Goal: Transaction & Acquisition: Purchase product/service

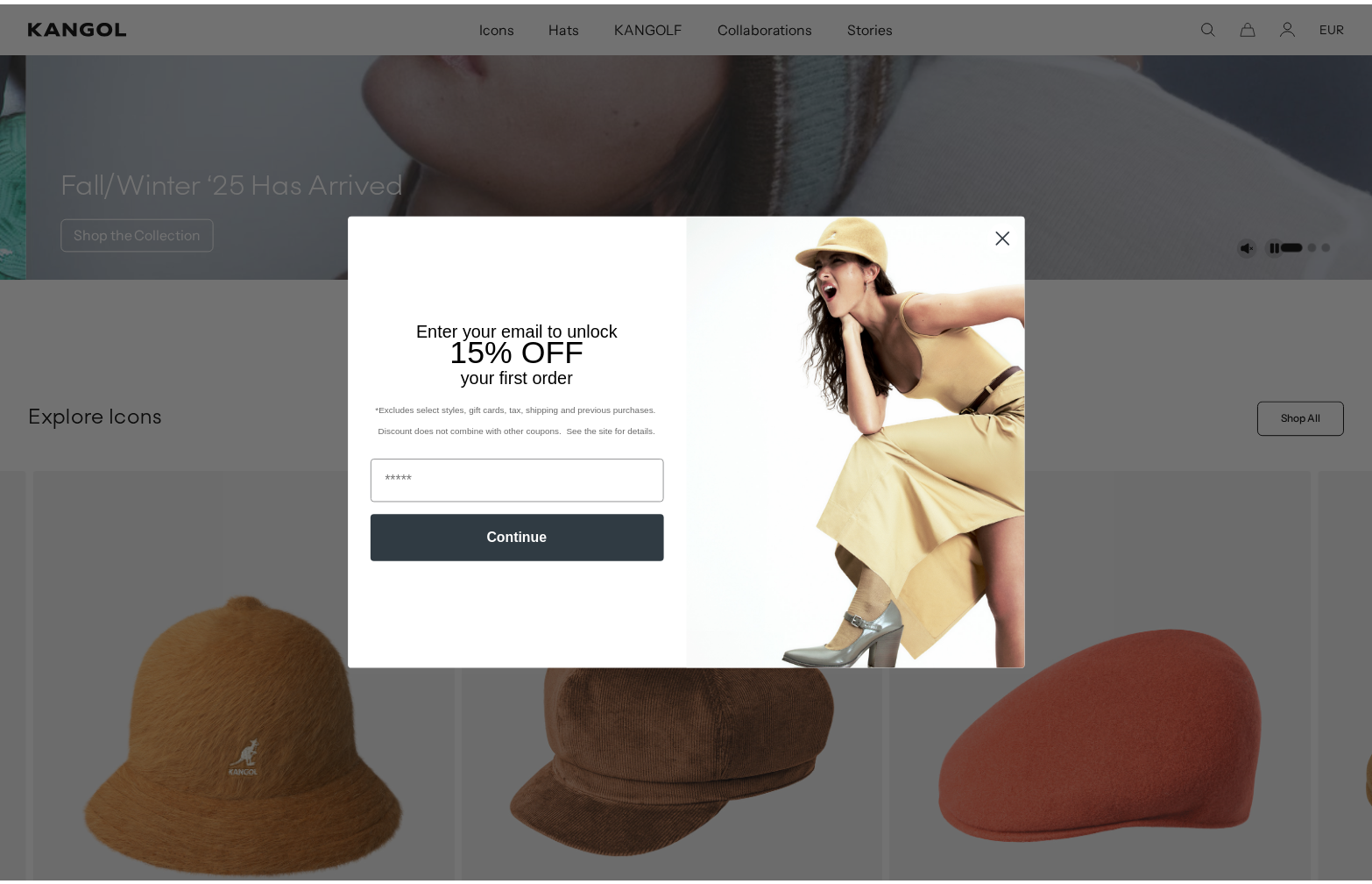
scroll to position [0, 361]
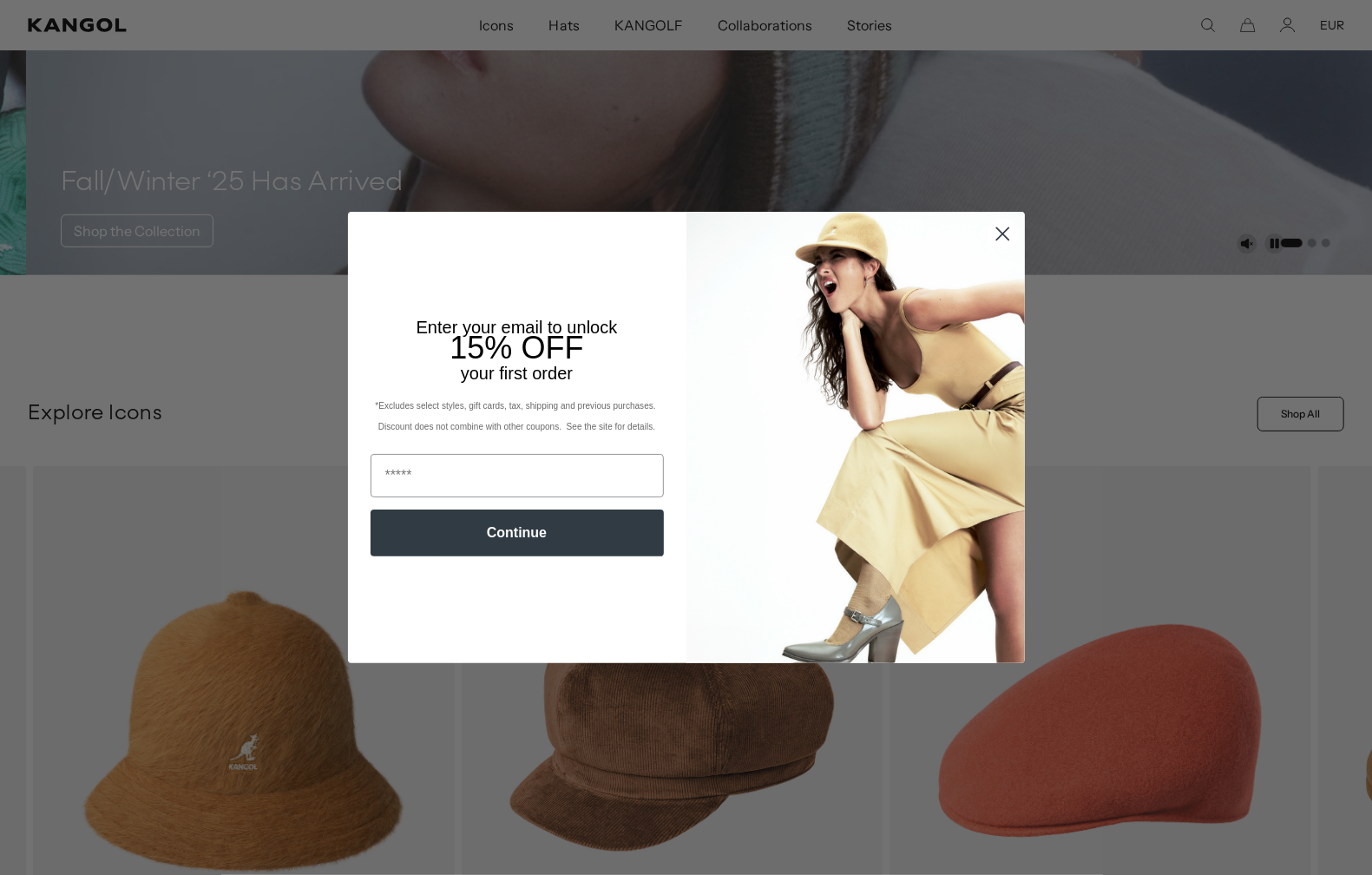
click at [996, 229] on icon "Close dialog" at bounding box center [1002, 233] width 12 height 12
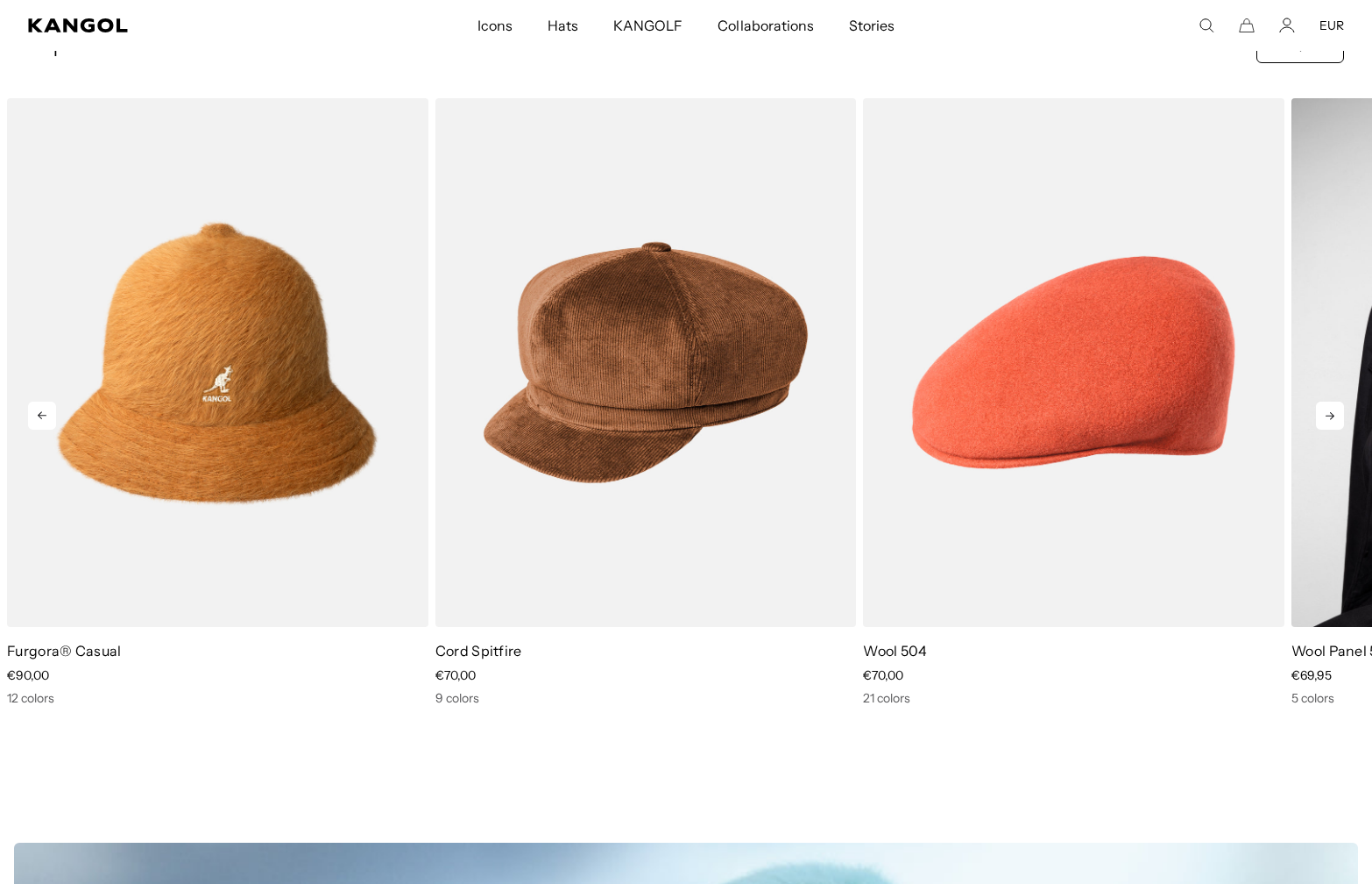
scroll to position [701, 0]
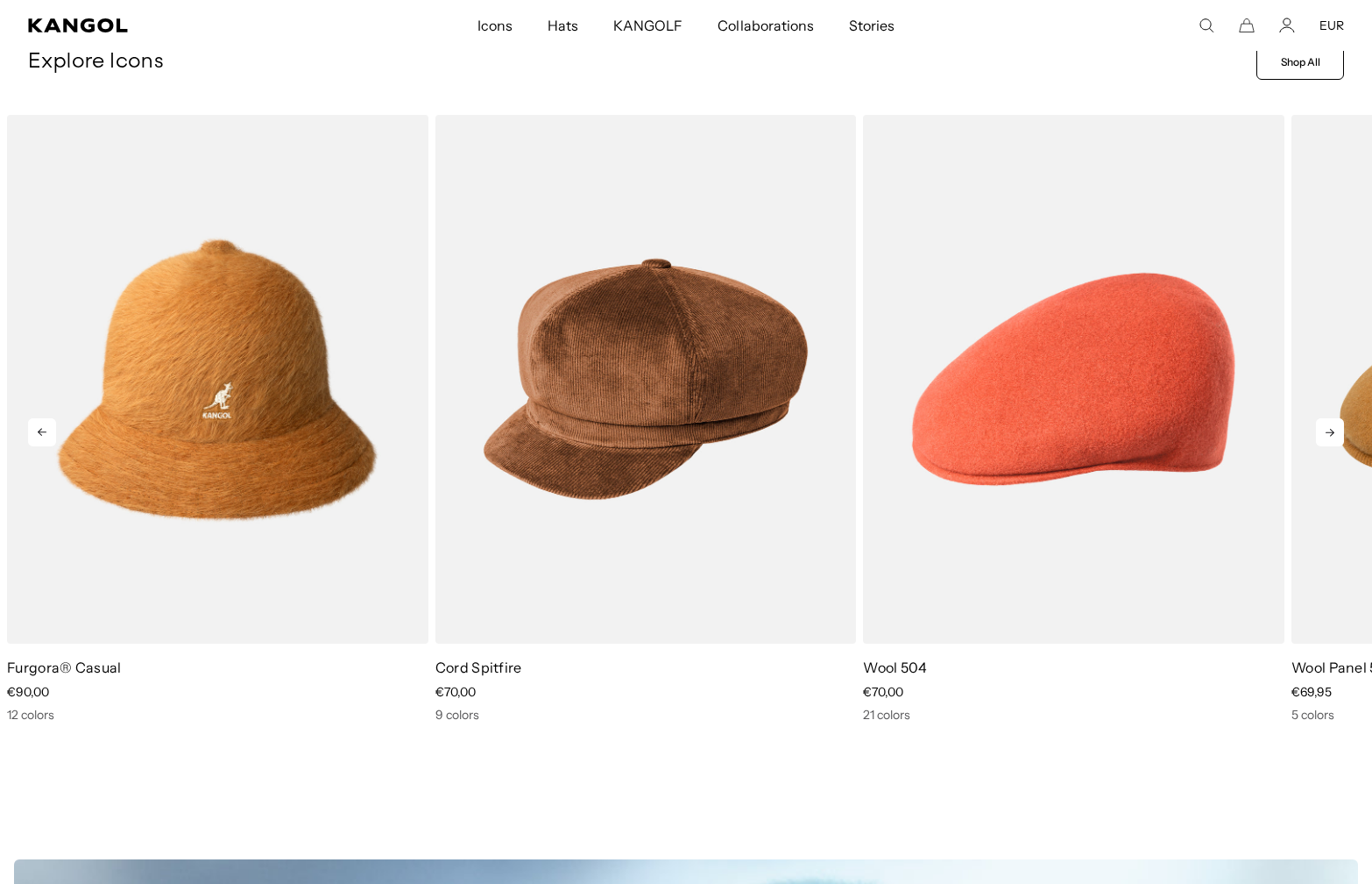
click at [1323, 437] on icon at bounding box center [1330, 432] width 28 height 28
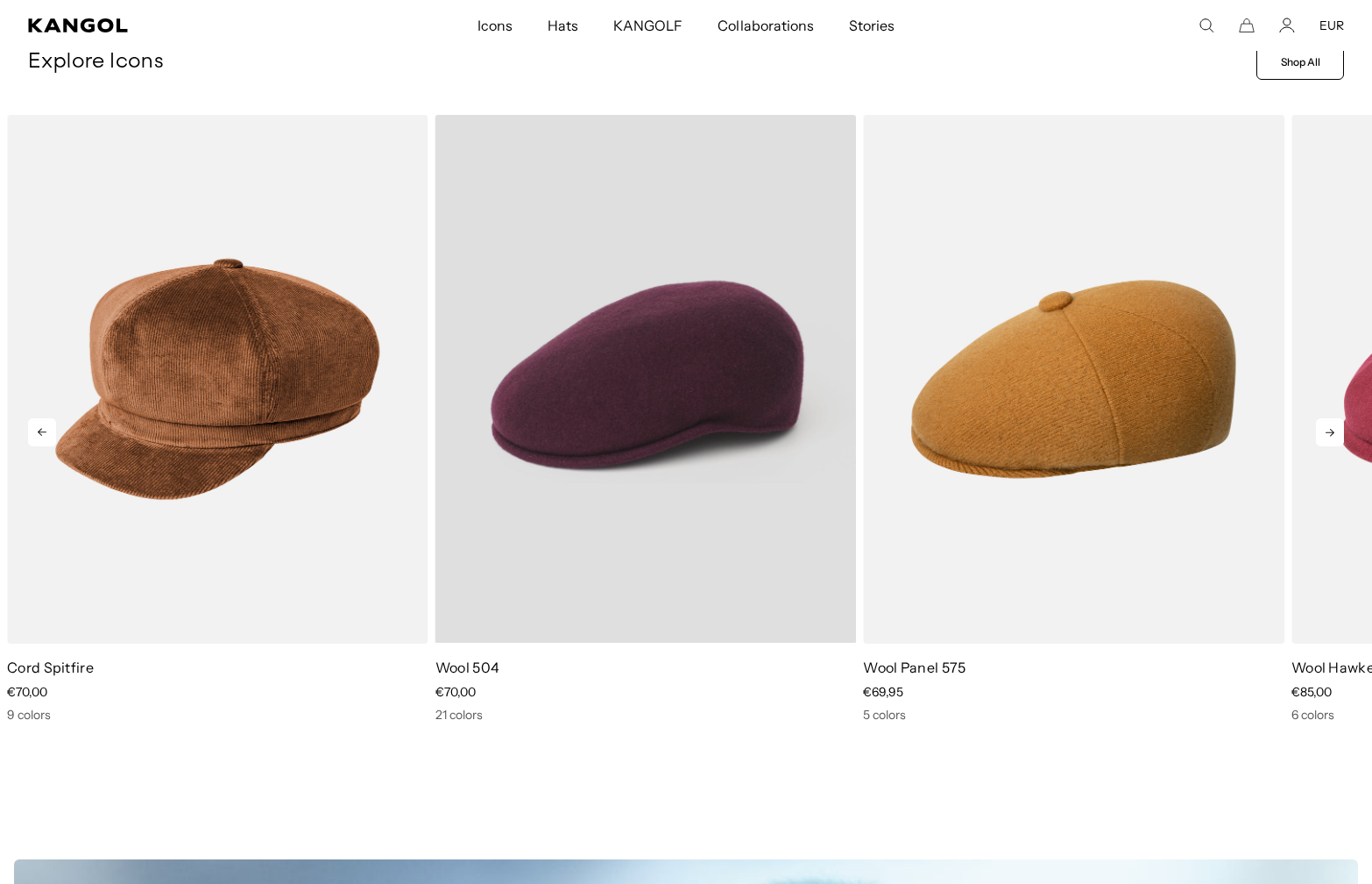
scroll to position [0, 0]
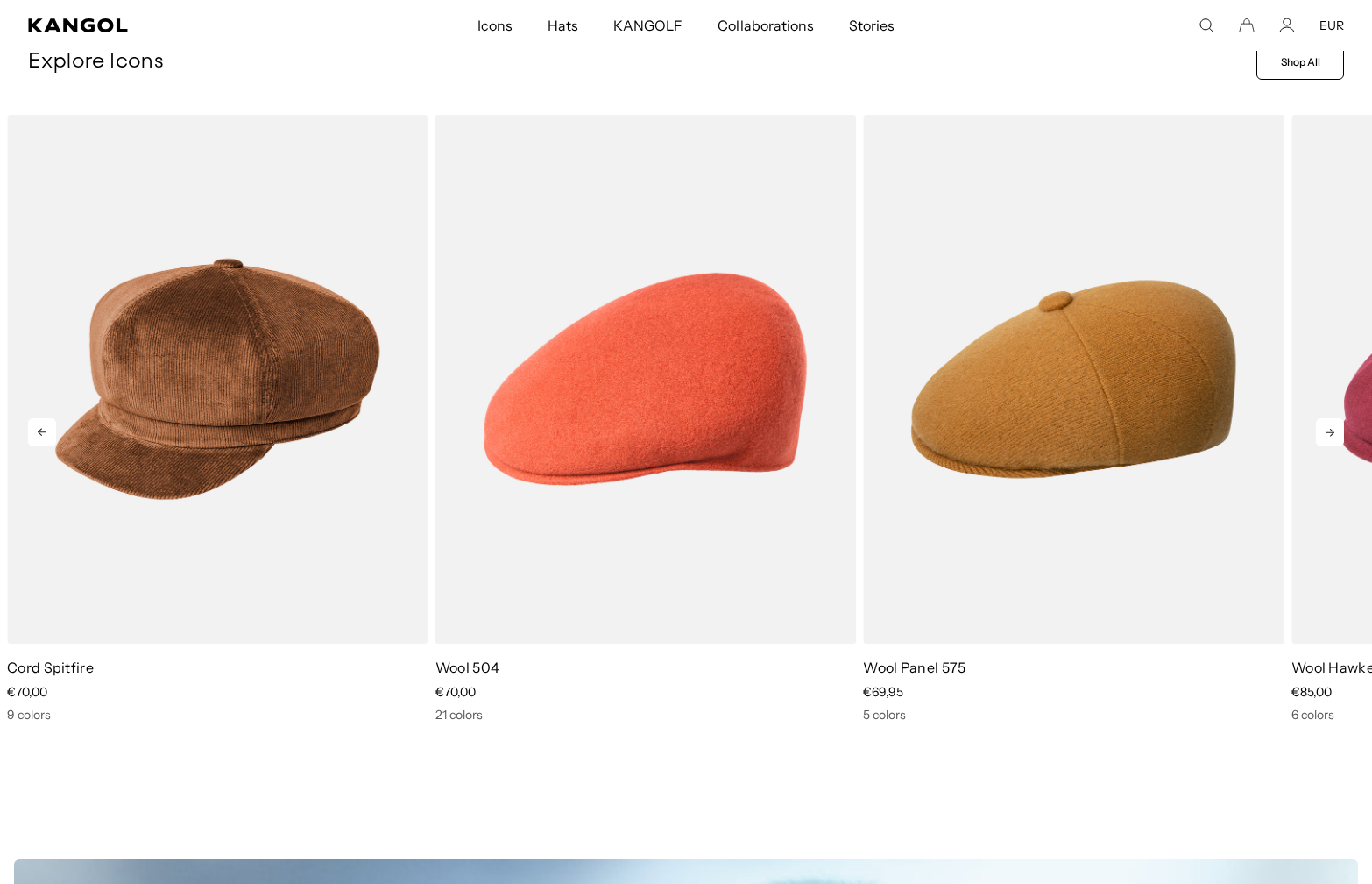
click at [1330, 426] on icon at bounding box center [1330, 432] width 28 height 28
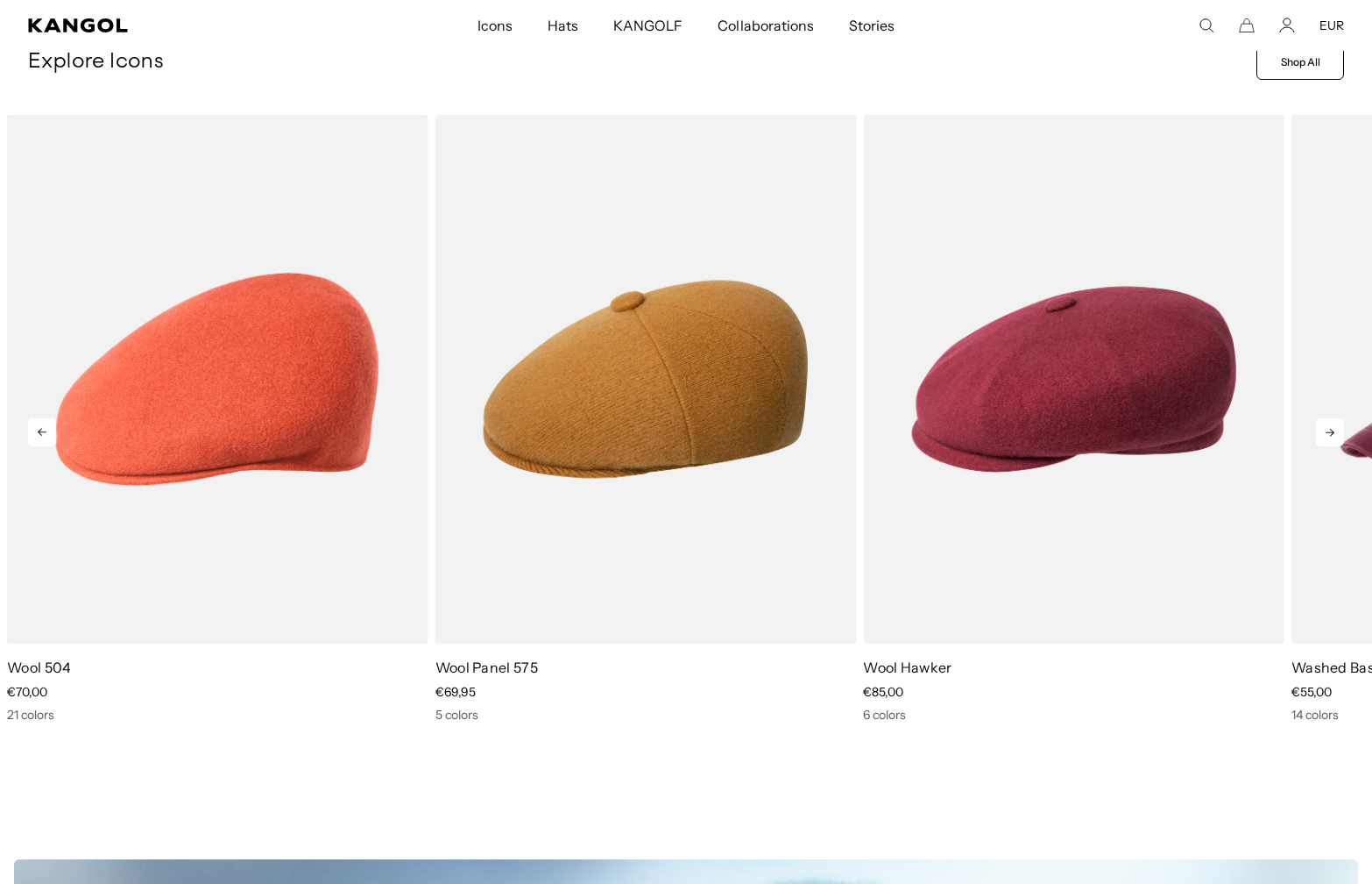
click at [1330, 426] on icon at bounding box center [1330, 432] width 28 height 28
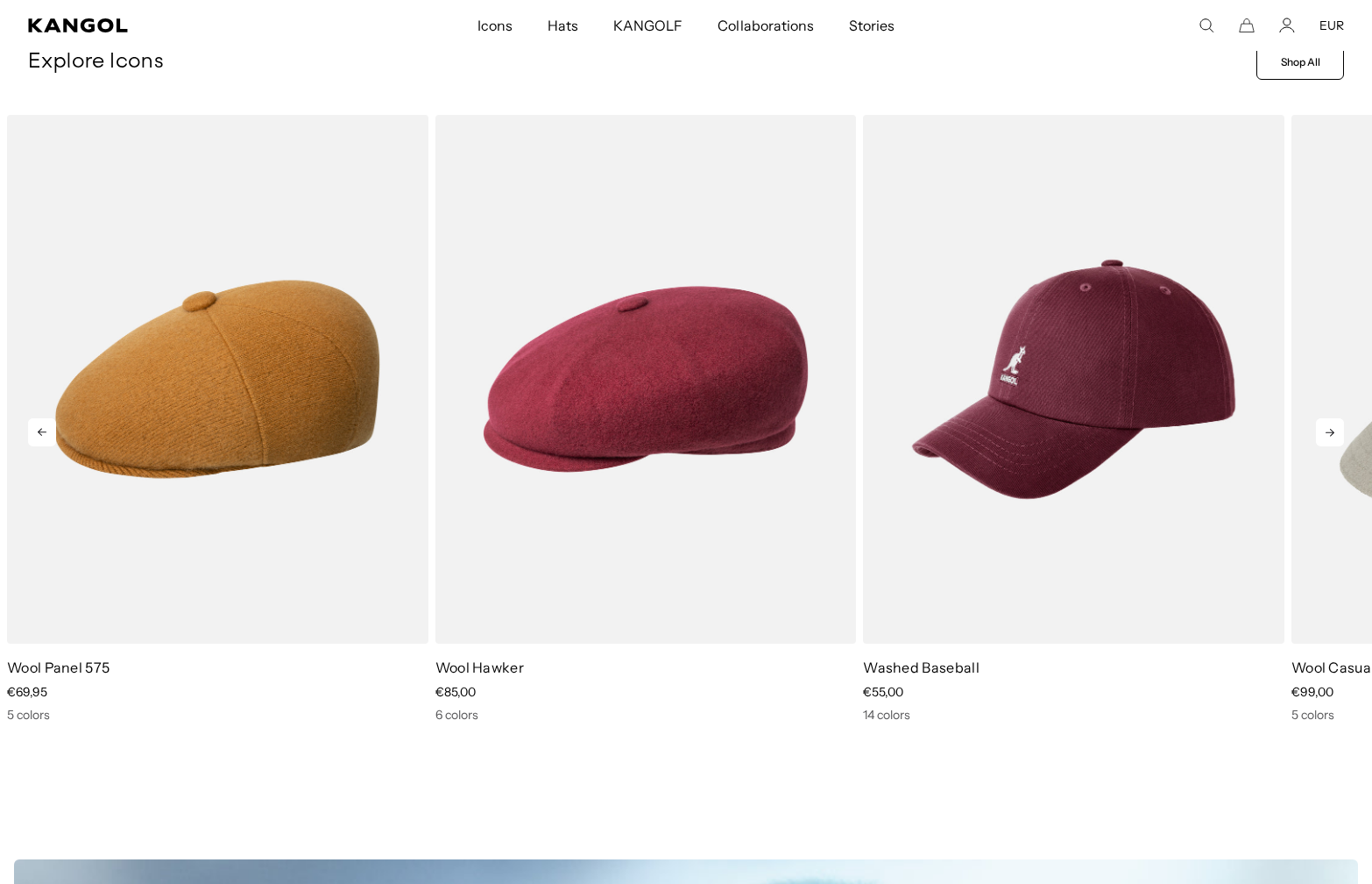
click at [1330, 426] on icon at bounding box center [1330, 432] width 28 height 28
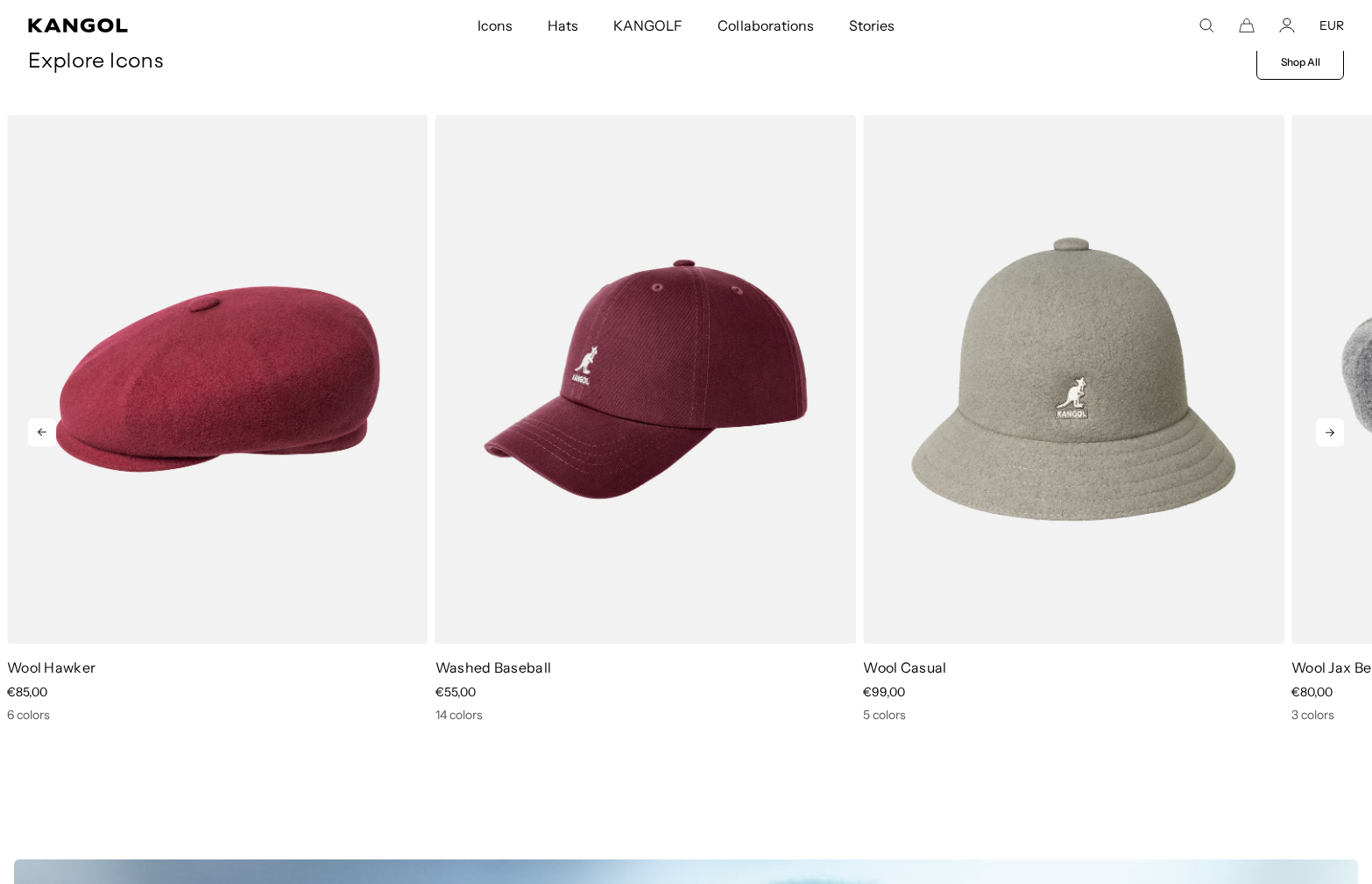
click at [1330, 426] on icon at bounding box center [1330, 432] width 28 height 28
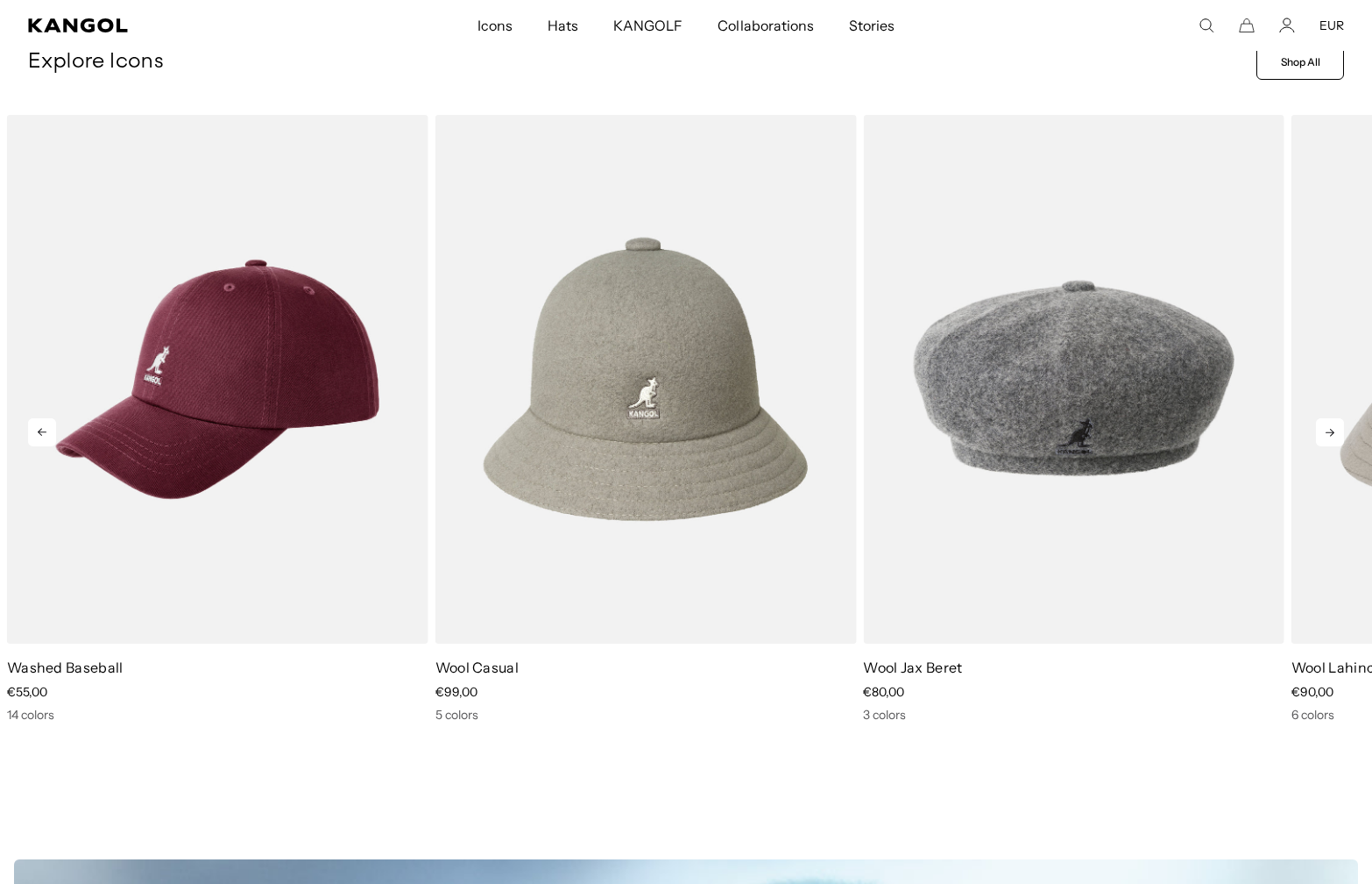
click at [1330, 426] on icon at bounding box center [1330, 432] width 28 height 28
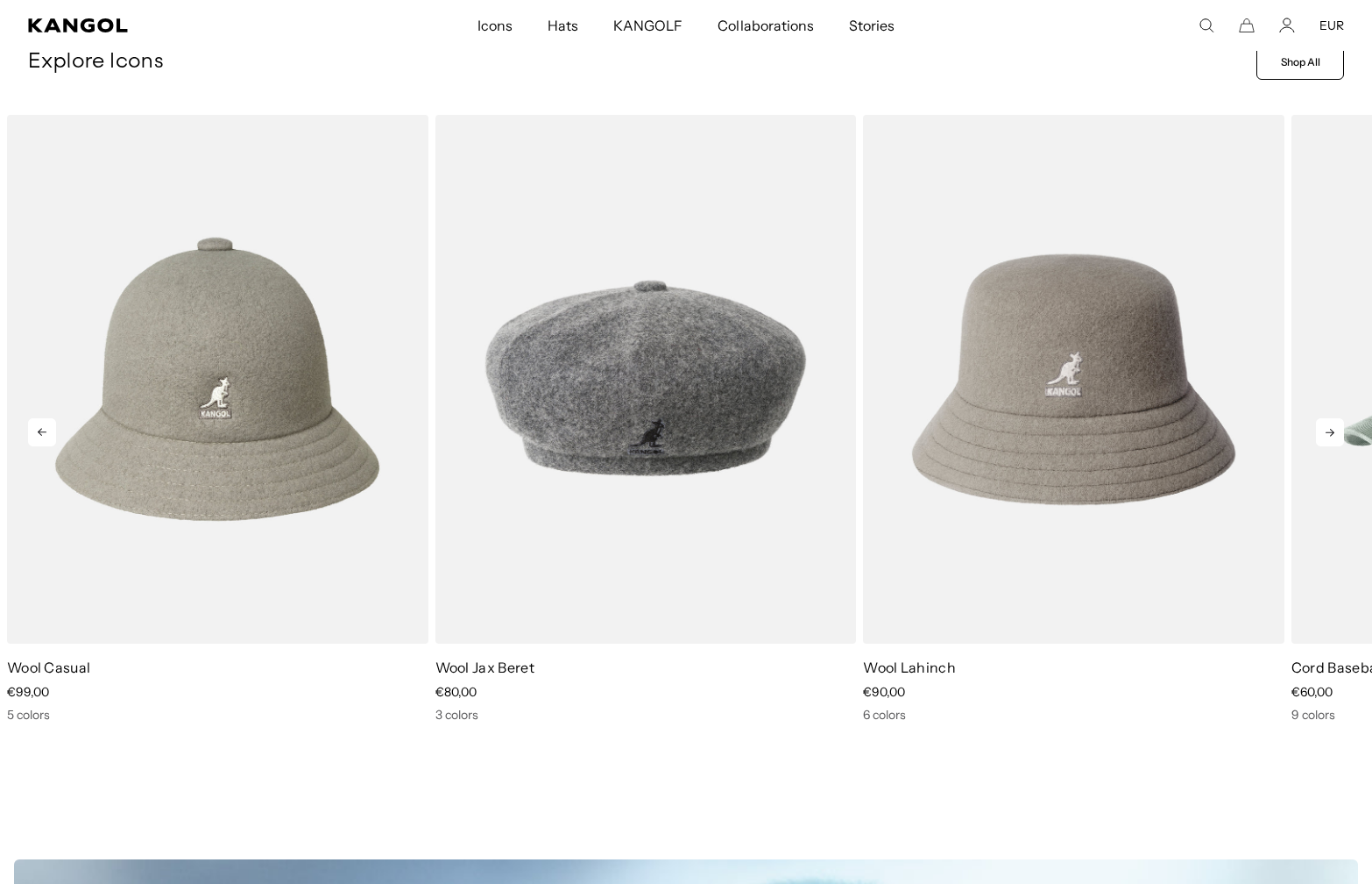
click at [1323, 430] on icon at bounding box center [1330, 432] width 28 height 28
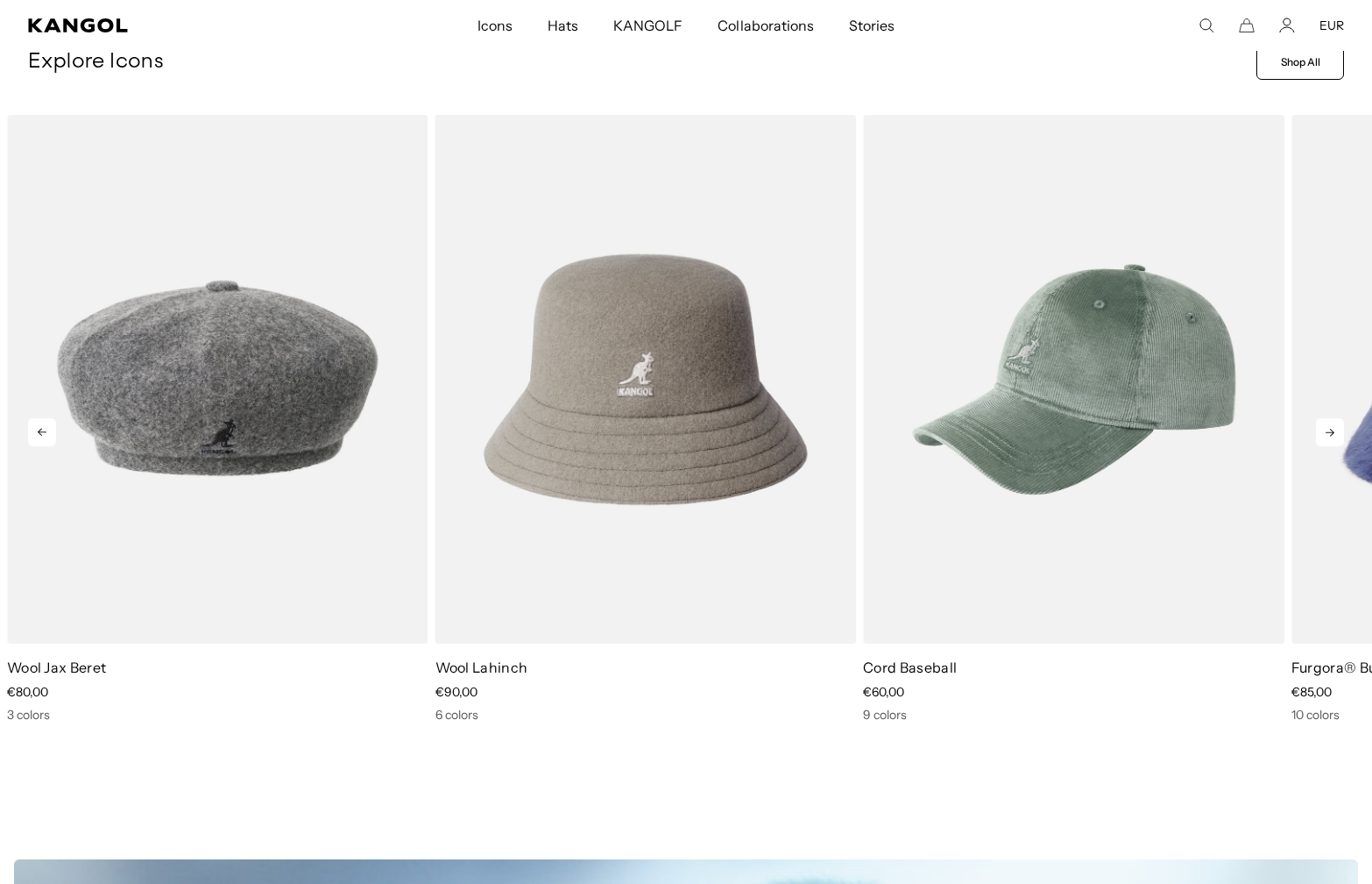
click at [1323, 430] on icon at bounding box center [1330, 432] width 28 height 28
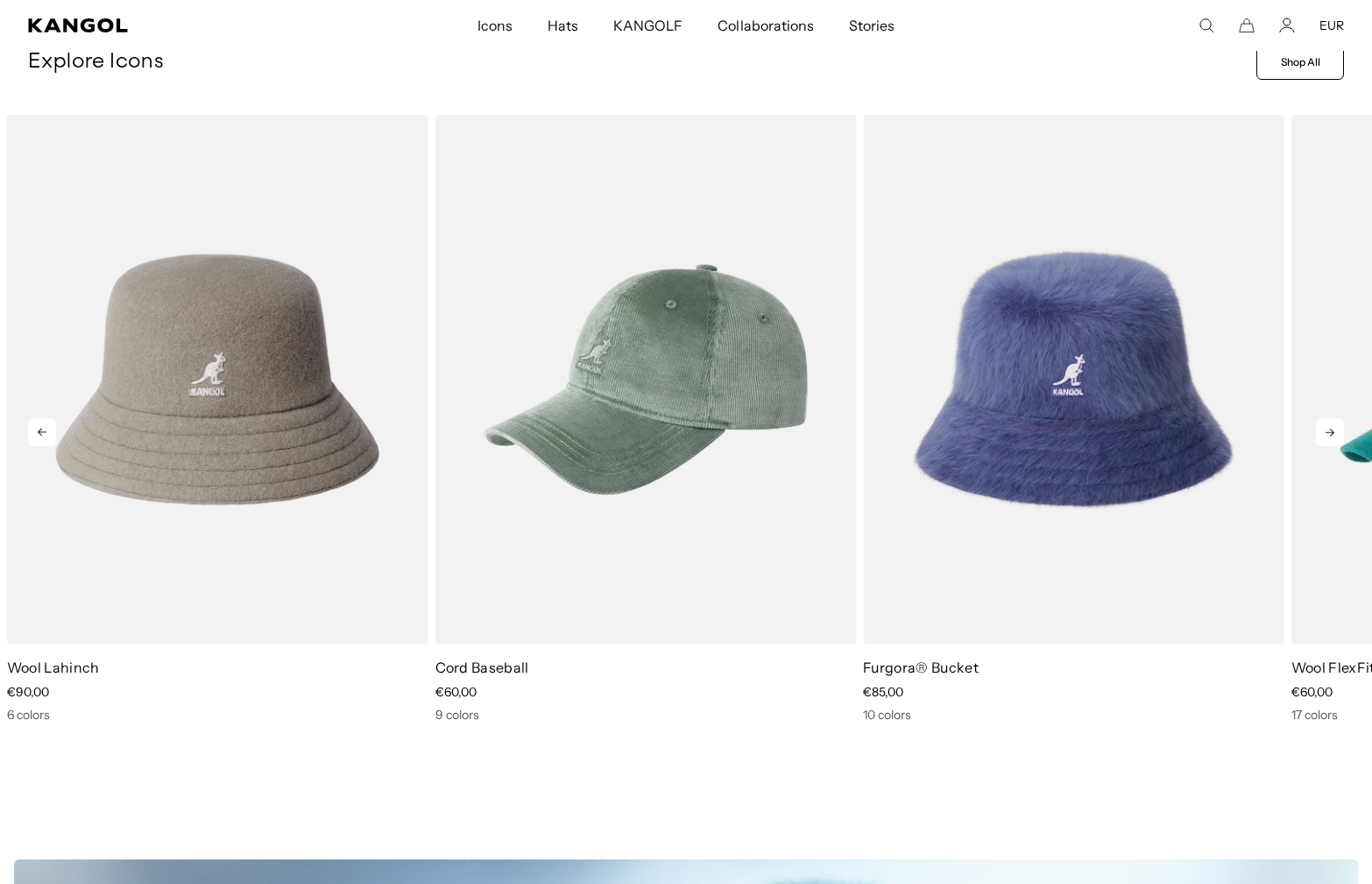
click at [1323, 430] on icon at bounding box center [1330, 432] width 28 height 28
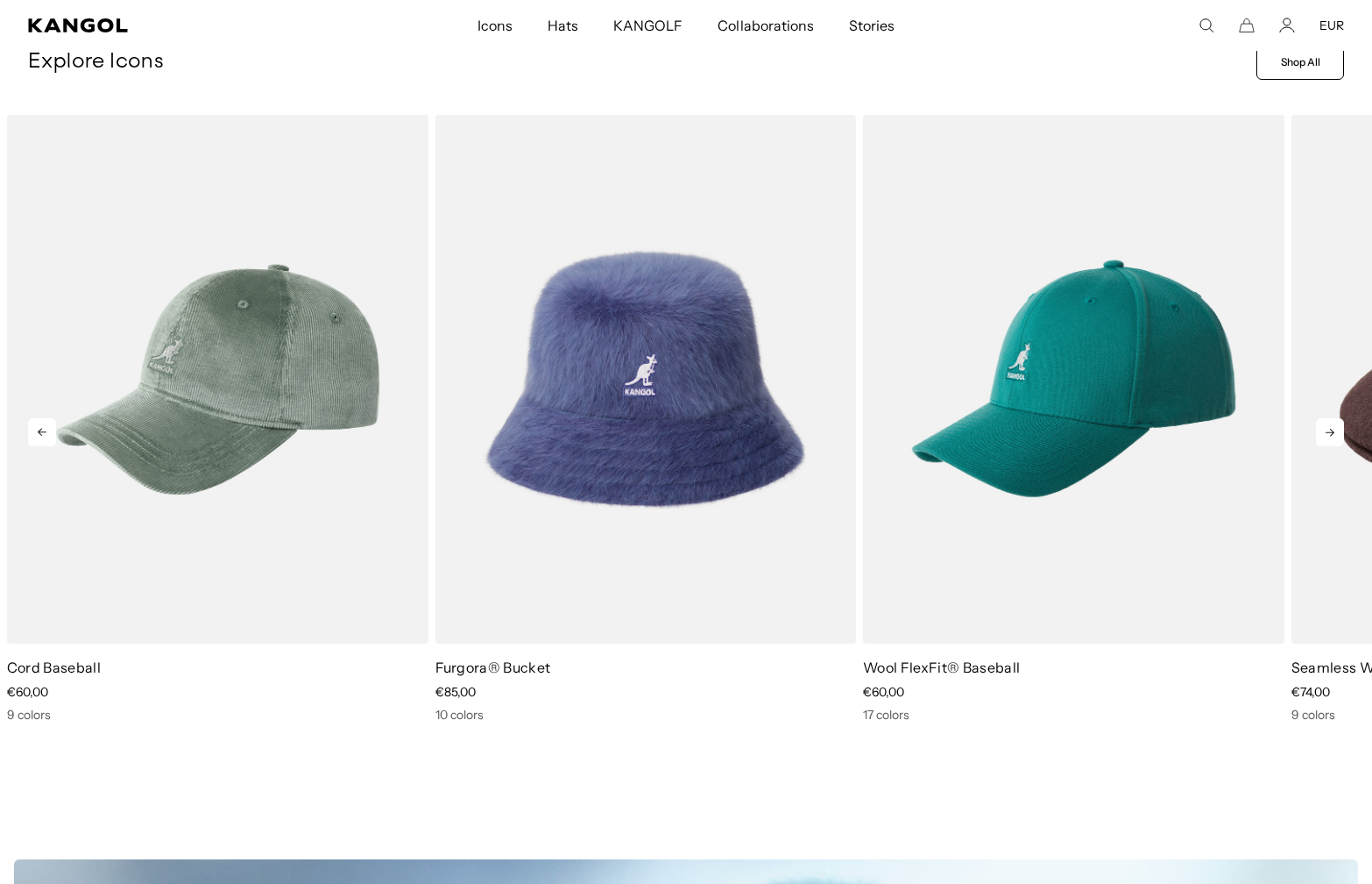
click at [1323, 430] on icon at bounding box center [1330, 432] width 28 height 28
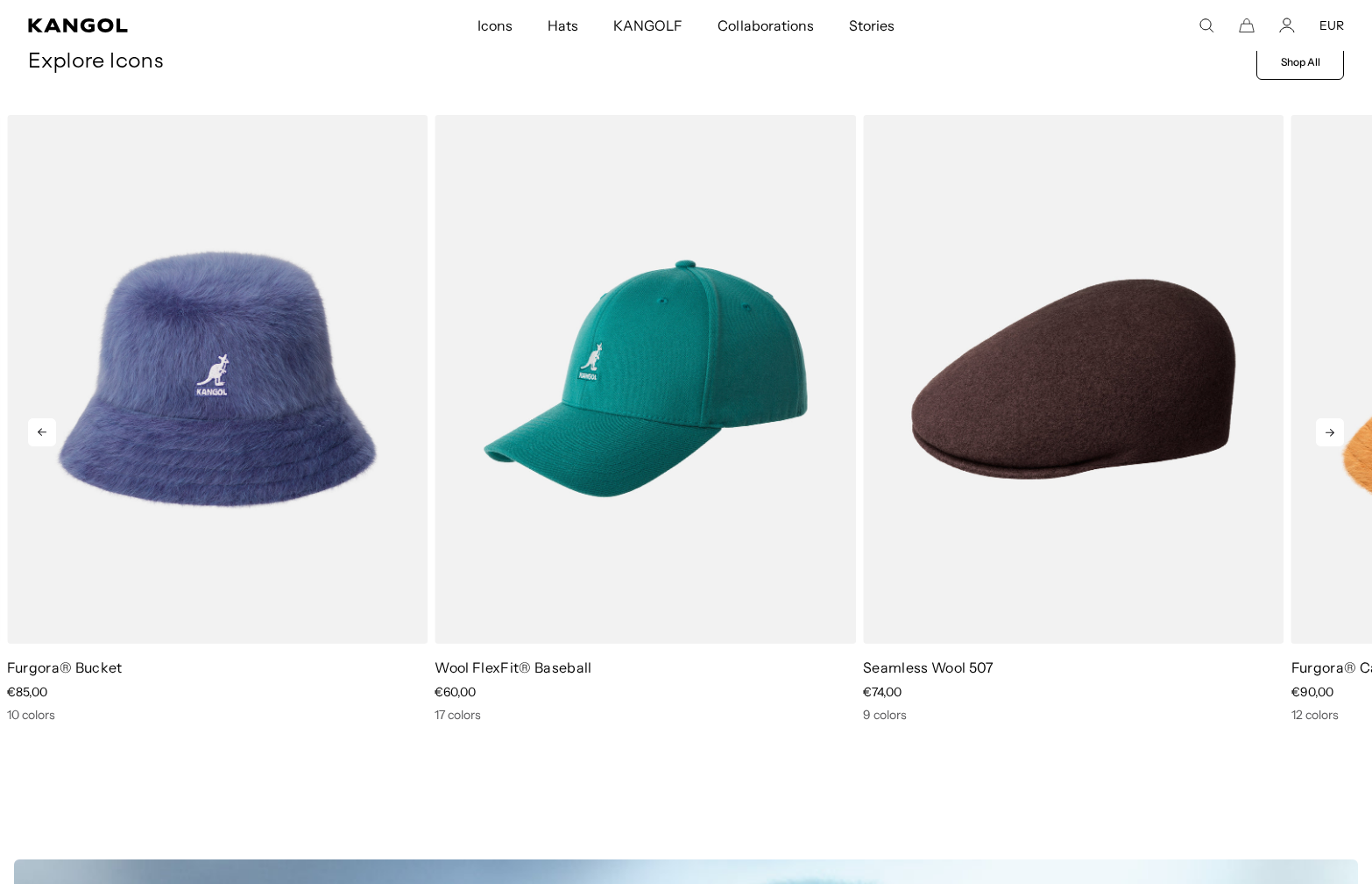
click at [1323, 430] on icon at bounding box center [1330, 432] width 28 height 28
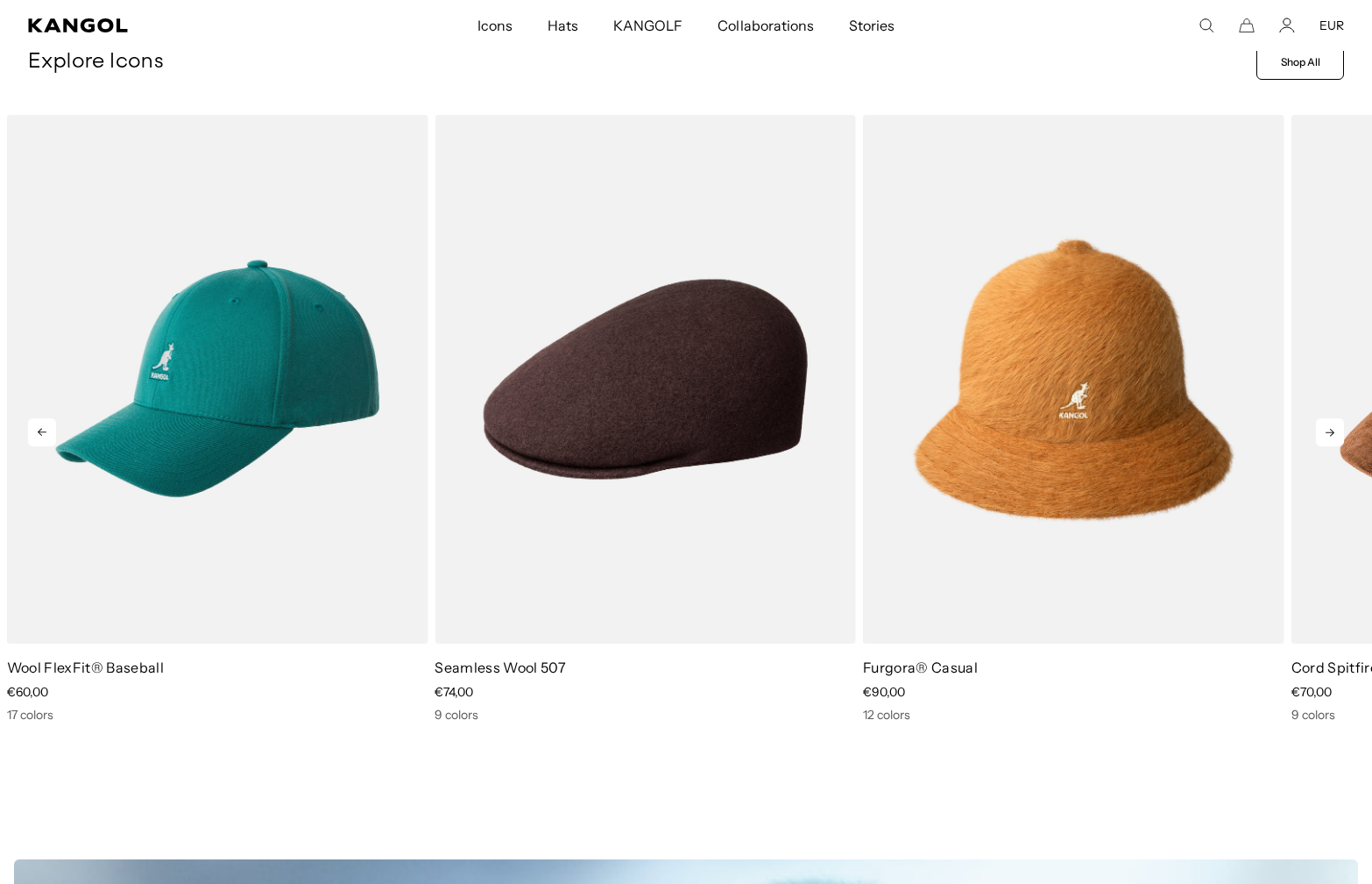
scroll to position [0, 0]
click at [1335, 420] on icon at bounding box center [1330, 432] width 28 height 28
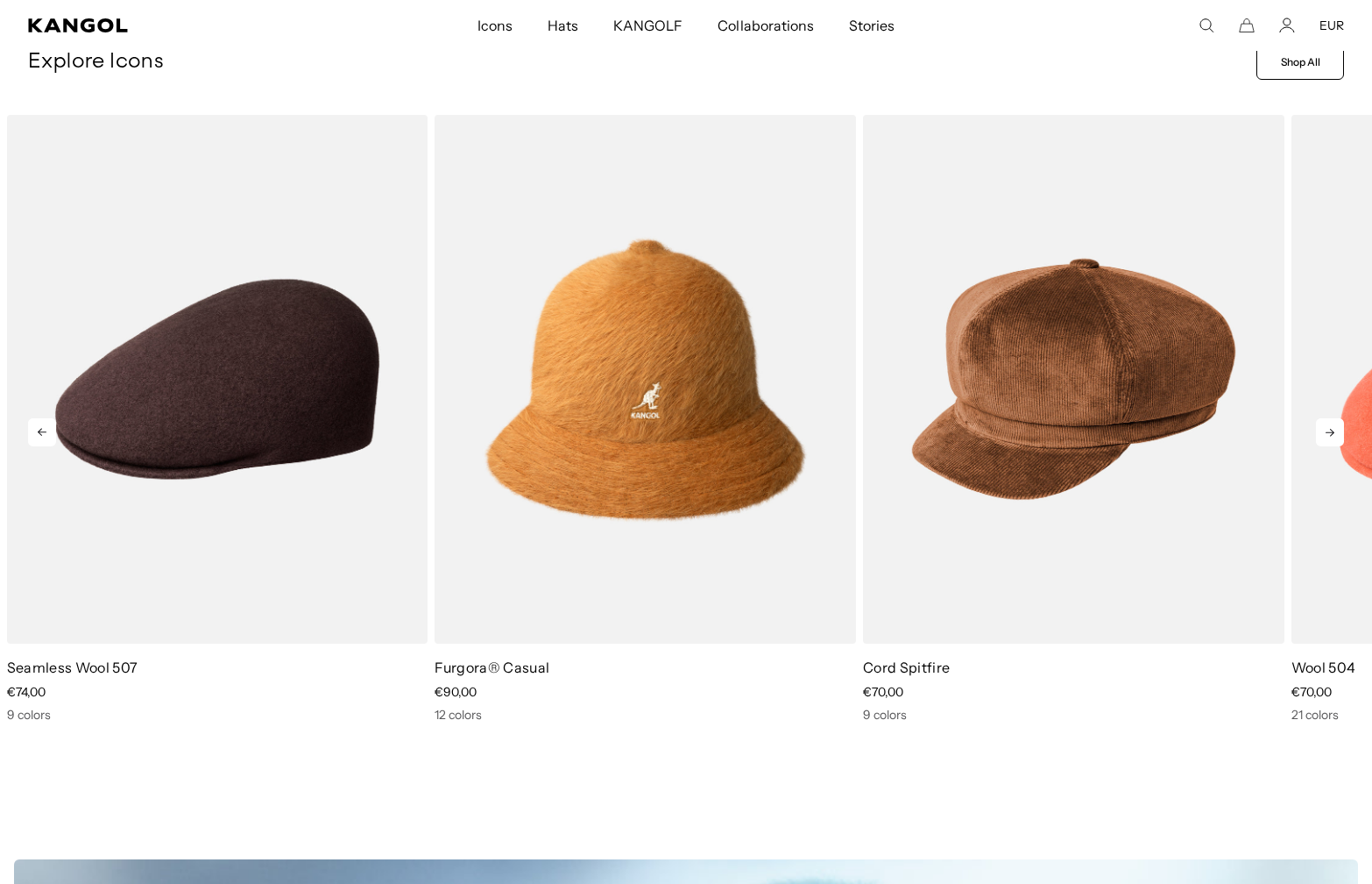
click at [1335, 420] on icon at bounding box center [1330, 432] width 28 height 28
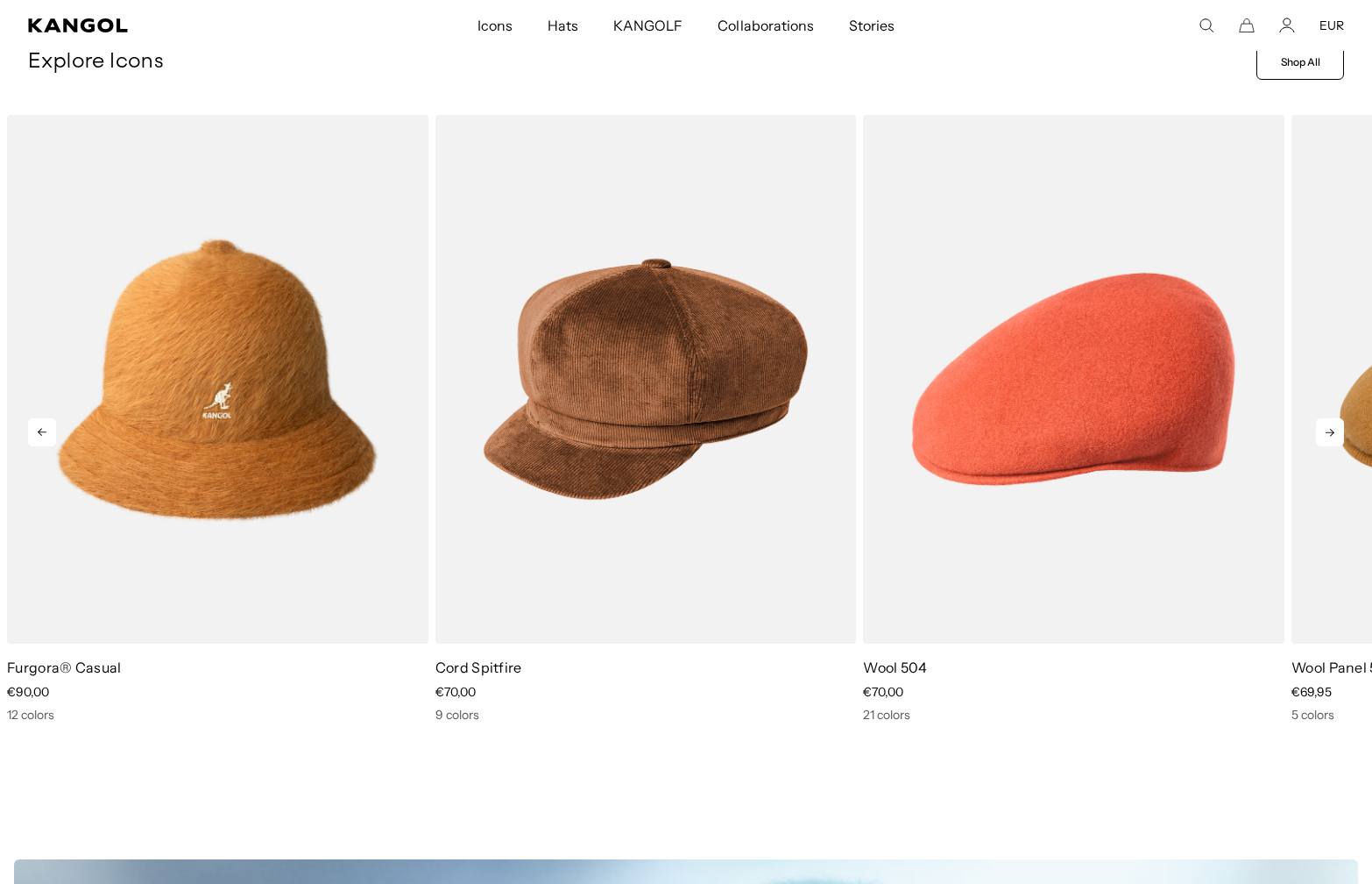
click at [1335, 420] on icon at bounding box center [1330, 432] width 28 height 28
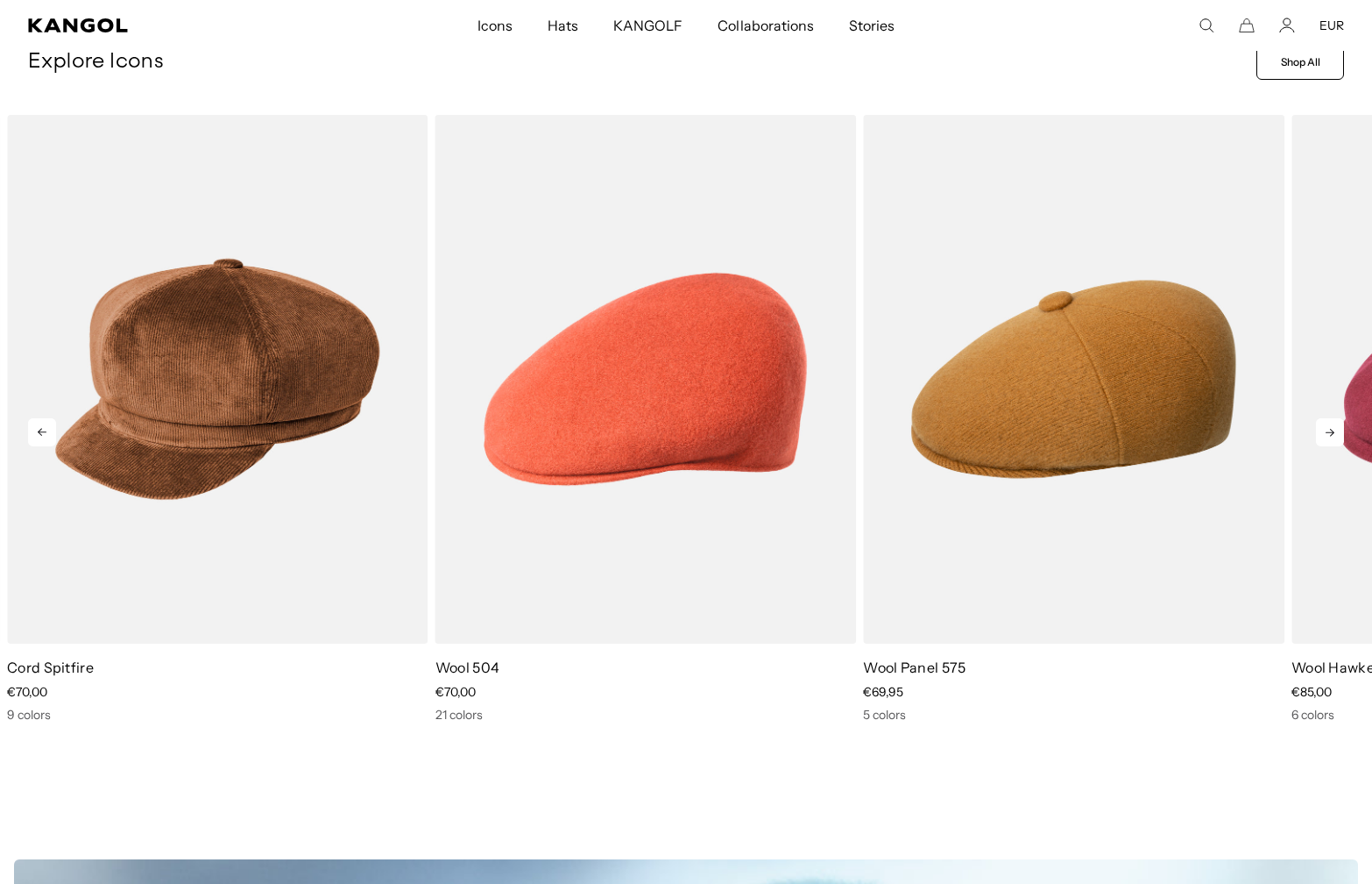
click at [1335, 420] on icon at bounding box center [1330, 432] width 28 height 28
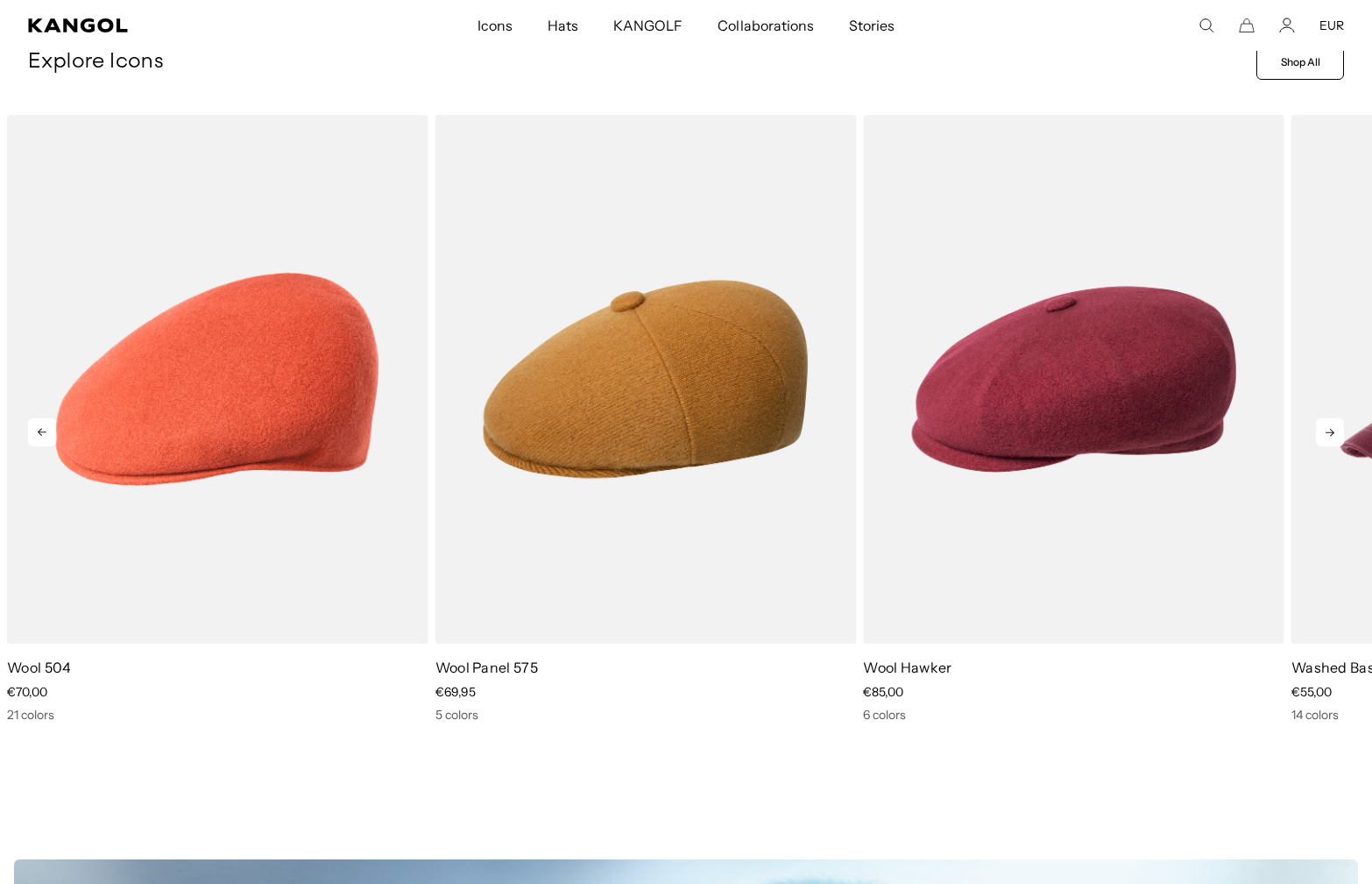
click at [1335, 420] on icon at bounding box center [1330, 432] width 28 height 28
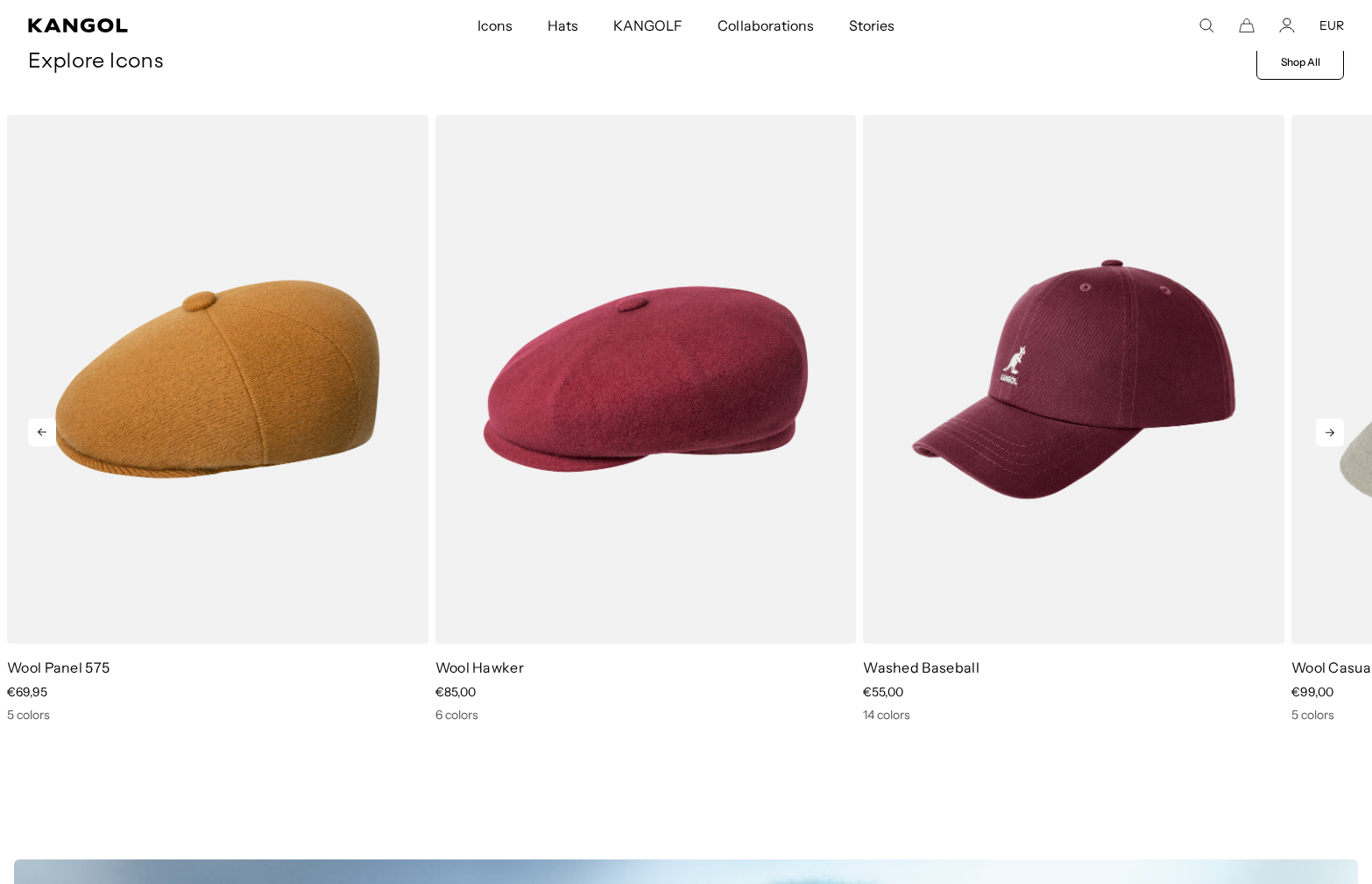
scroll to position [0, 361]
click at [1335, 420] on icon at bounding box center [1330, 432] width 28 height 28
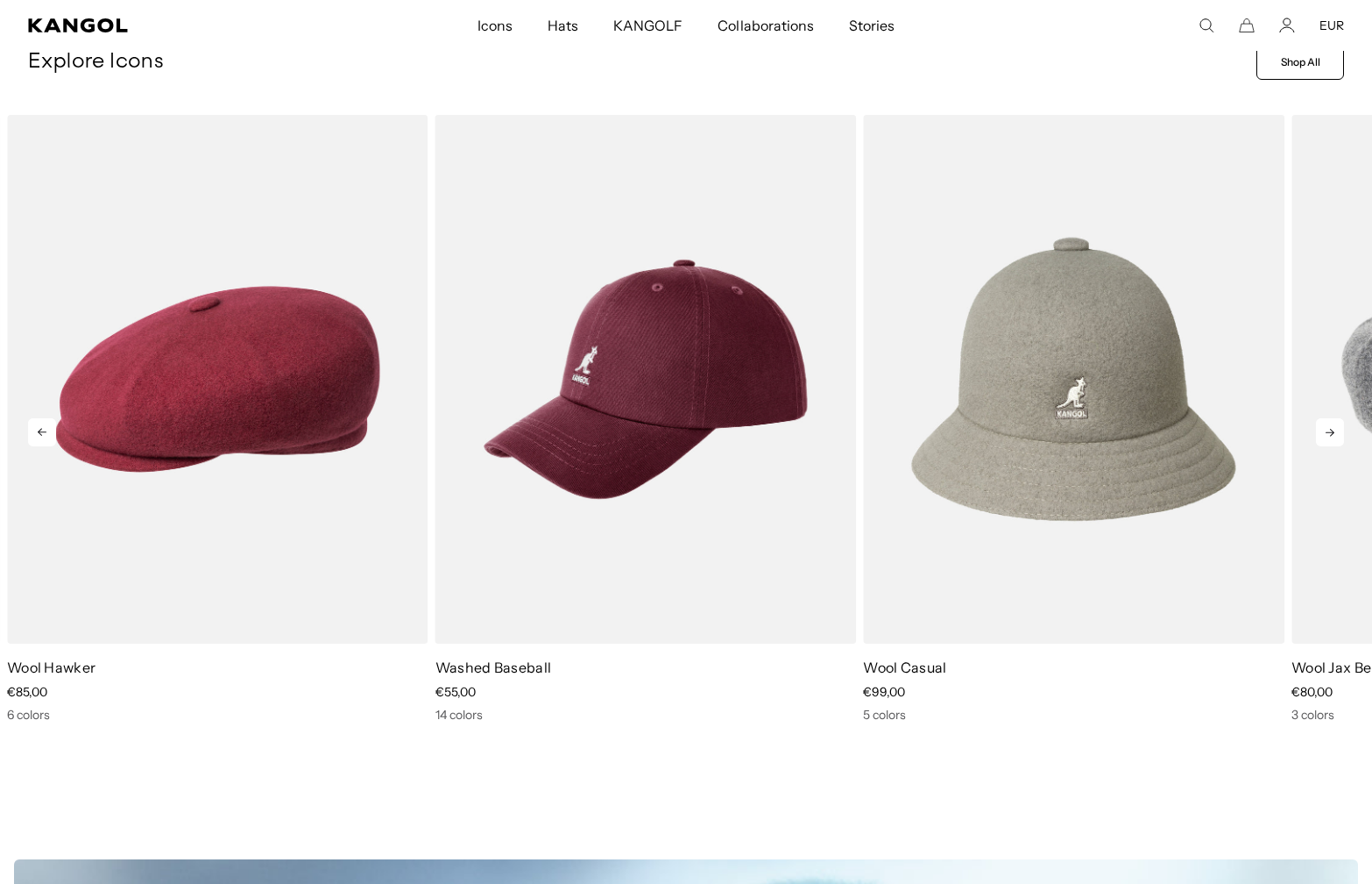
click at [1335, 420] on icon at bounding box center [1330, 432] width 28 height 28
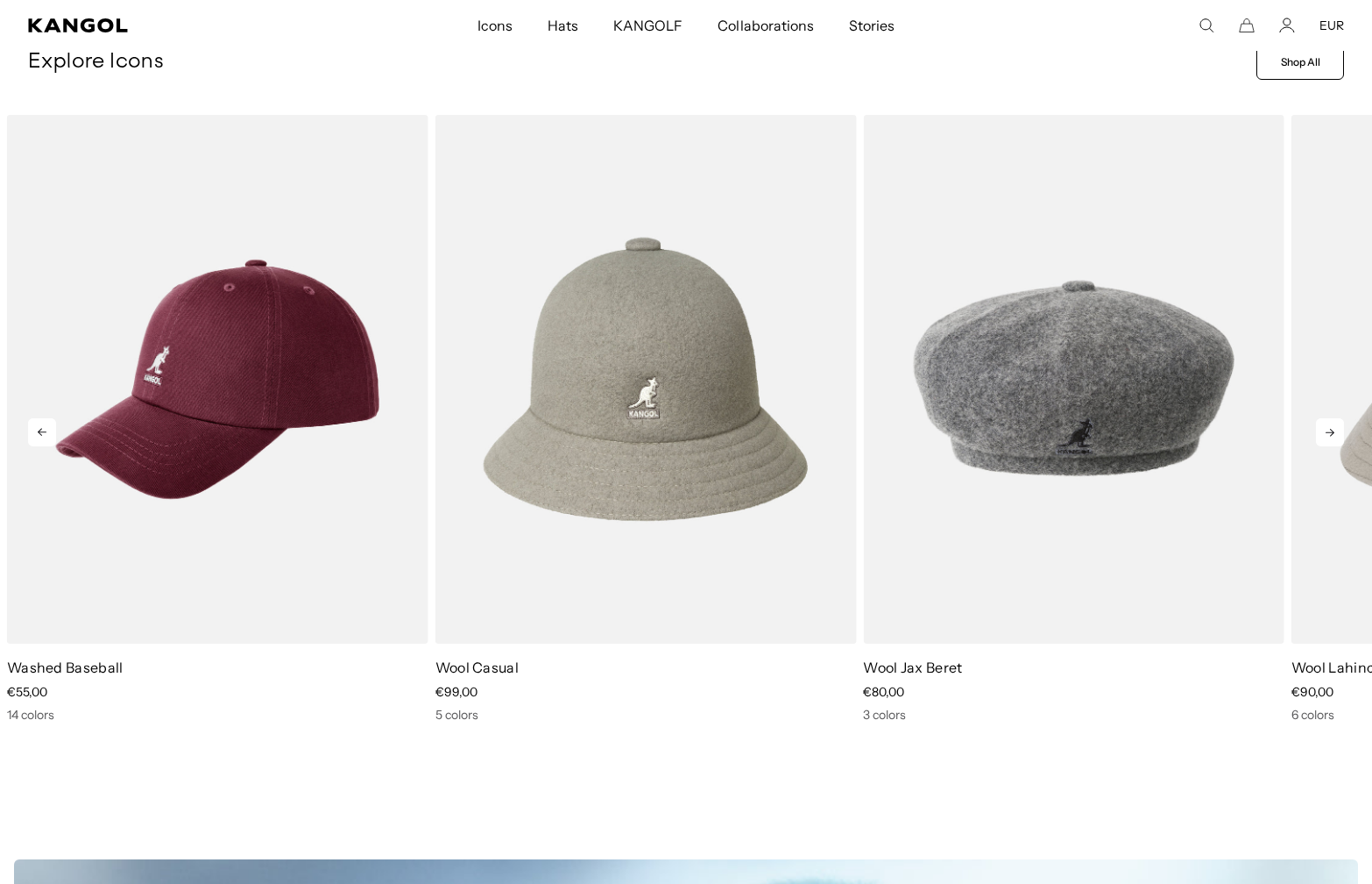
click at [1335, 420] on icon at bounding box center [1330, 432] width 28 height 28
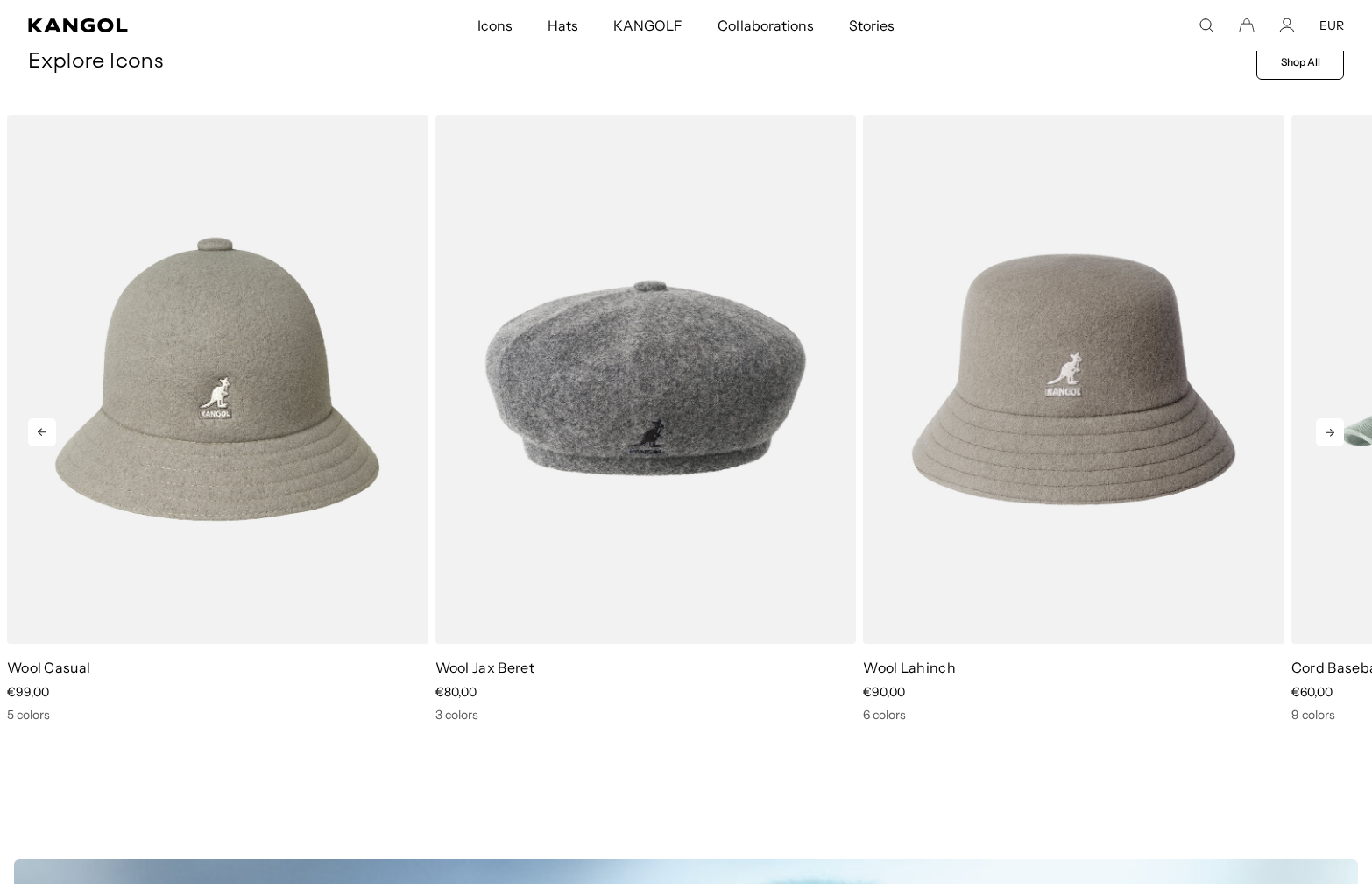
click at [1335, 420] on icon at bounding box center [1330, 432] width 28 height 28
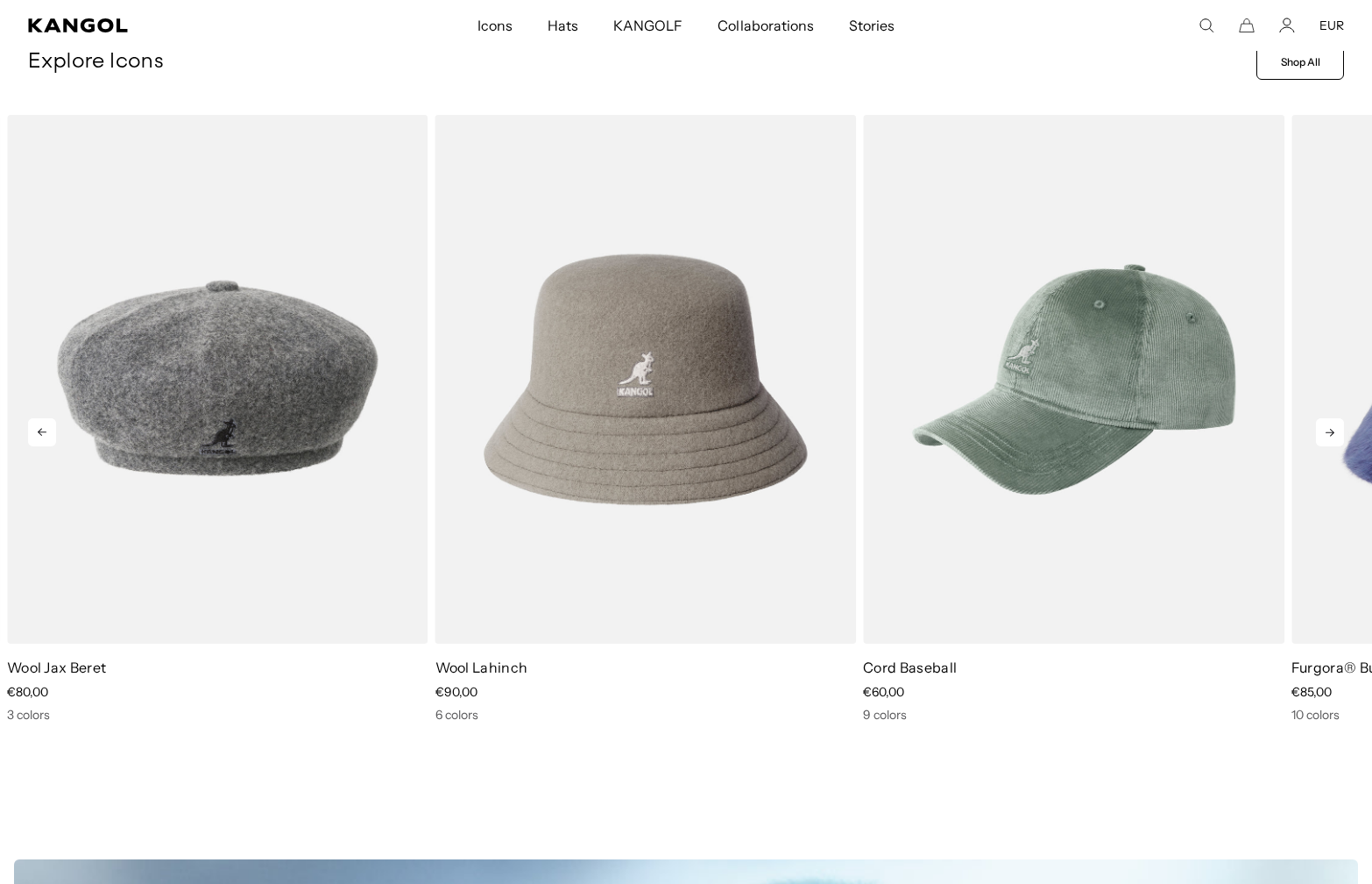
click at [1335, 420] on icon at bounding box center [1330, 432] width 28 height 28
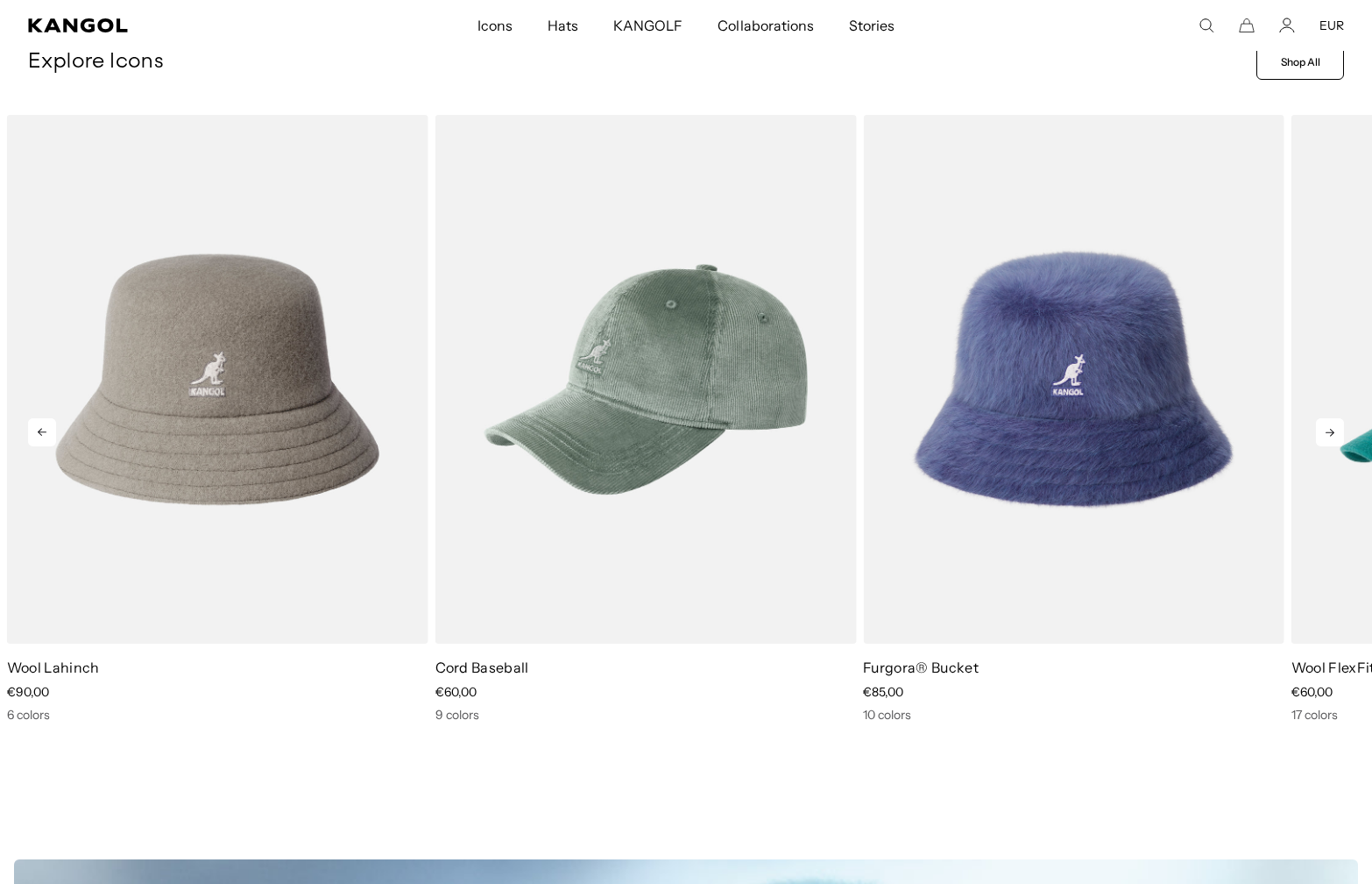
click at [1335, 420] on icon at bounding box center [1330, 432] width 28 height 28
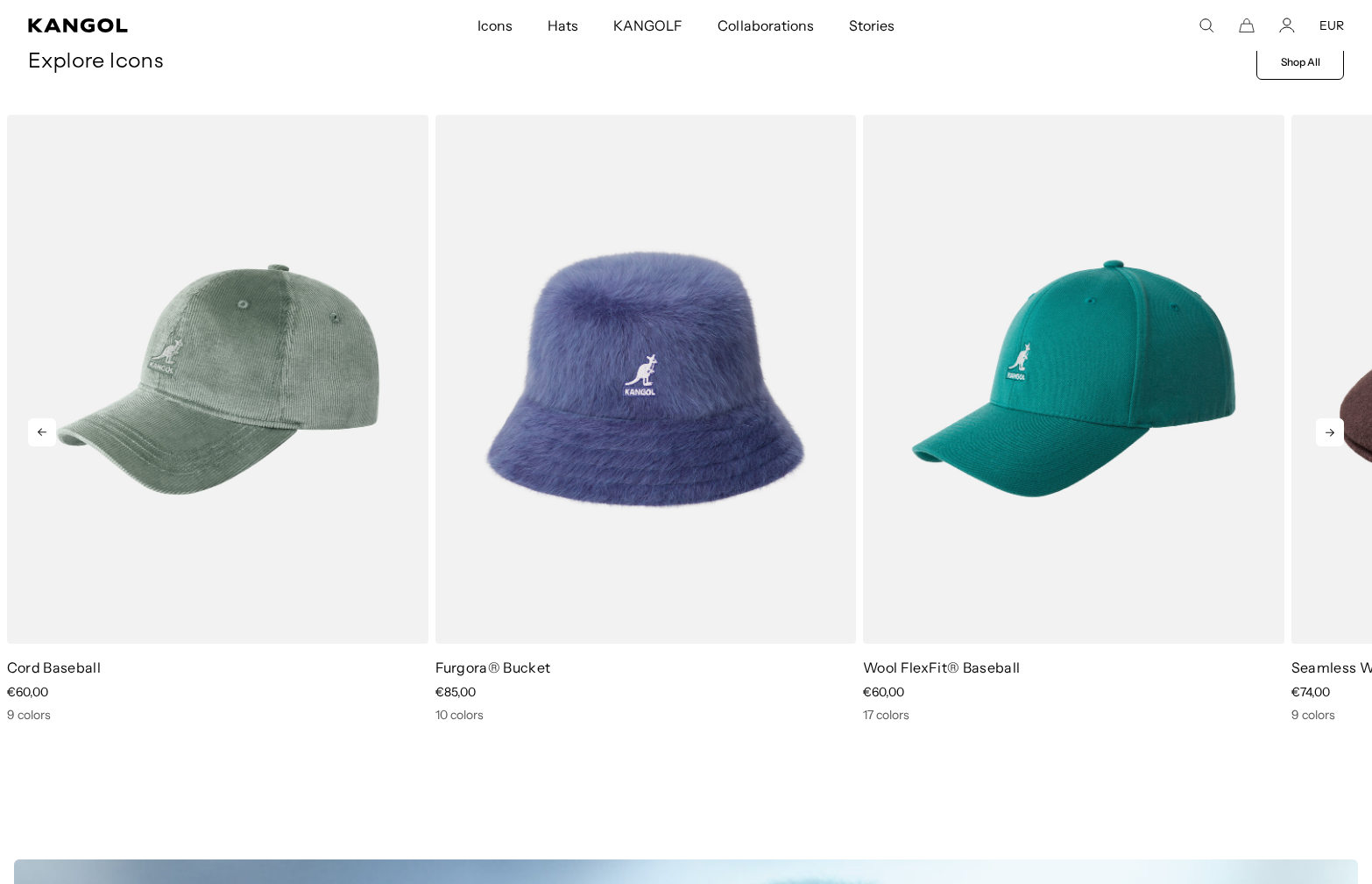
click at [1335, 420] on icon at bounding box center [1330, 432] width 28 height 28
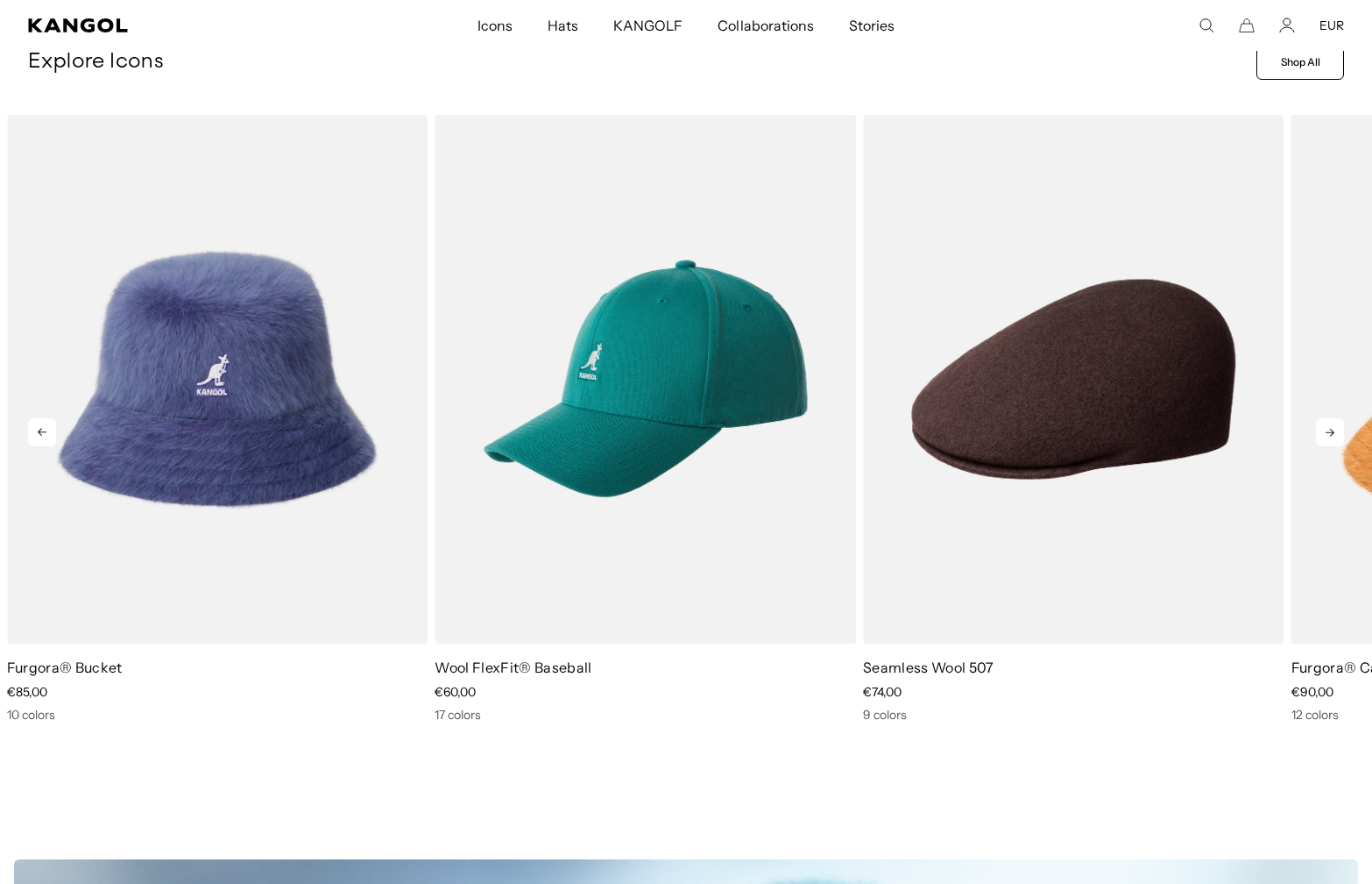
click at [1335, 420] on icon at bounding box center [1330, 432] width 28 height 28
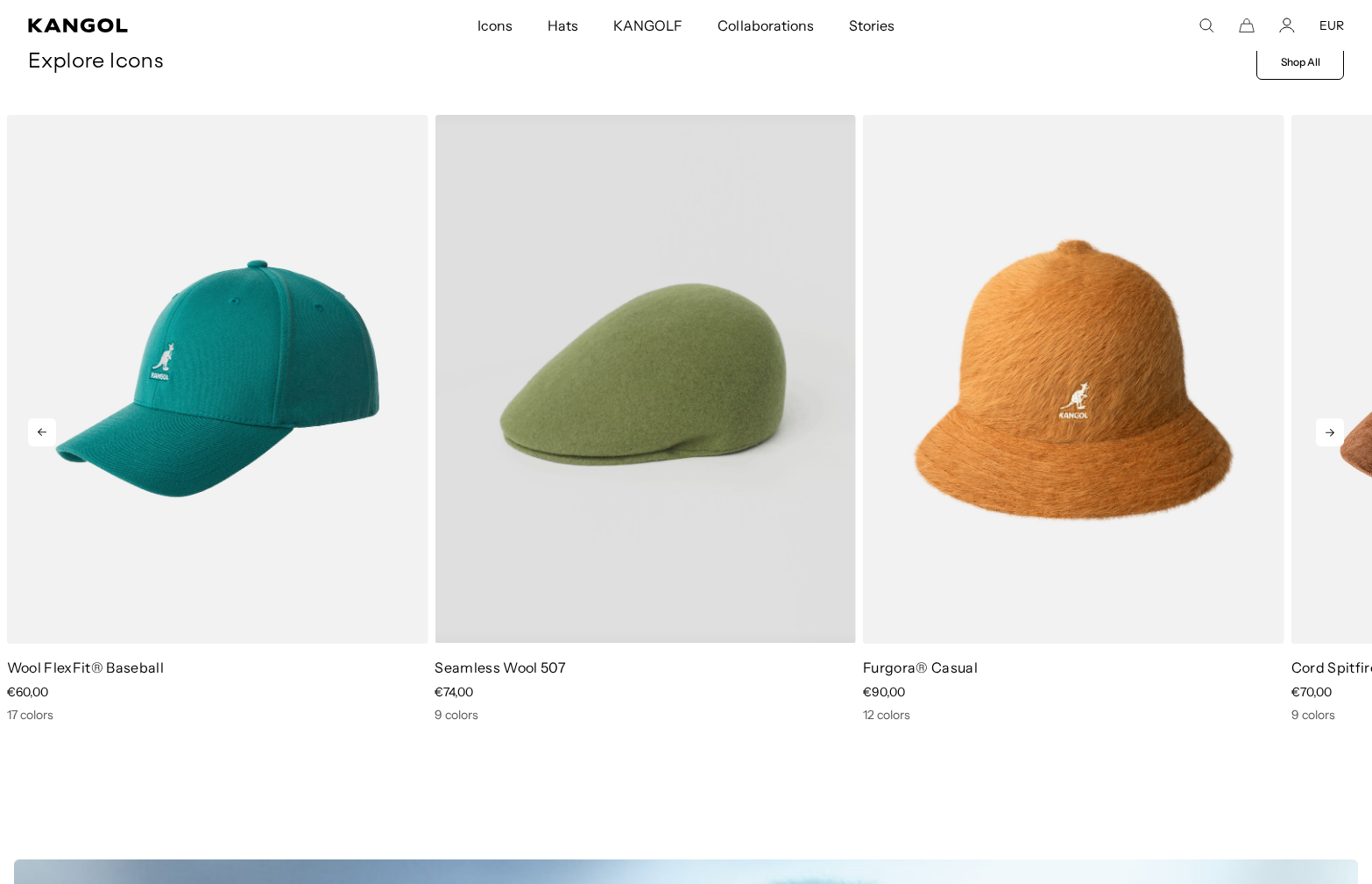
scroll to position [0, 0]
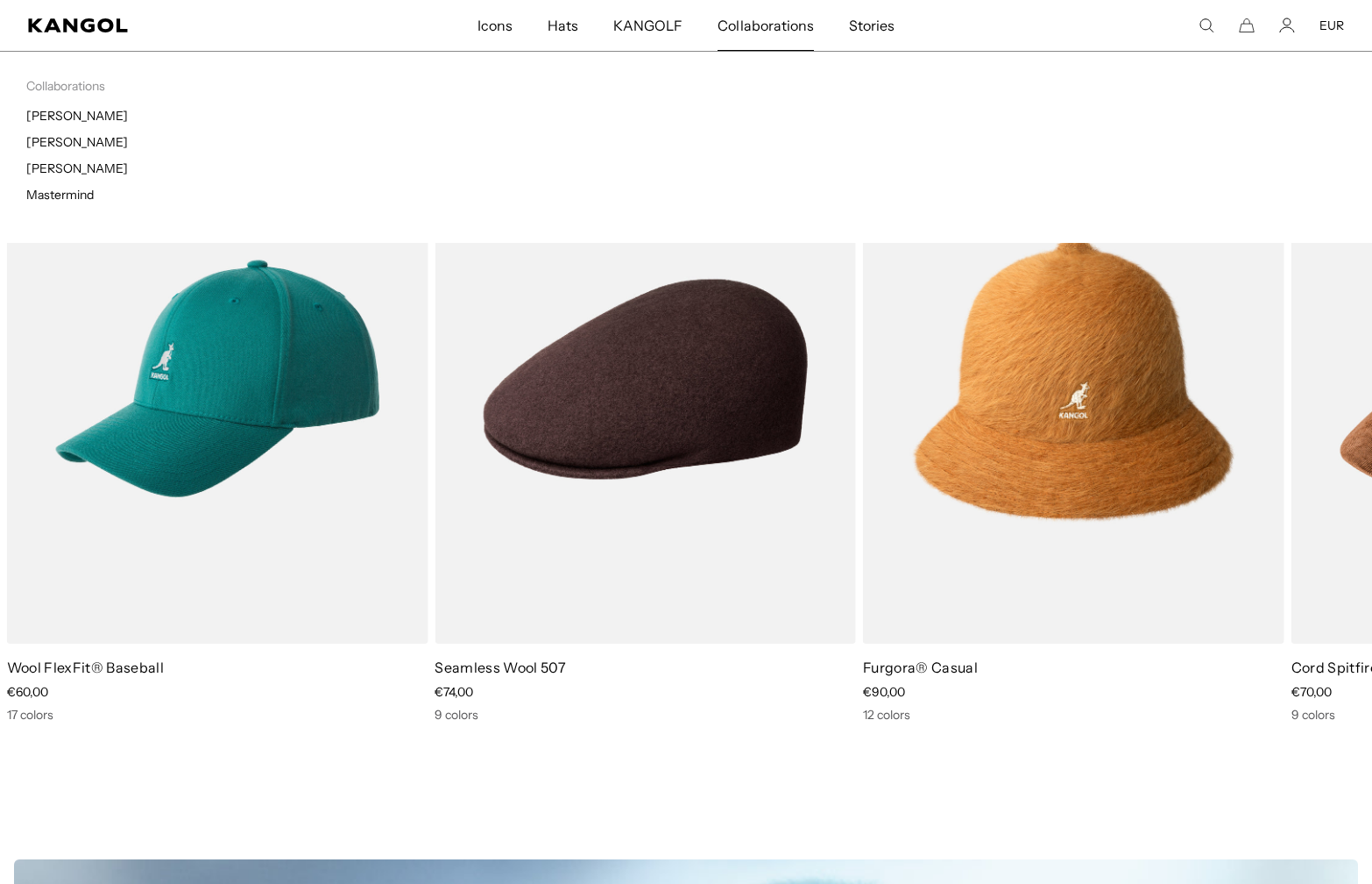
click at [765, 26] on span "Collaborations" at bounding box center [766, 26] width 95 height 51
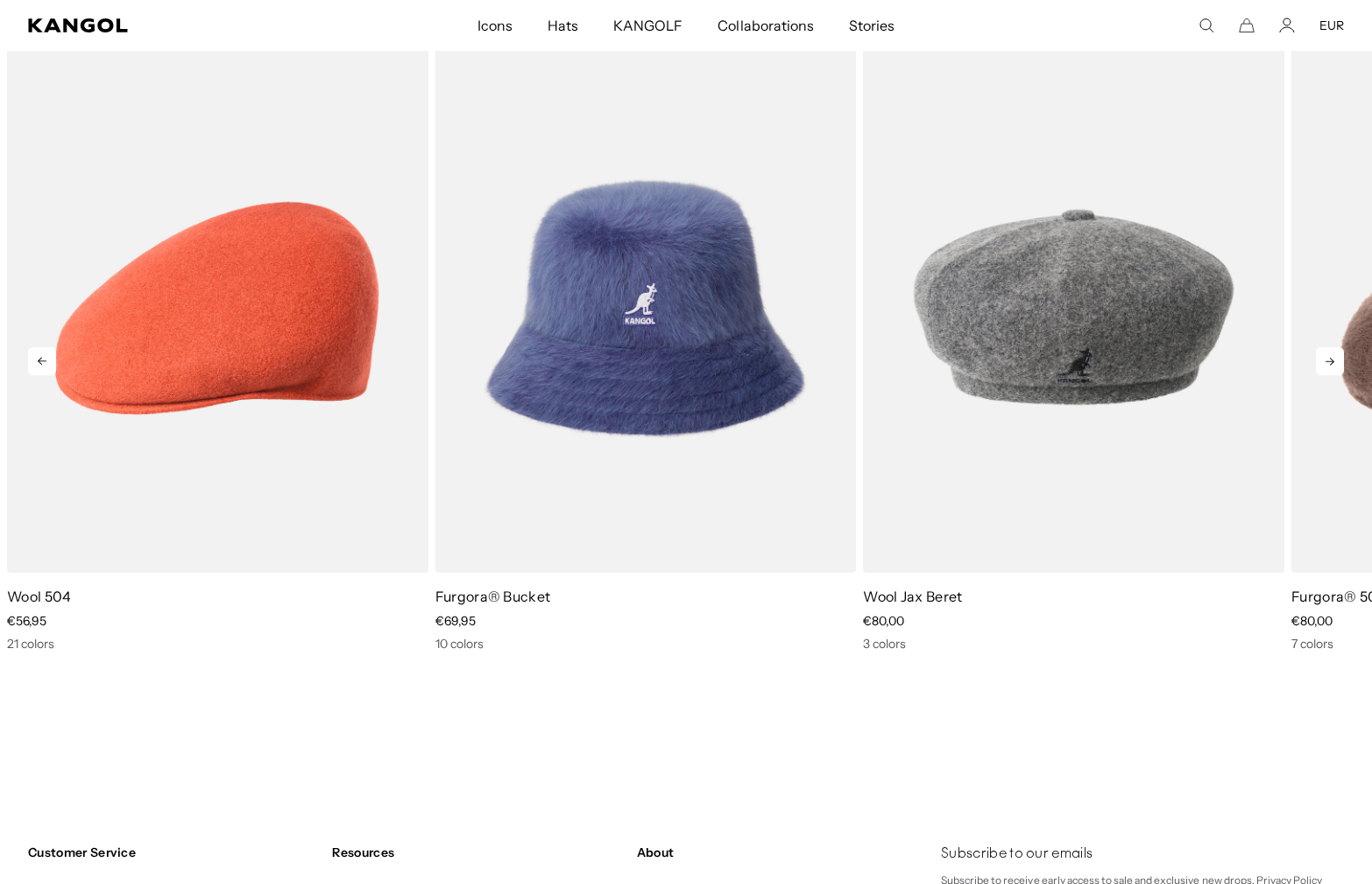
click at [1337, 355] on icon at bounding box center [1330, 361] width 28 height 28
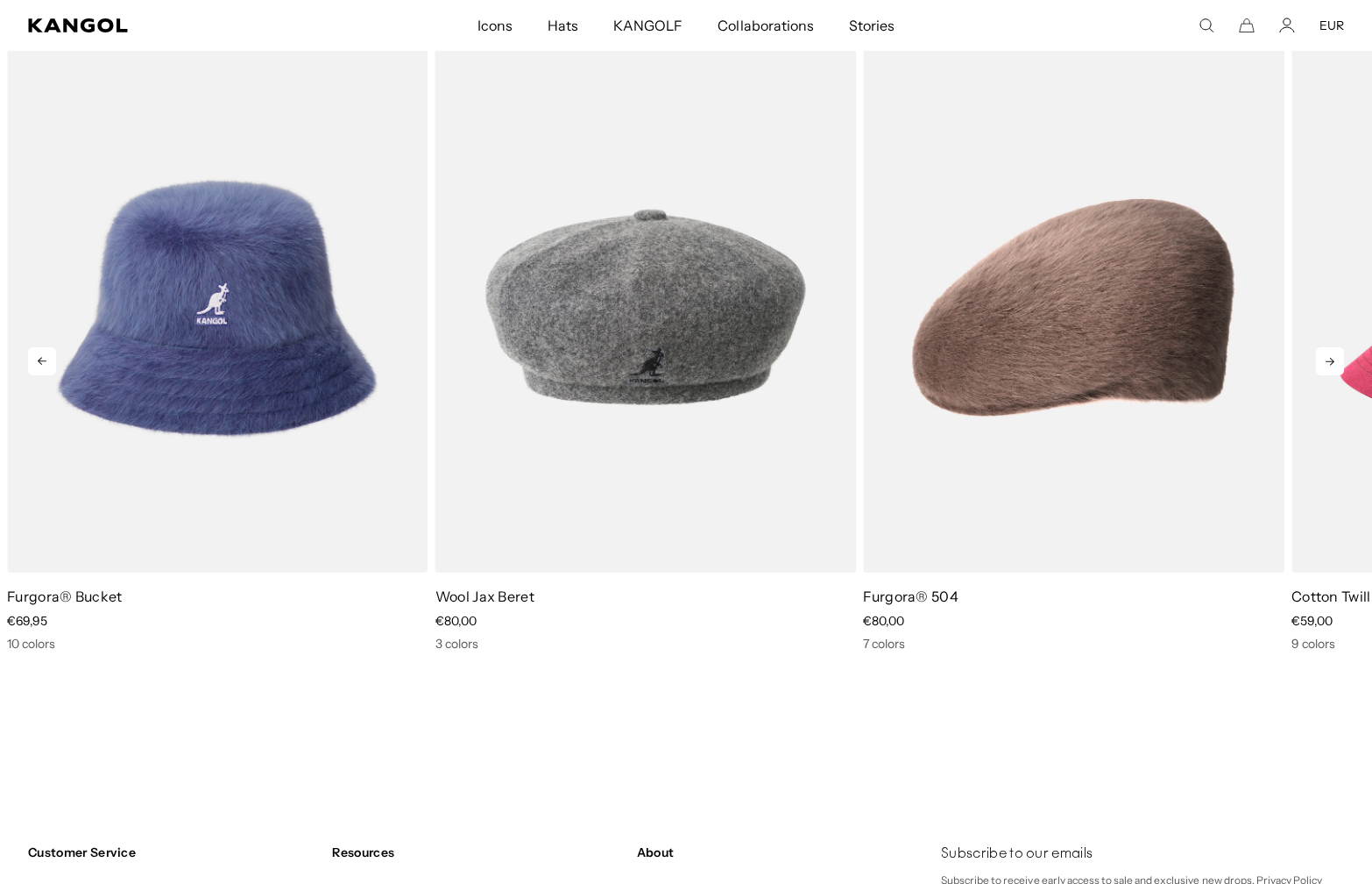
click at [1337, 355] on icon at bounding box center [1330, 361] width 28 height 28
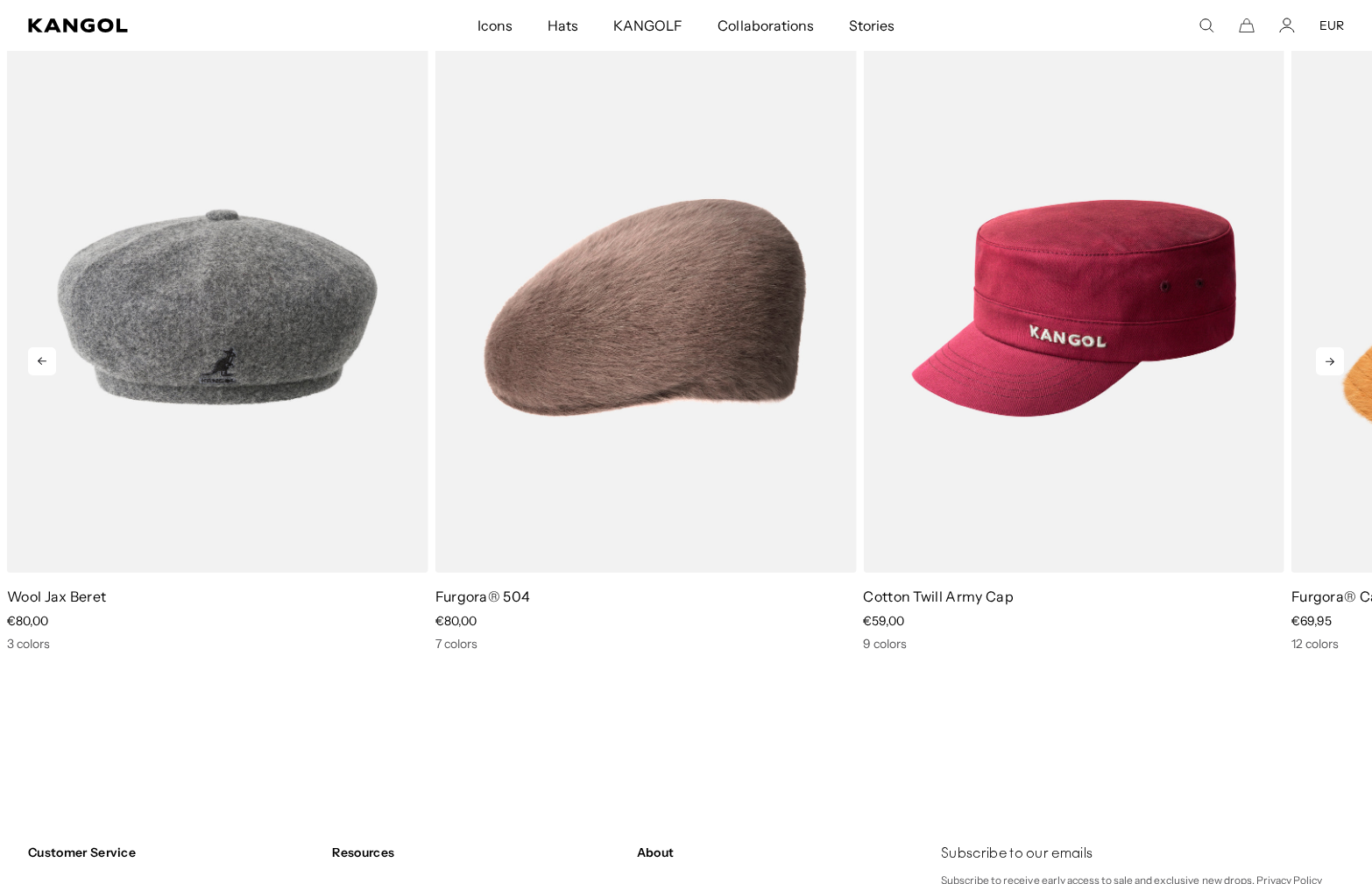
click at [1337, 360] on icon at bounding box center [1330, 361] width 28 height 28
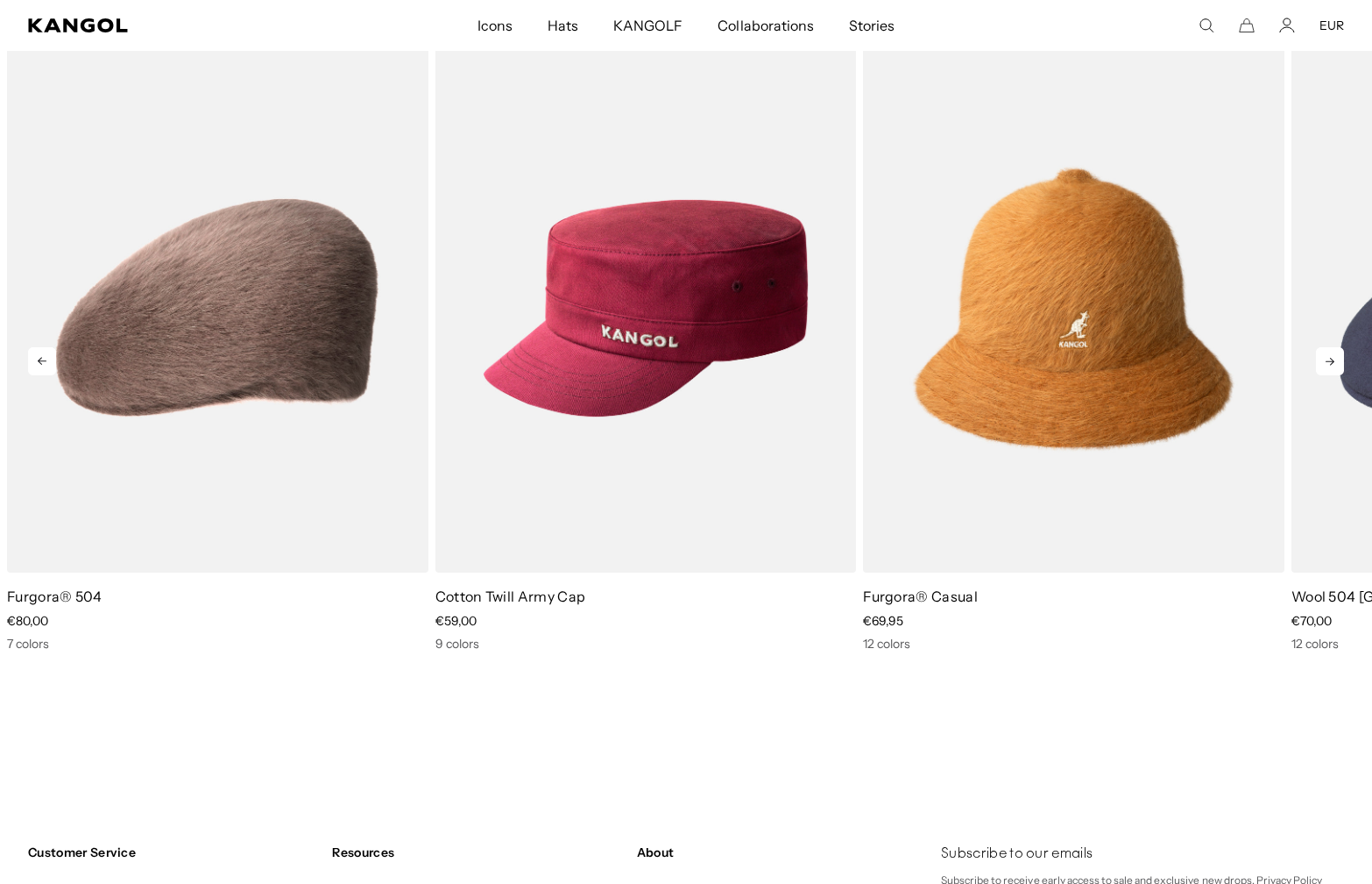
click at [1337, 359] on icon at bounding box center [1330, 361] width 28 height 28
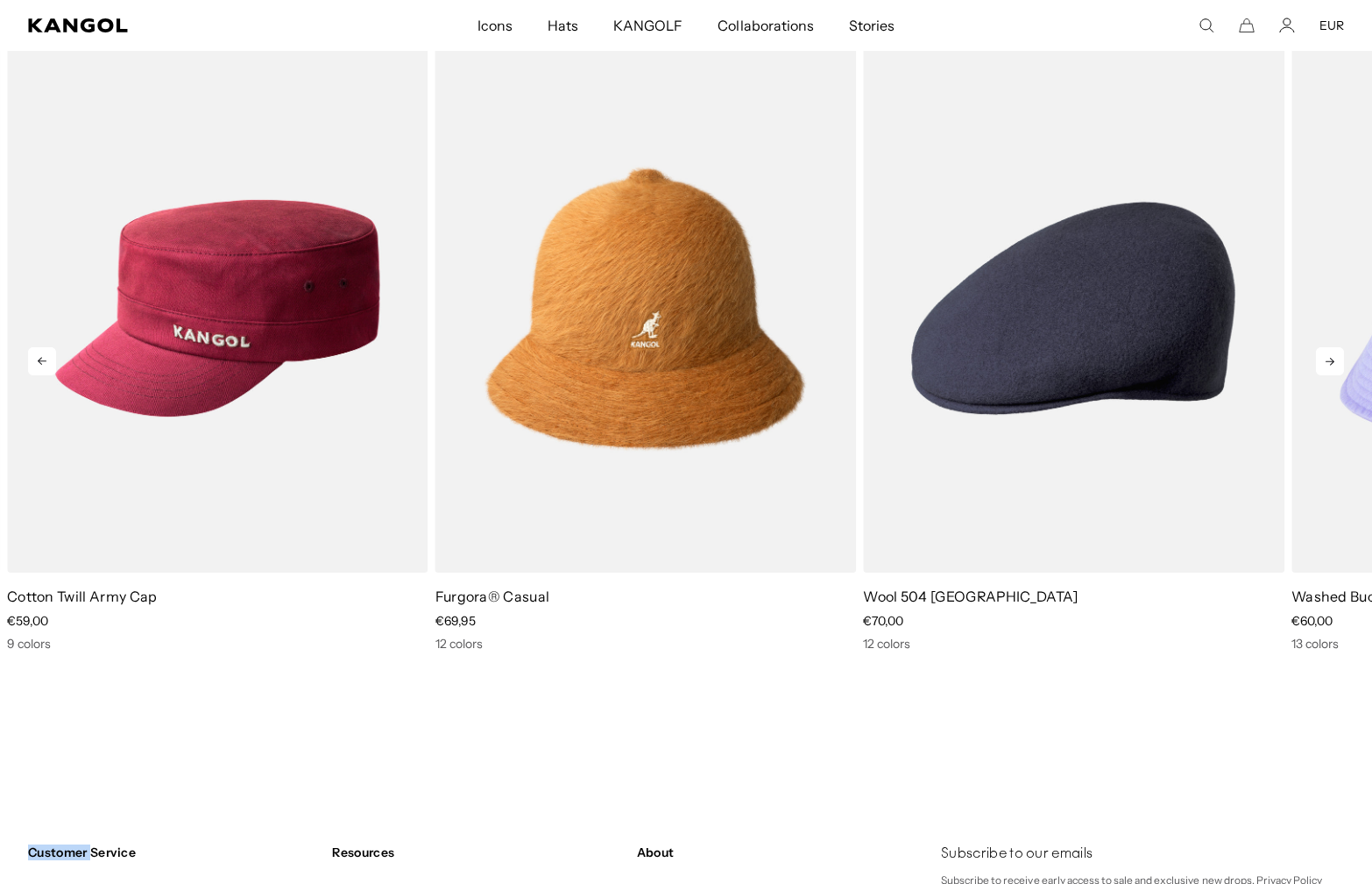
click at [1337, 359] on icon at bounding box center [1330, 361] width 28 height 28
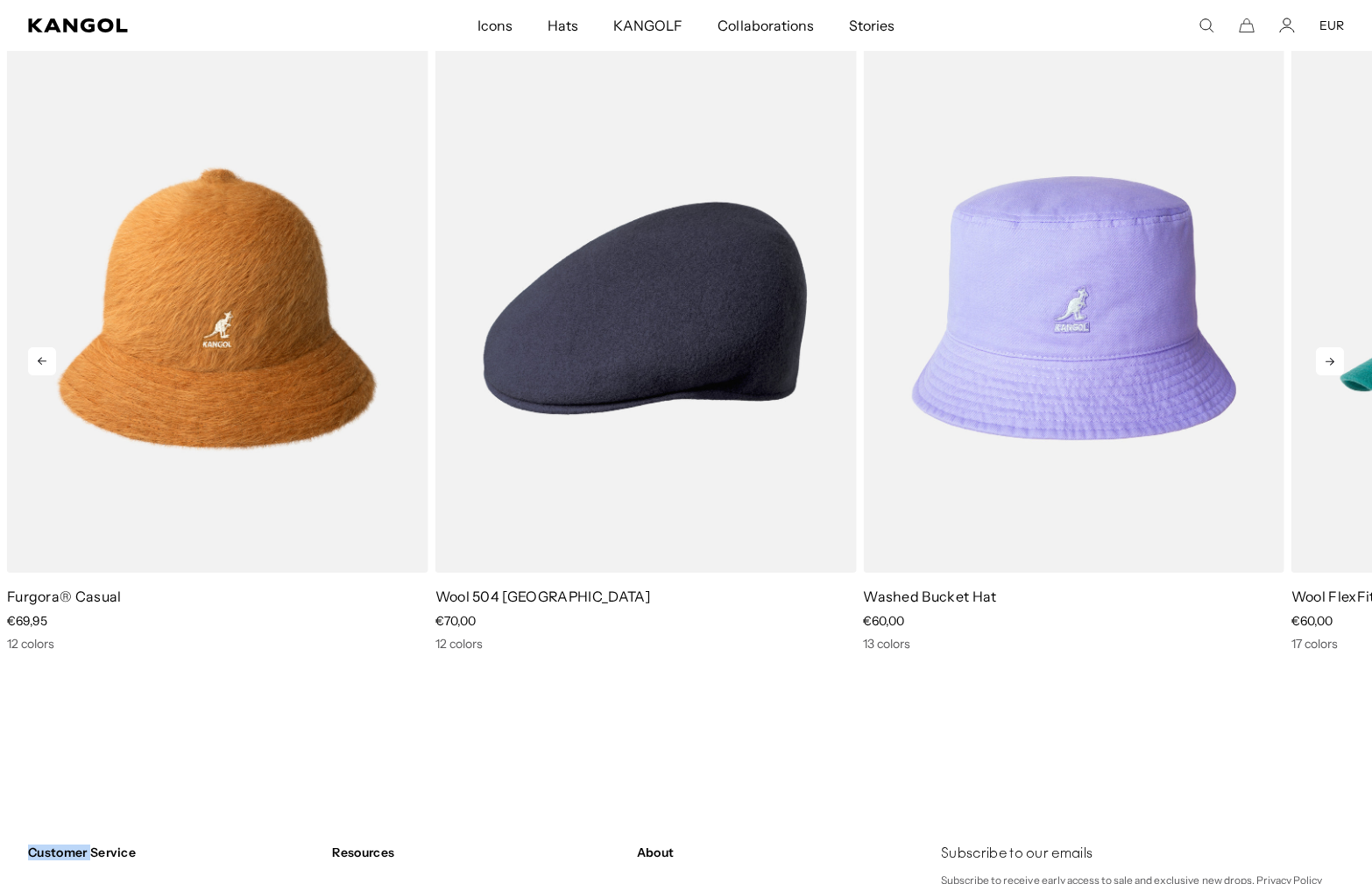
scroll to position [0, 361]
click at [1337, 366] on icon at bounding box center [1330, 361] width 28 height 28
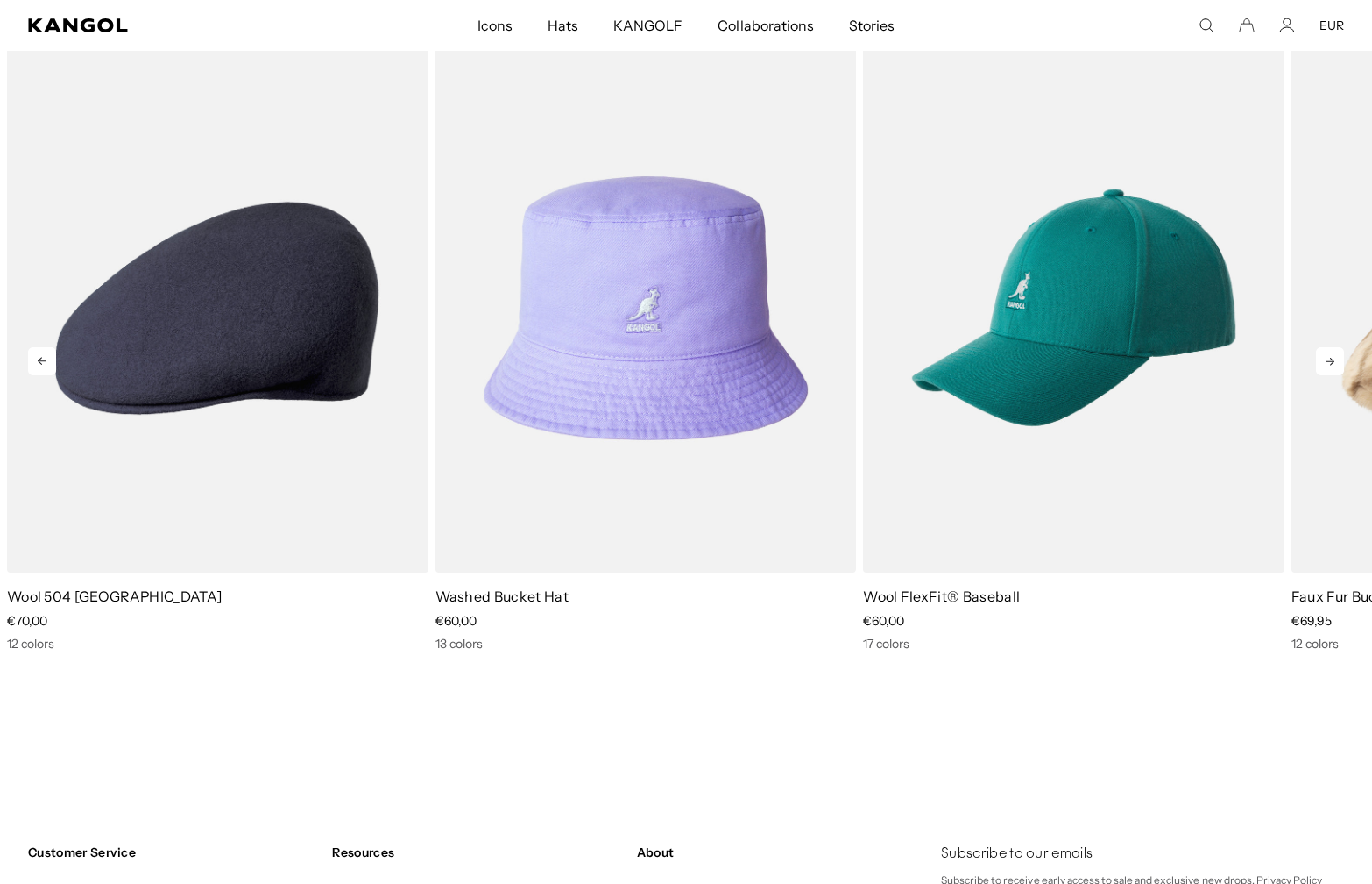
click at [1337, 364] on icon at bounding box center [1330, 361] width 28 height 28
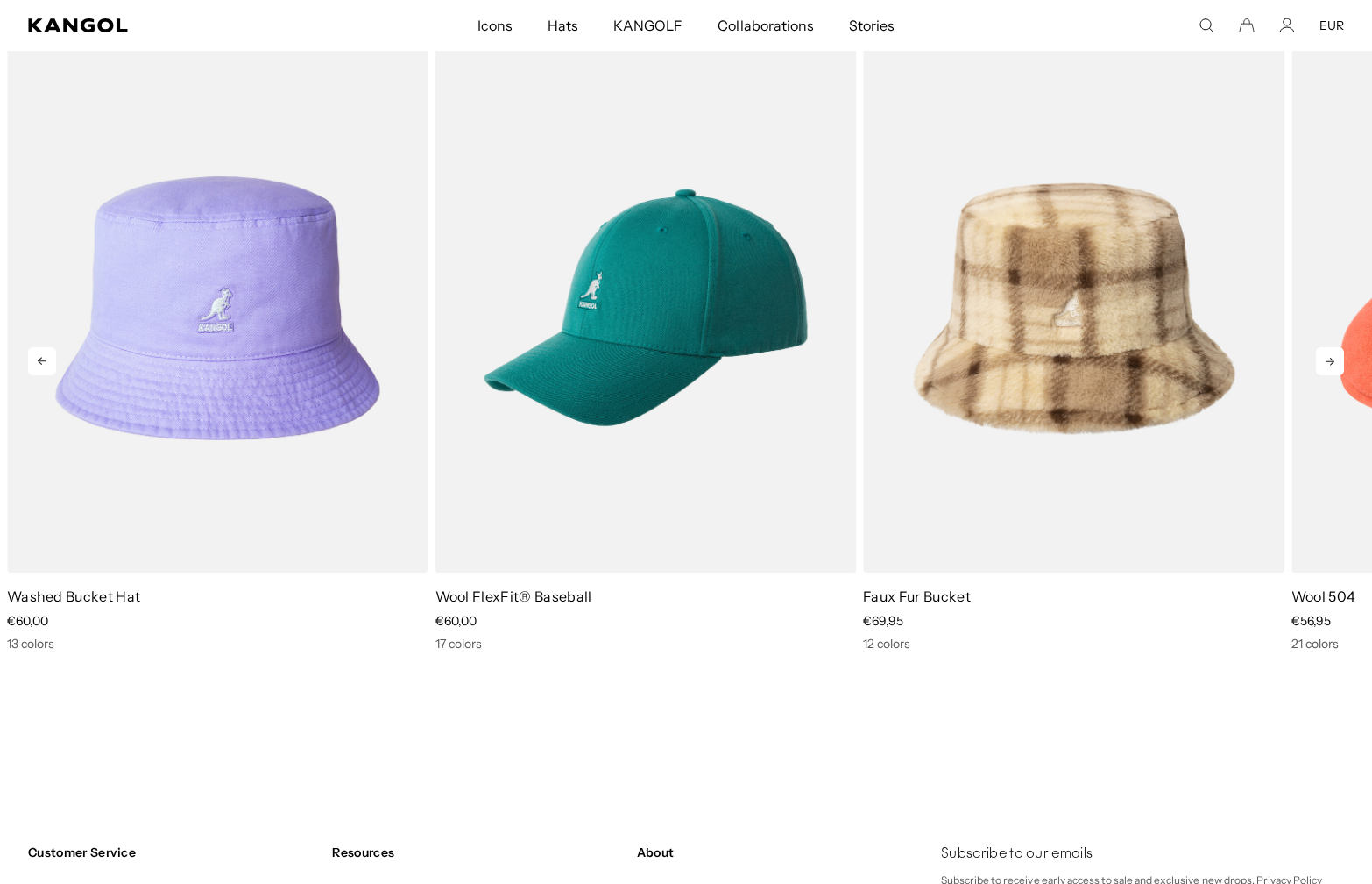
click at [1337, 374] on icon at bounding box center [1330, 361] width 28 height 28
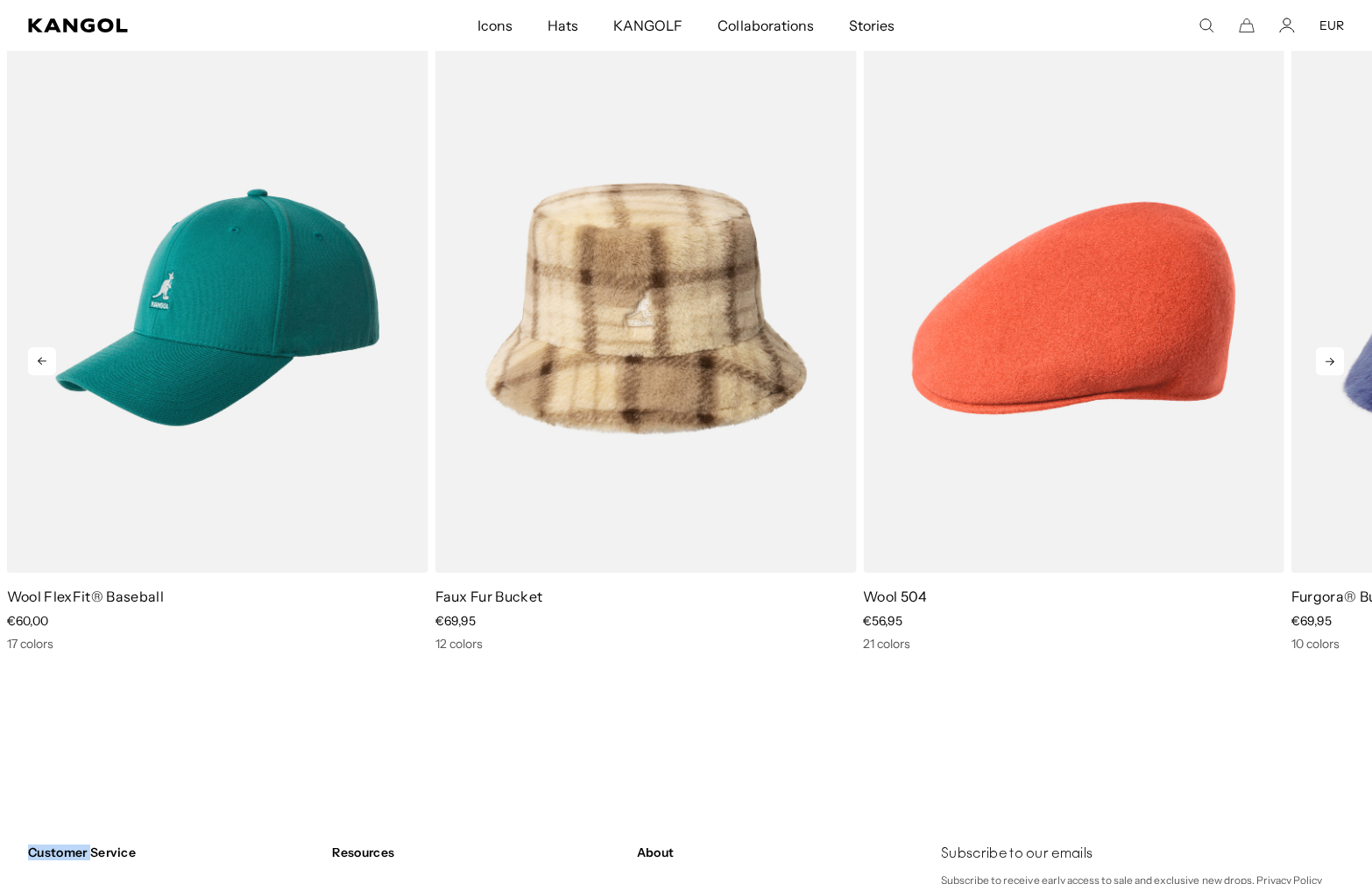
click at [1337, 370] on icon at bounding box center [1330, 361] width 28 height 28
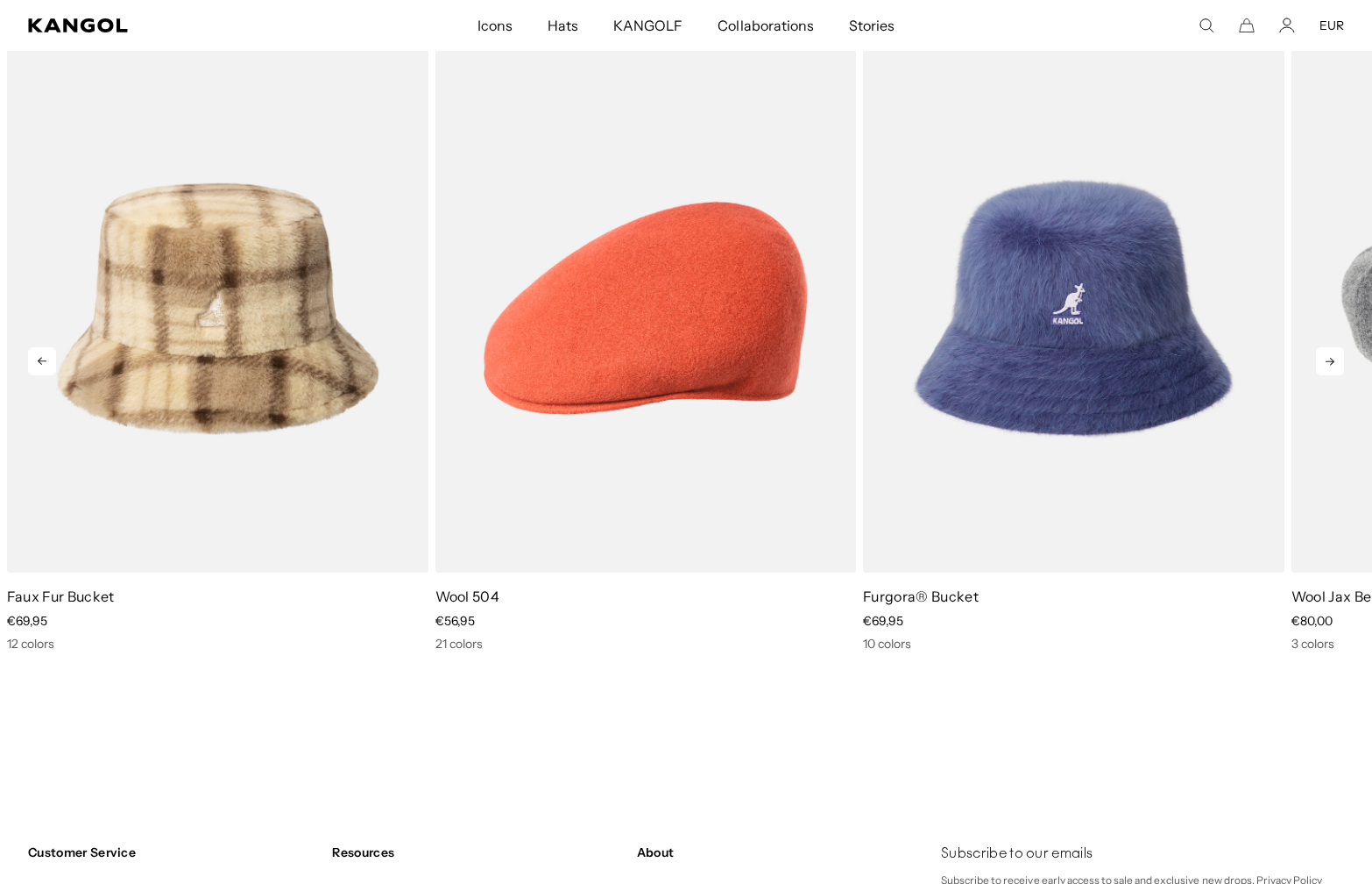
click at [1337, 371] on icon at bounding box center [1330, 361] width 28 height 28
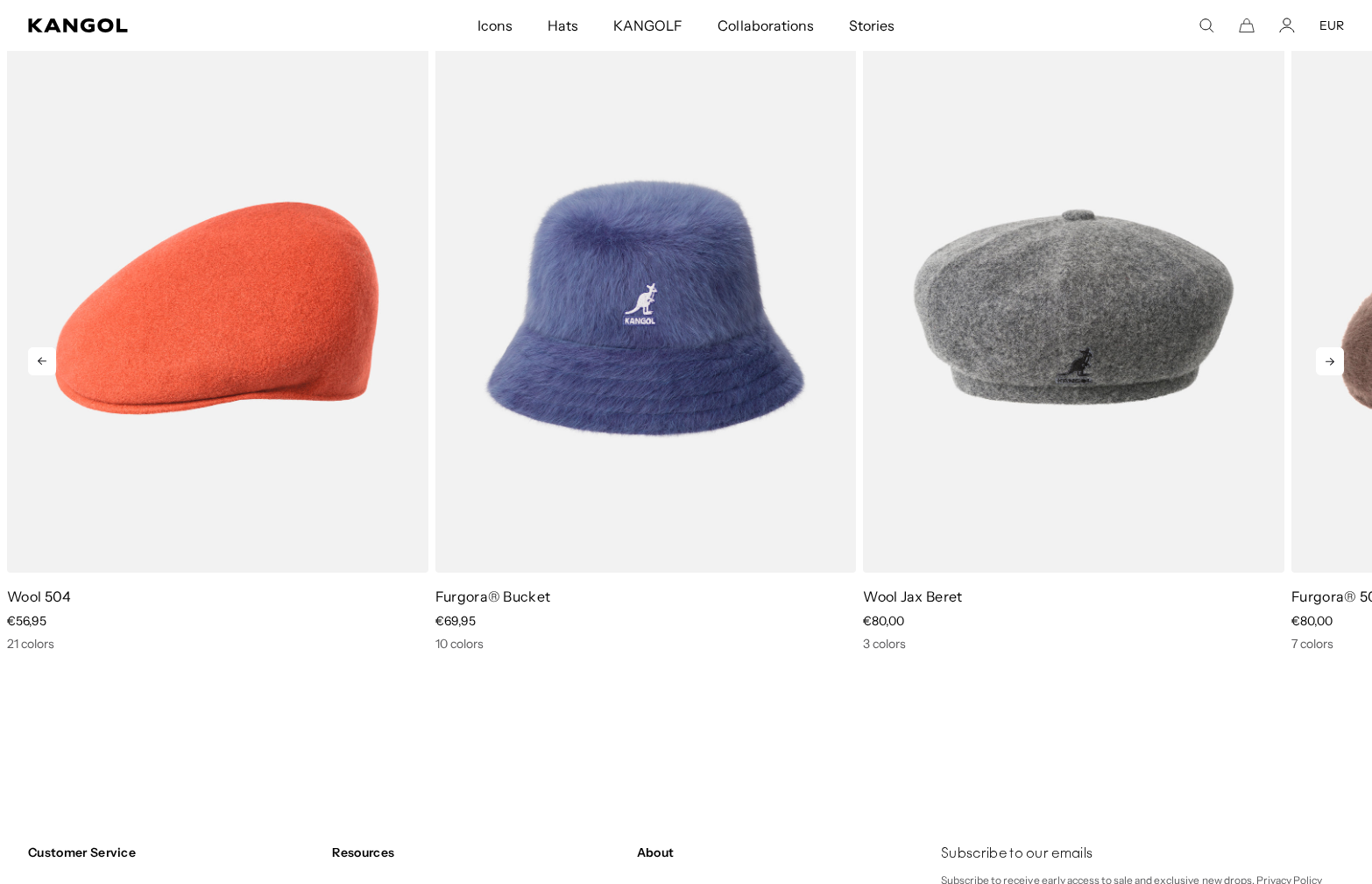
click at [1337, 367] on icon at bounding box center [1330, 361] width 28 height 28
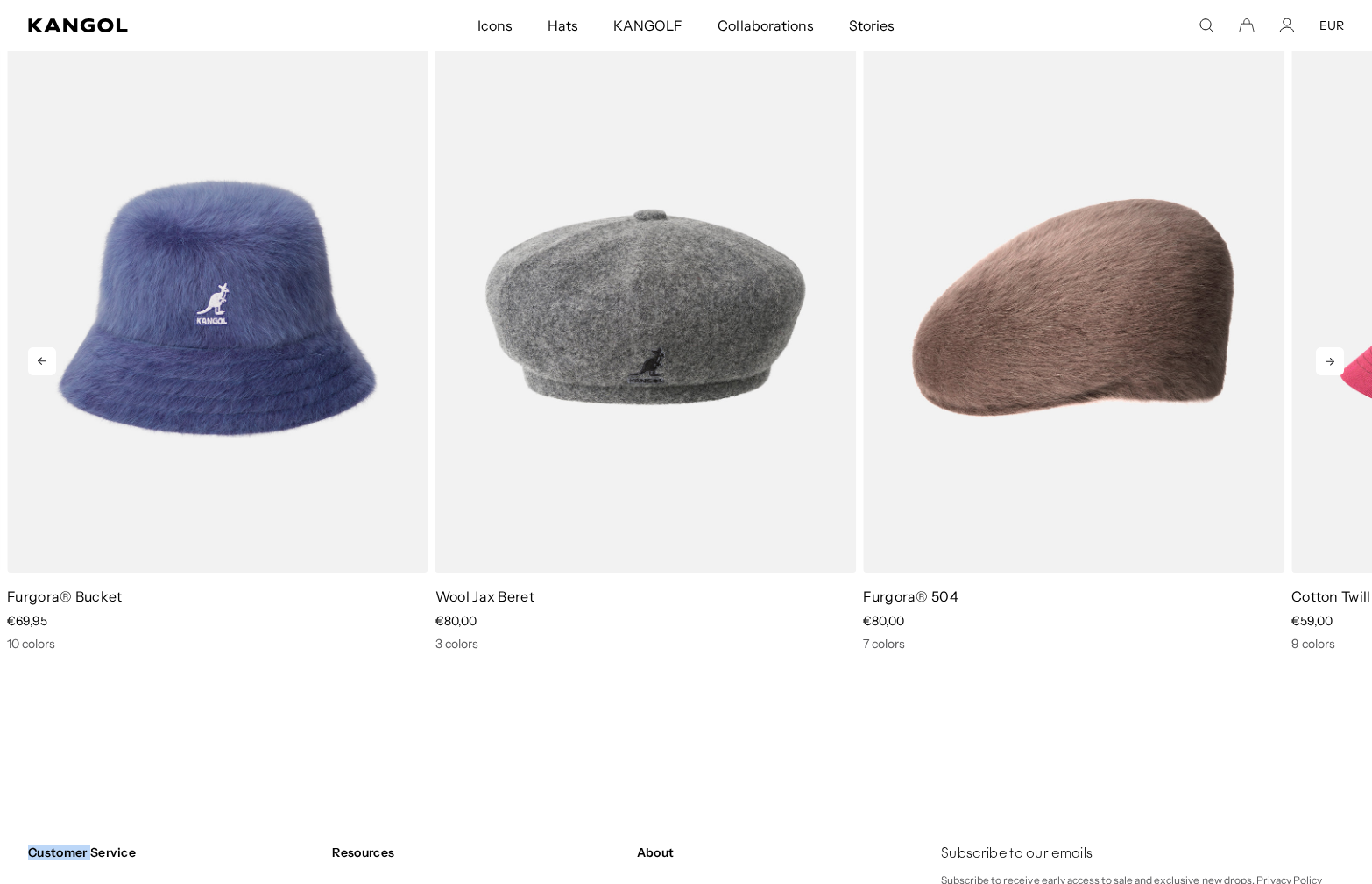
click at [1337, 367] on icon at bounding box center [1330, 361] width 28 height 28
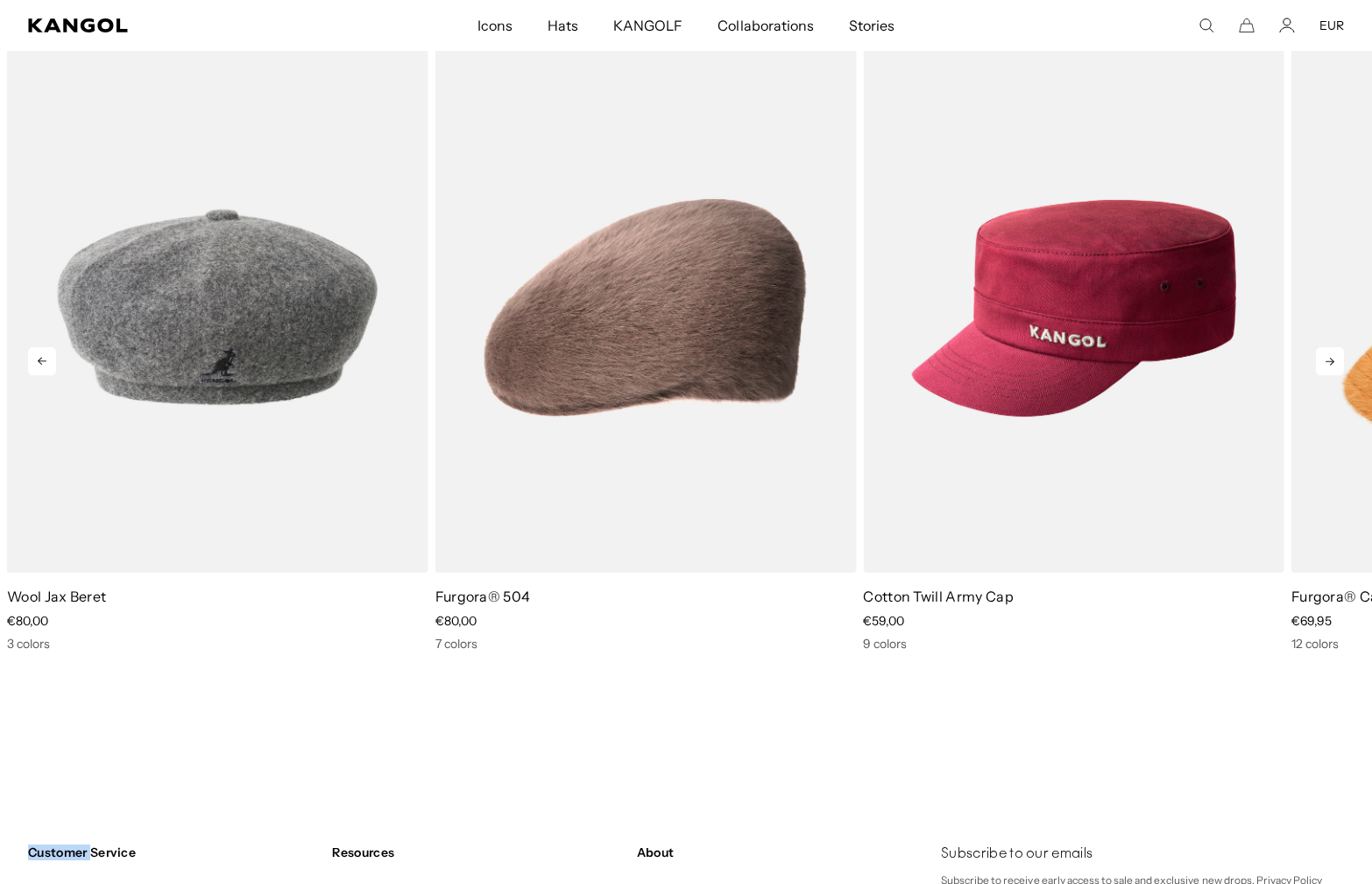
scroll to position [0, 0]
click at [1337, 367] on icon at bounding box center [1330, 361] width 28 height 28
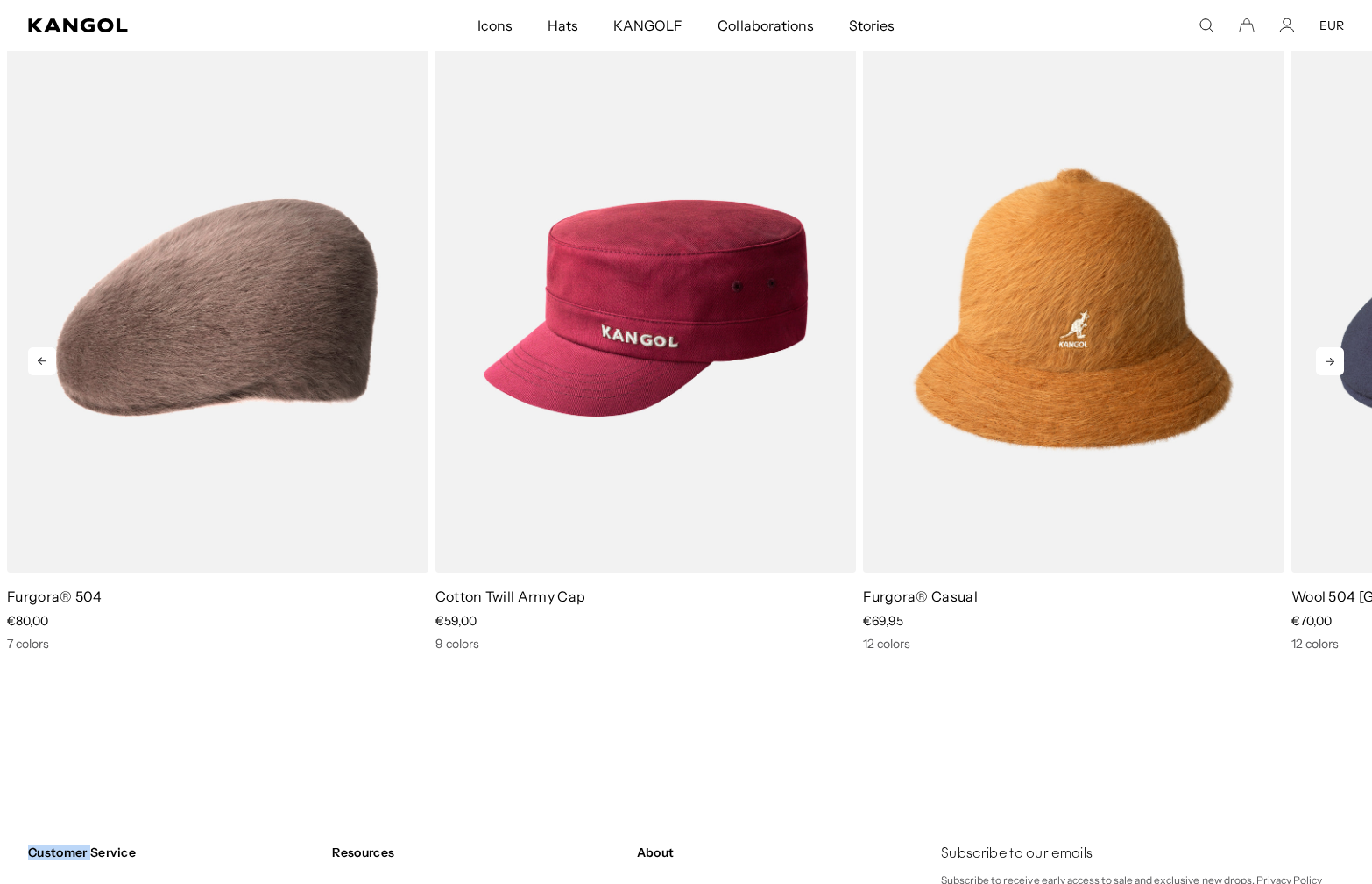
click at [1337, 367] on icon at bounding box center [1330, 361] width 28 height 28
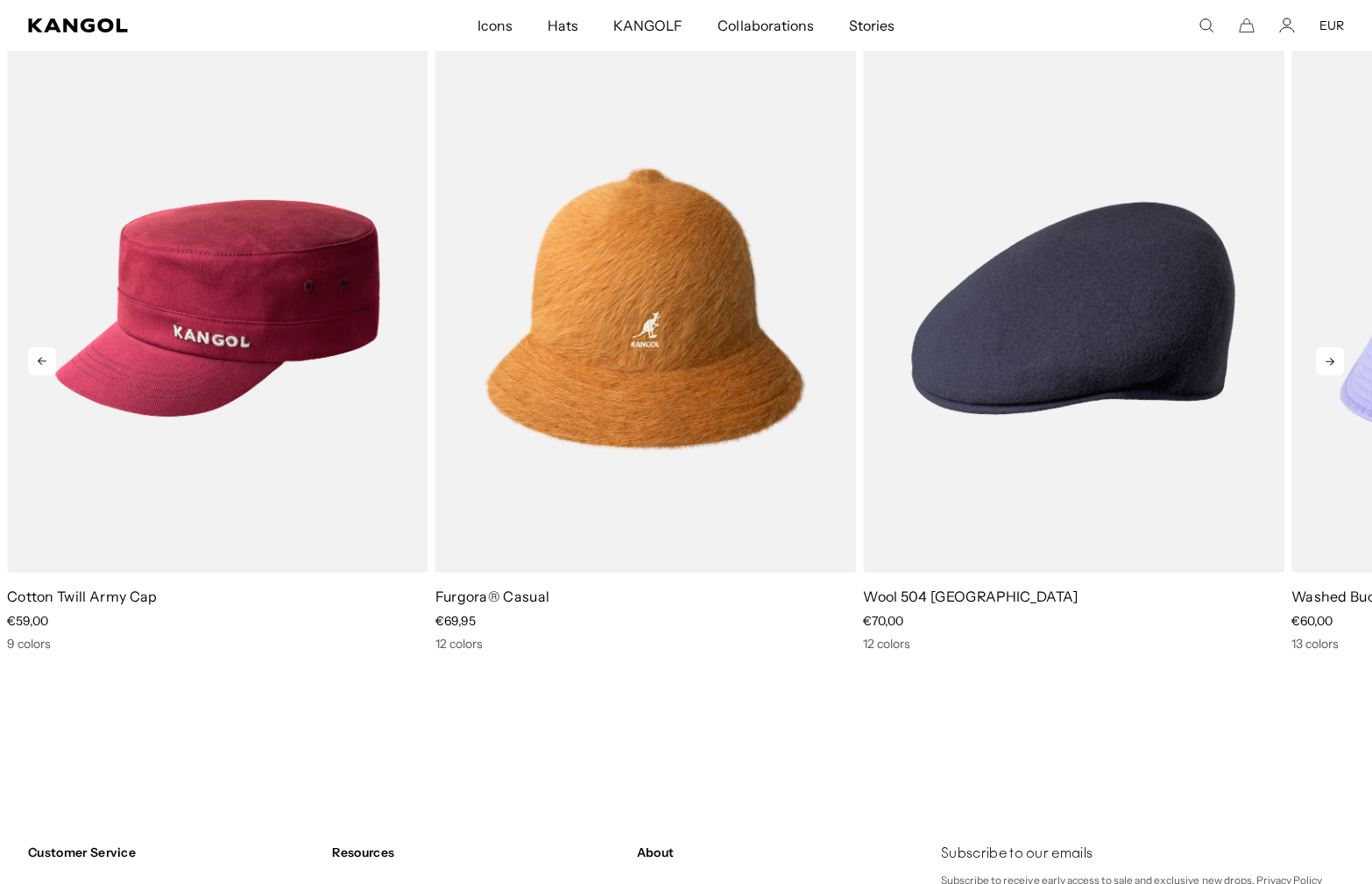
click at [1337, 371] on icon at bounding box center [1330, 361] width 28 height 28
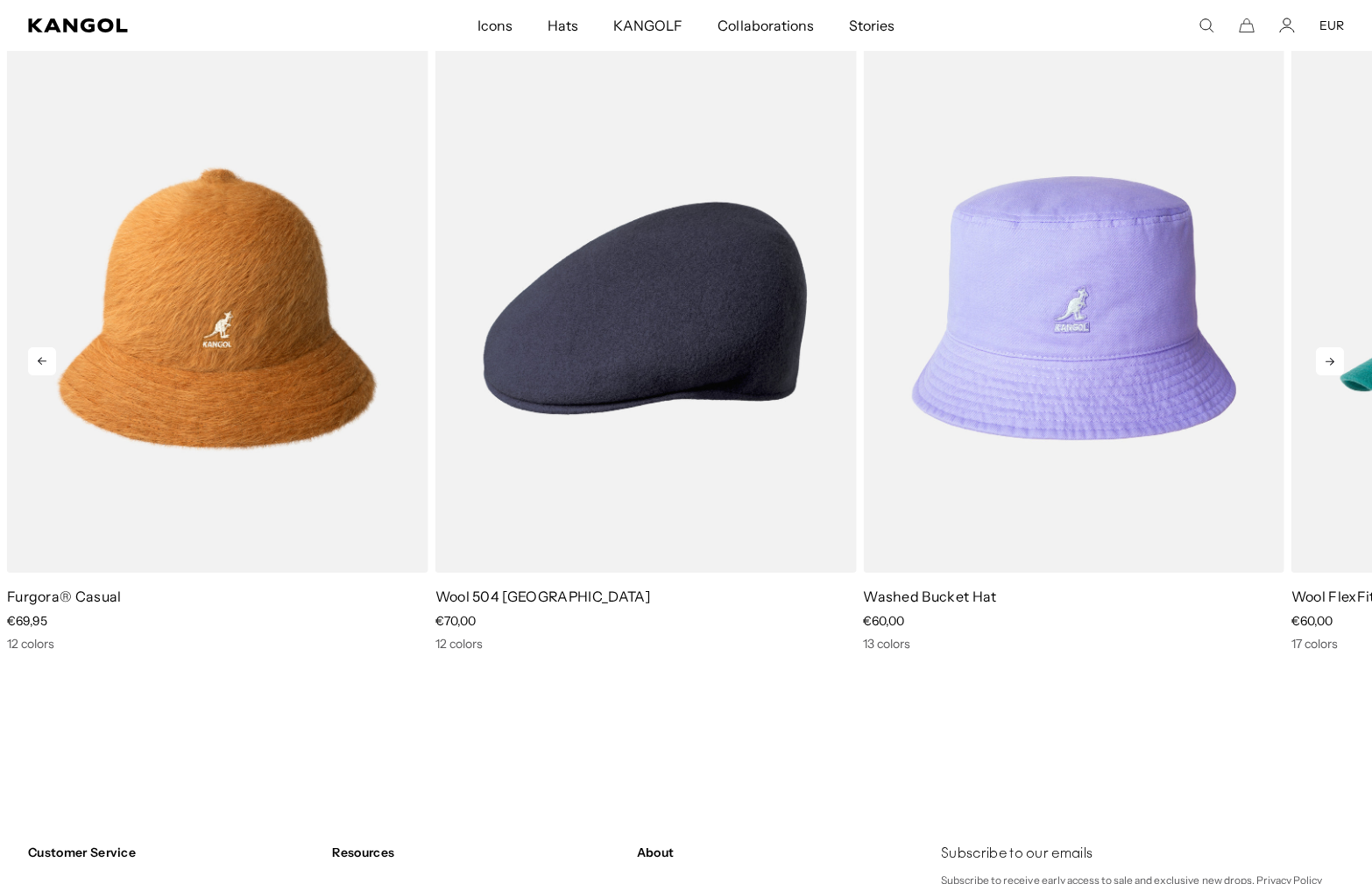
click at [1337, 369] on icon at bounding box center [1330, 361] width 28 height 28
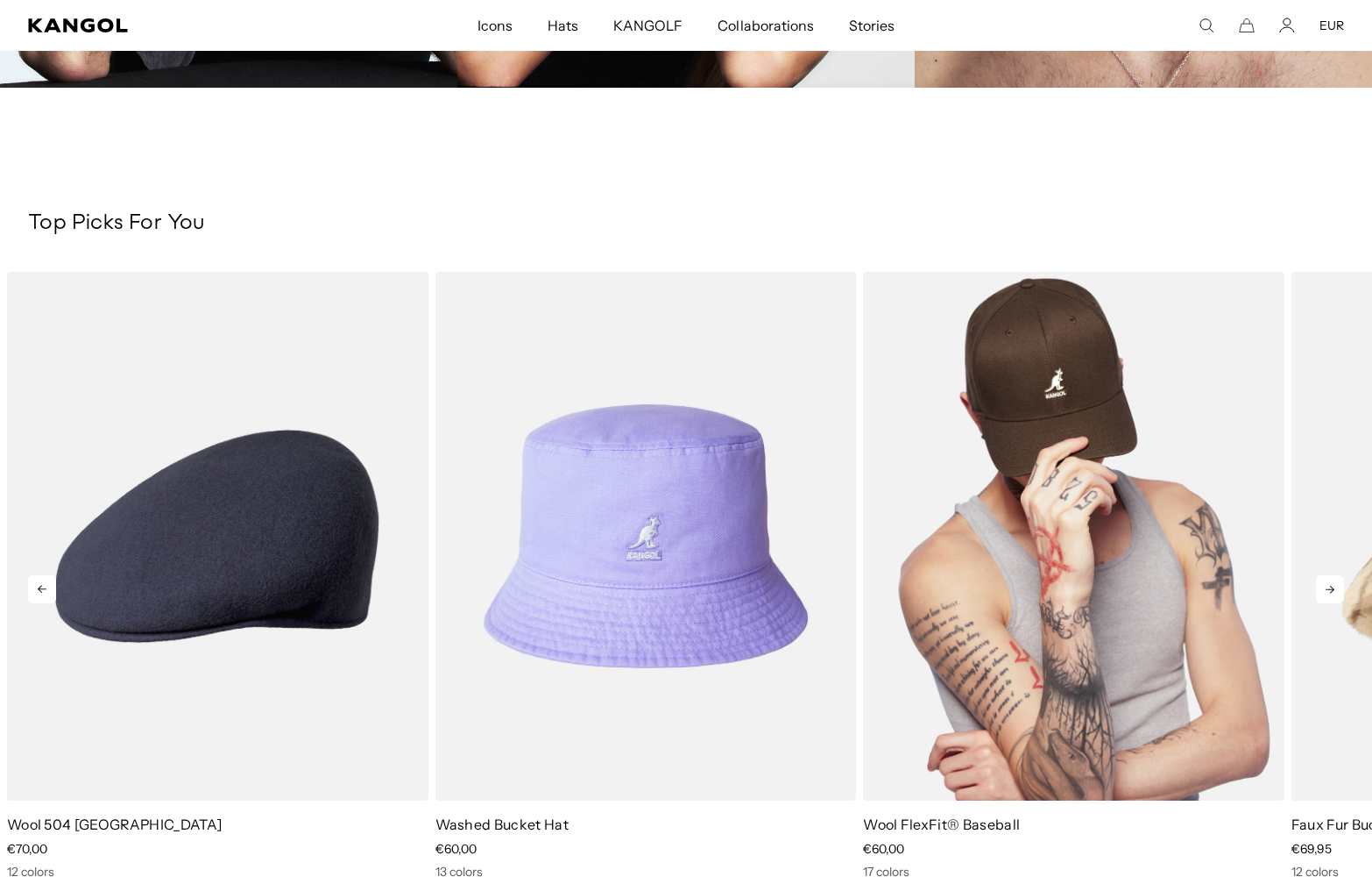
scroll to position [2894, 0]
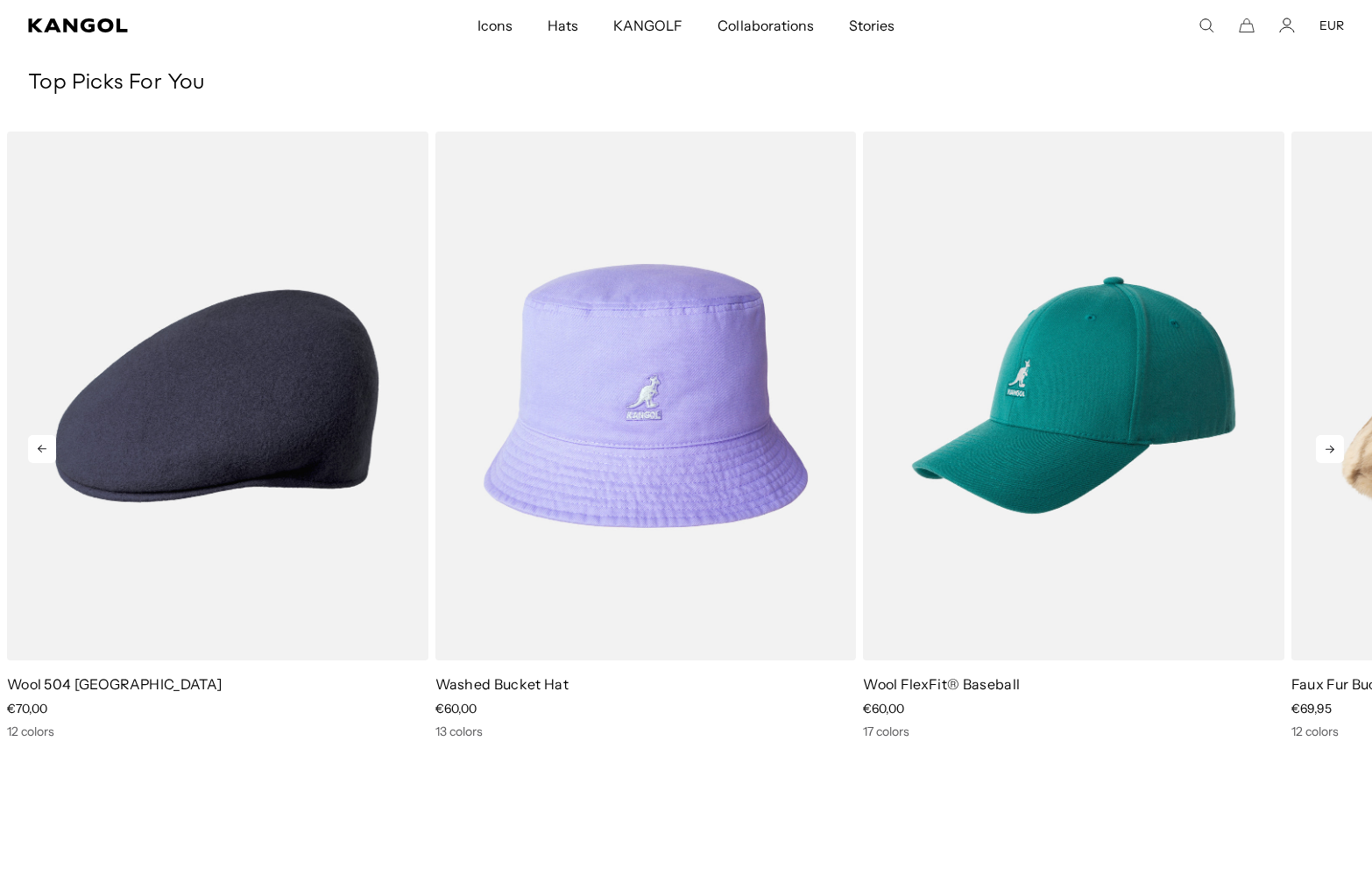
click at [1324, 447] on icon at bounding box center [1330, 448] width 28 height 28
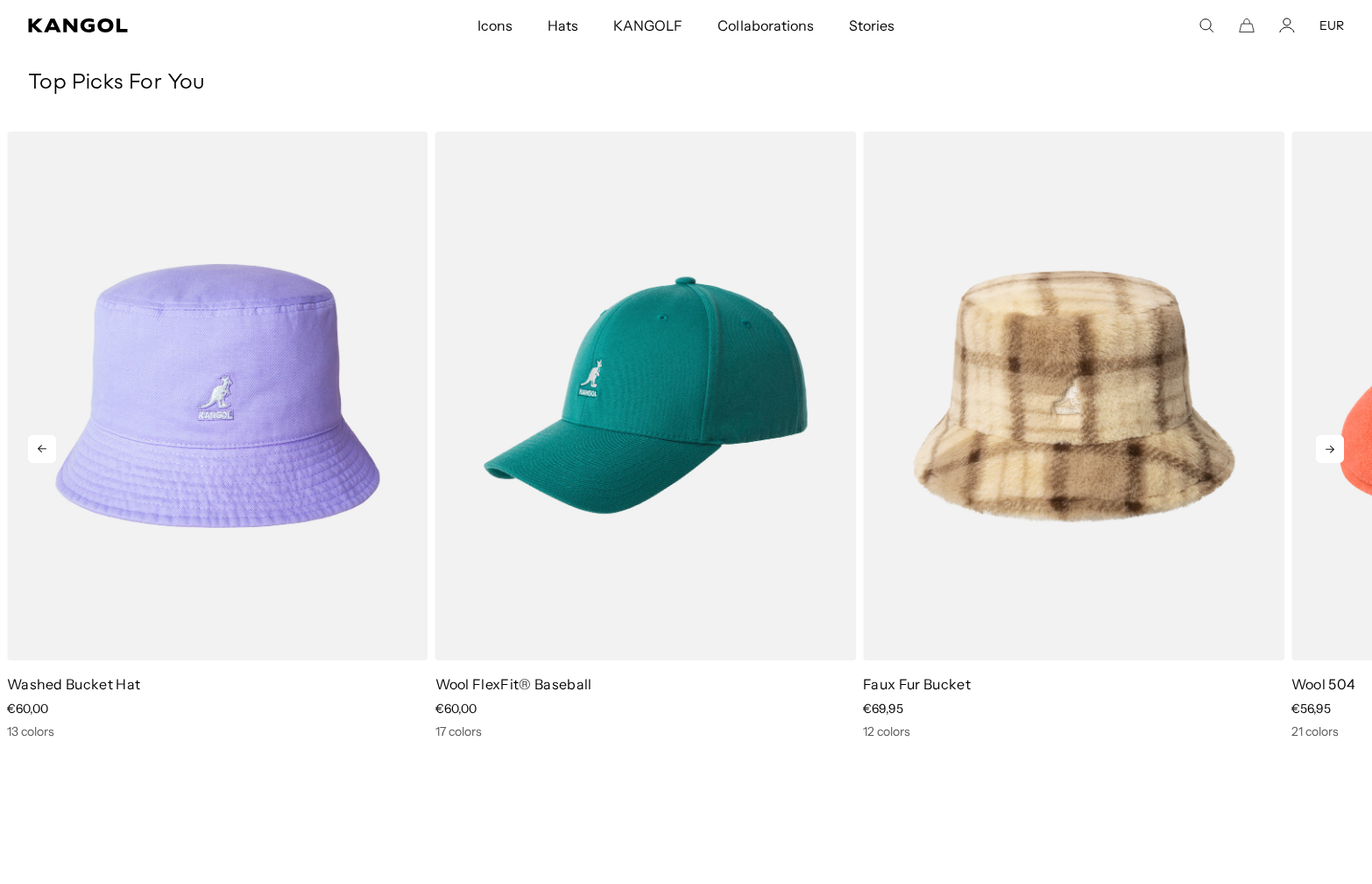
scroll to position [0, 361]
click at [1324, 447] on icon at bounding box center [1330, 448] width 28 height 28
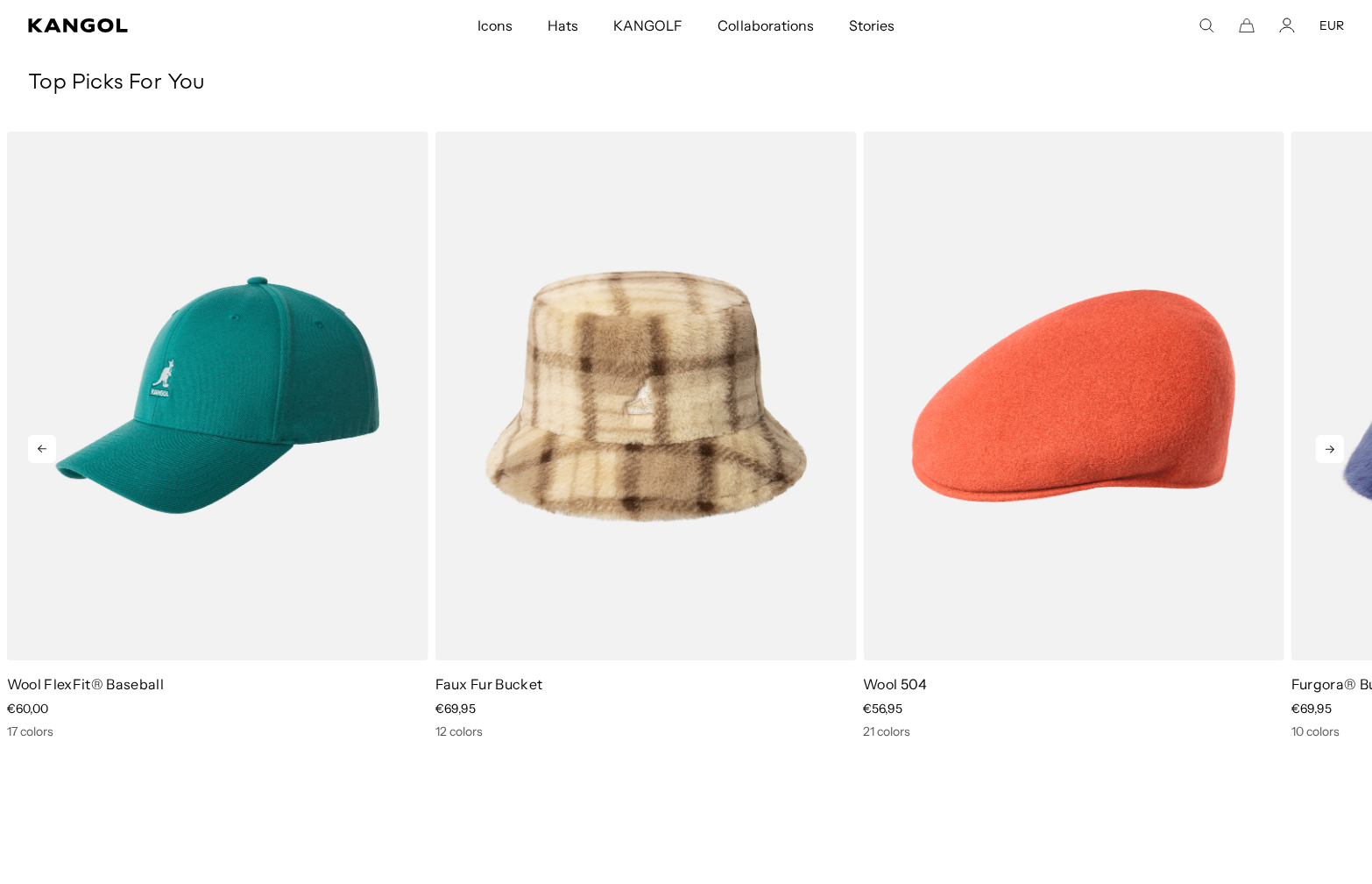
click at [1324, 447] on icon at bounding box center [1330, 448] width 28 height 28
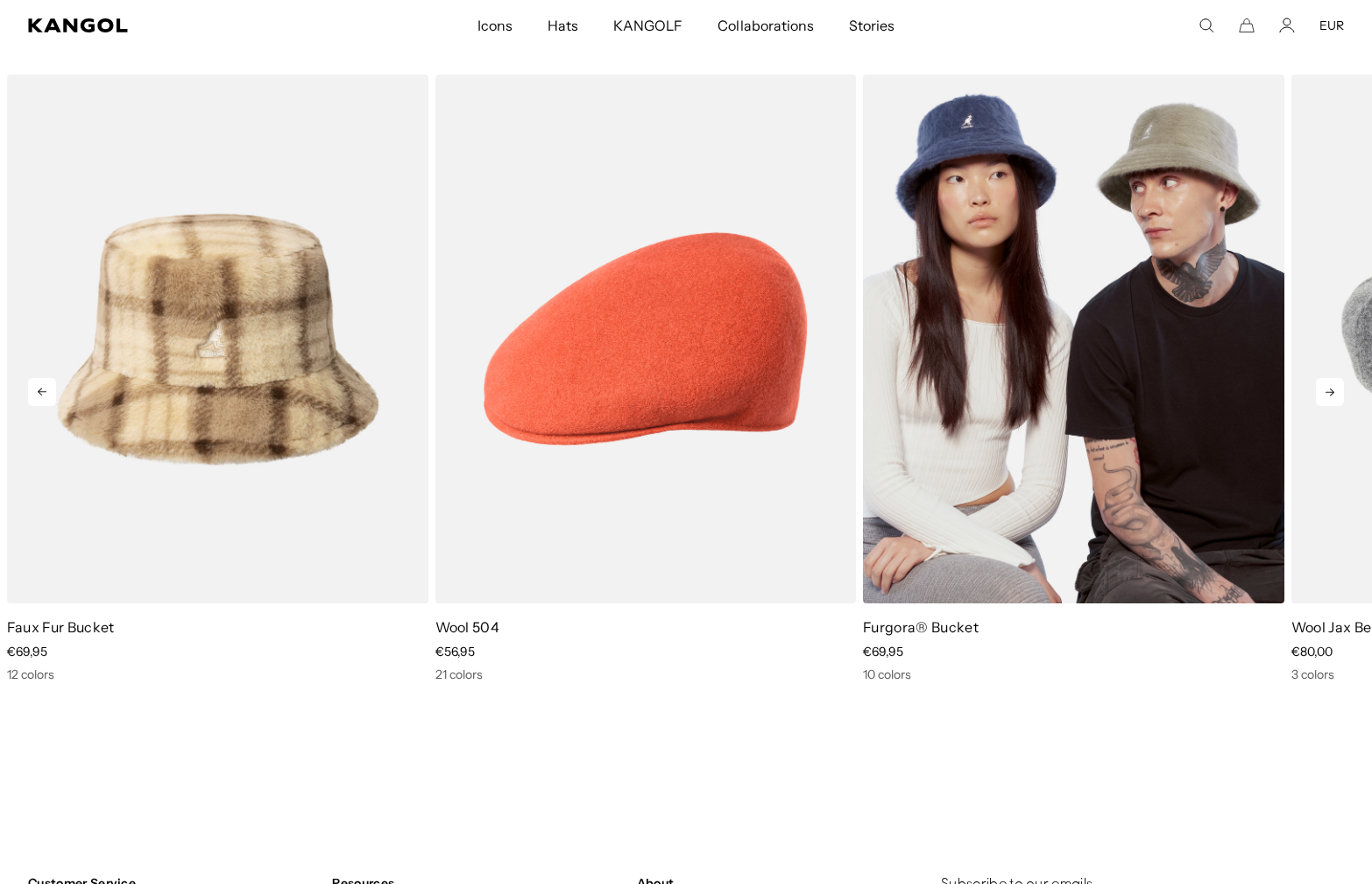
scroll to position [2894, 0]
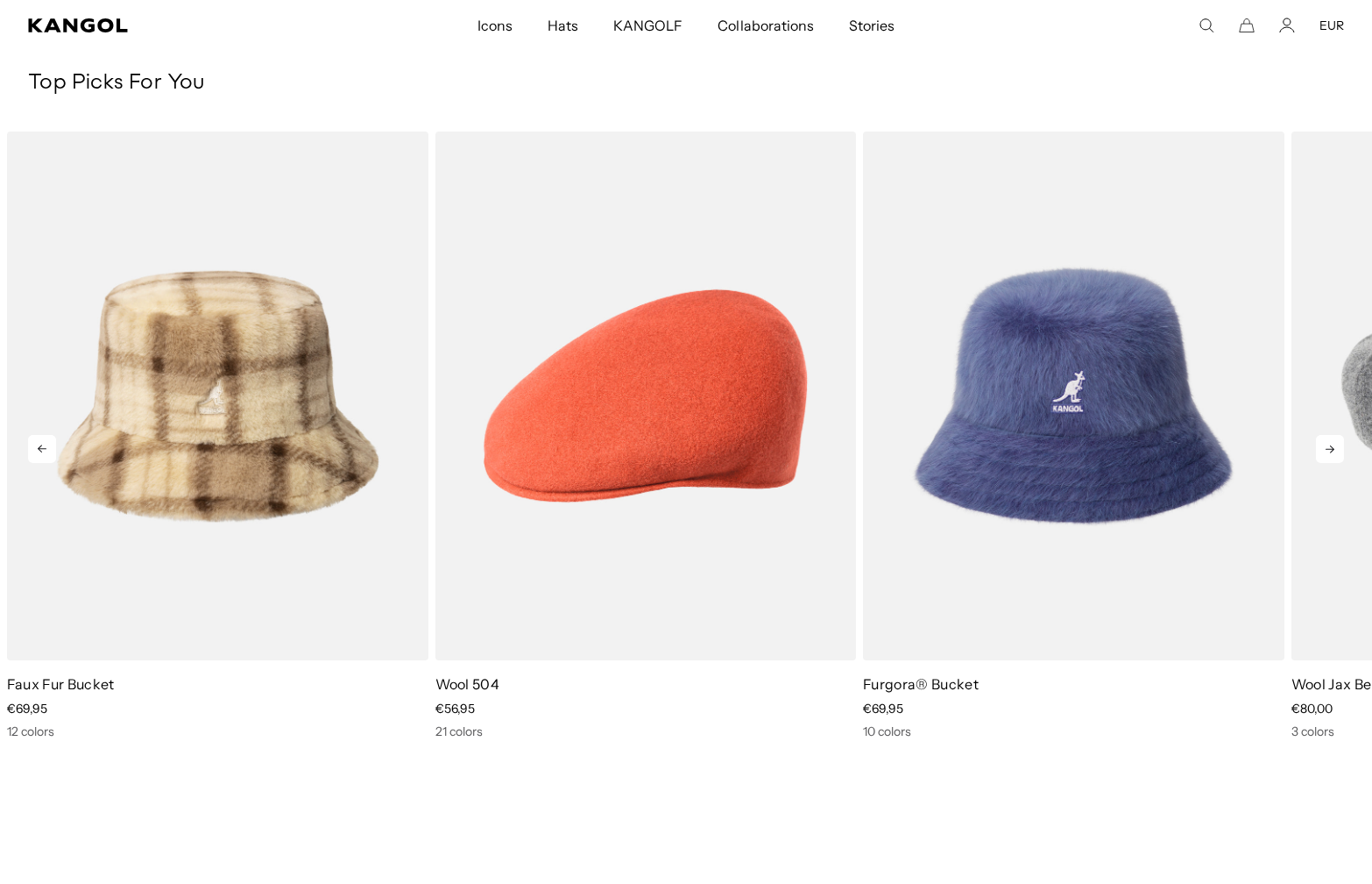
click at [1330, 443] on icon at bounding box center [1330, 448] width 28 height 28
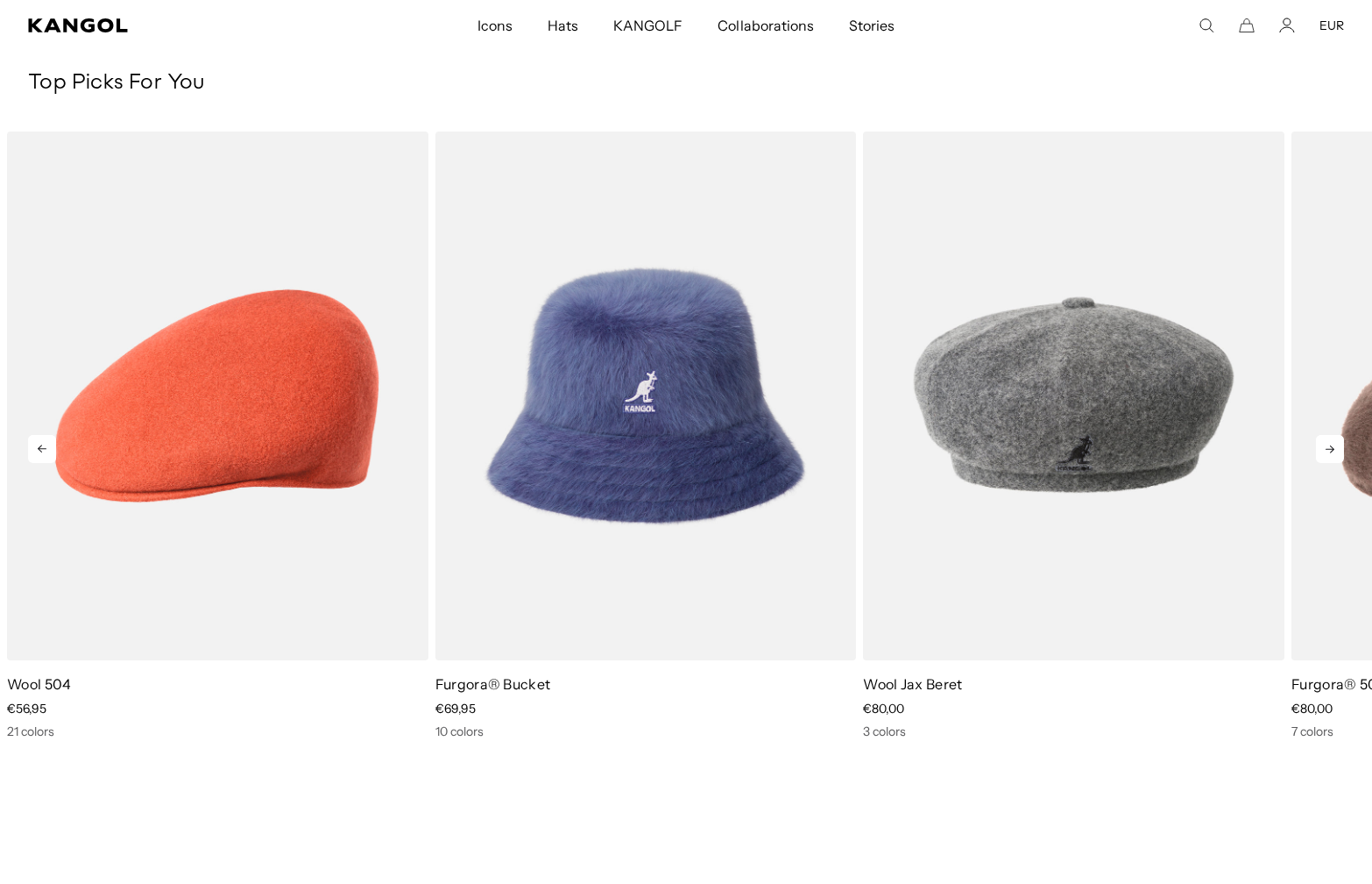
click at [1330, 443] on icon at bounding box center [1330, 448] width 28 height 28
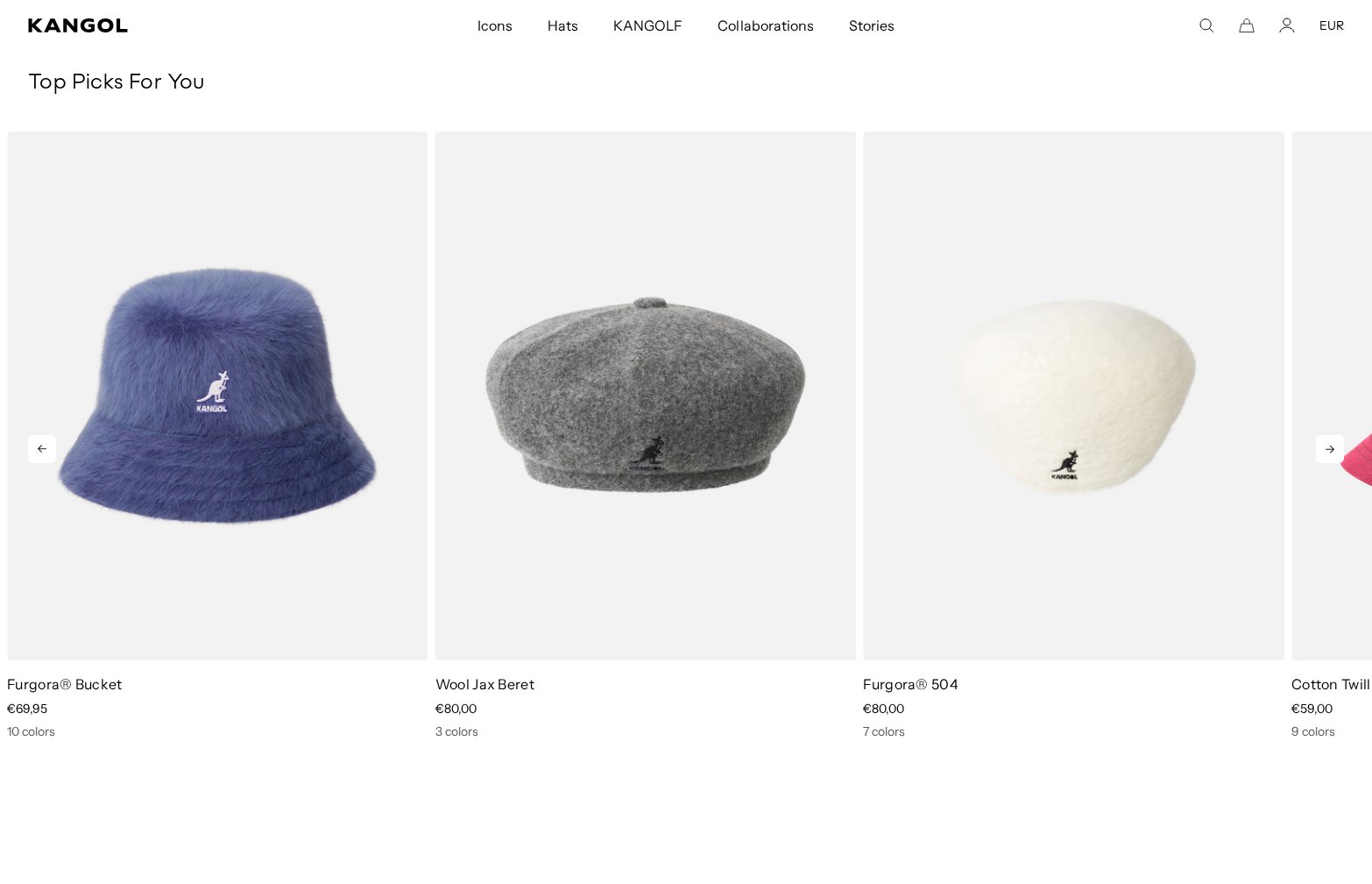
scroll to position [0, 361]
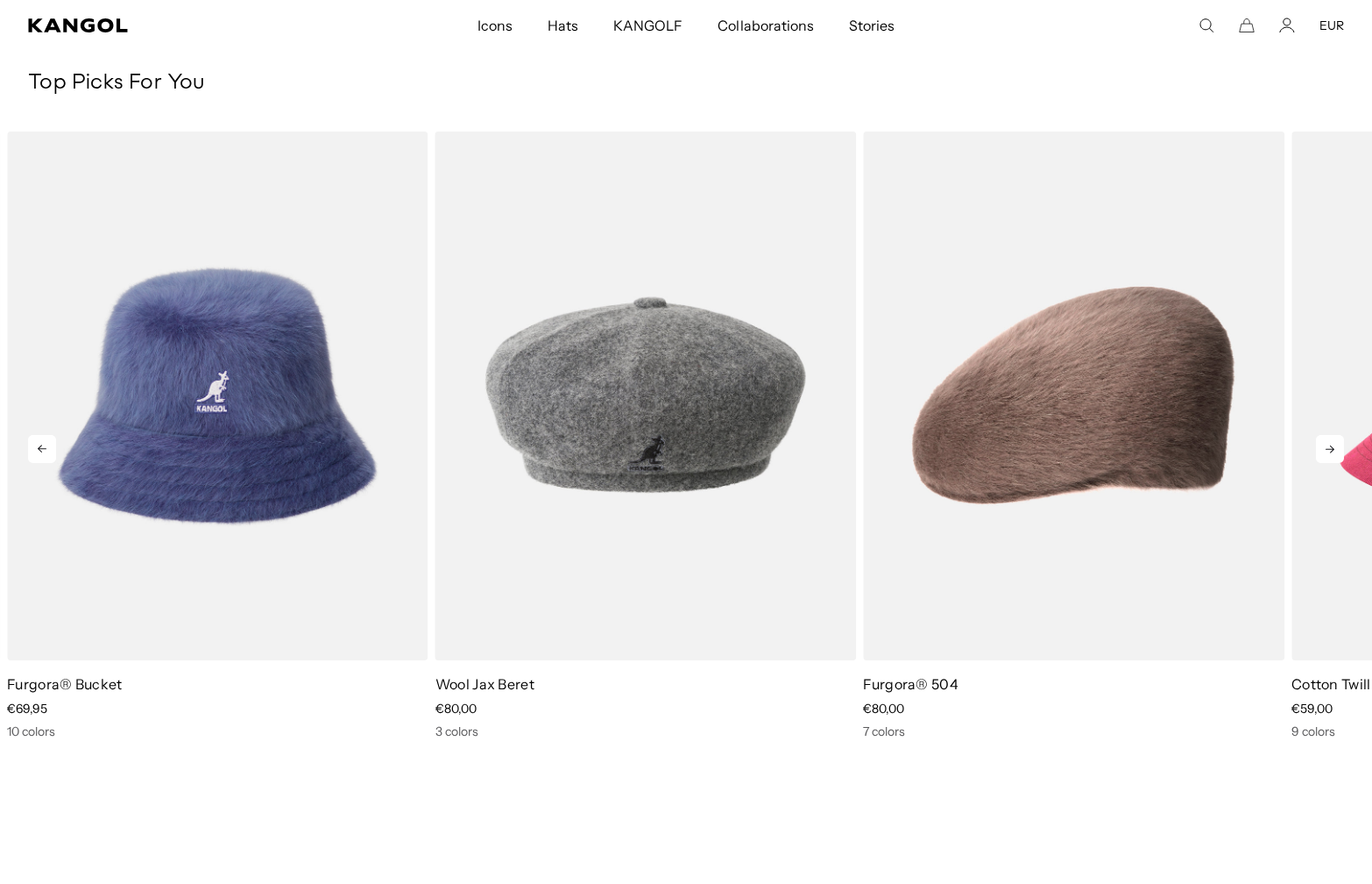
click at [1316, 453] on icon at bounding box center [1330, 448] width 28 height 28
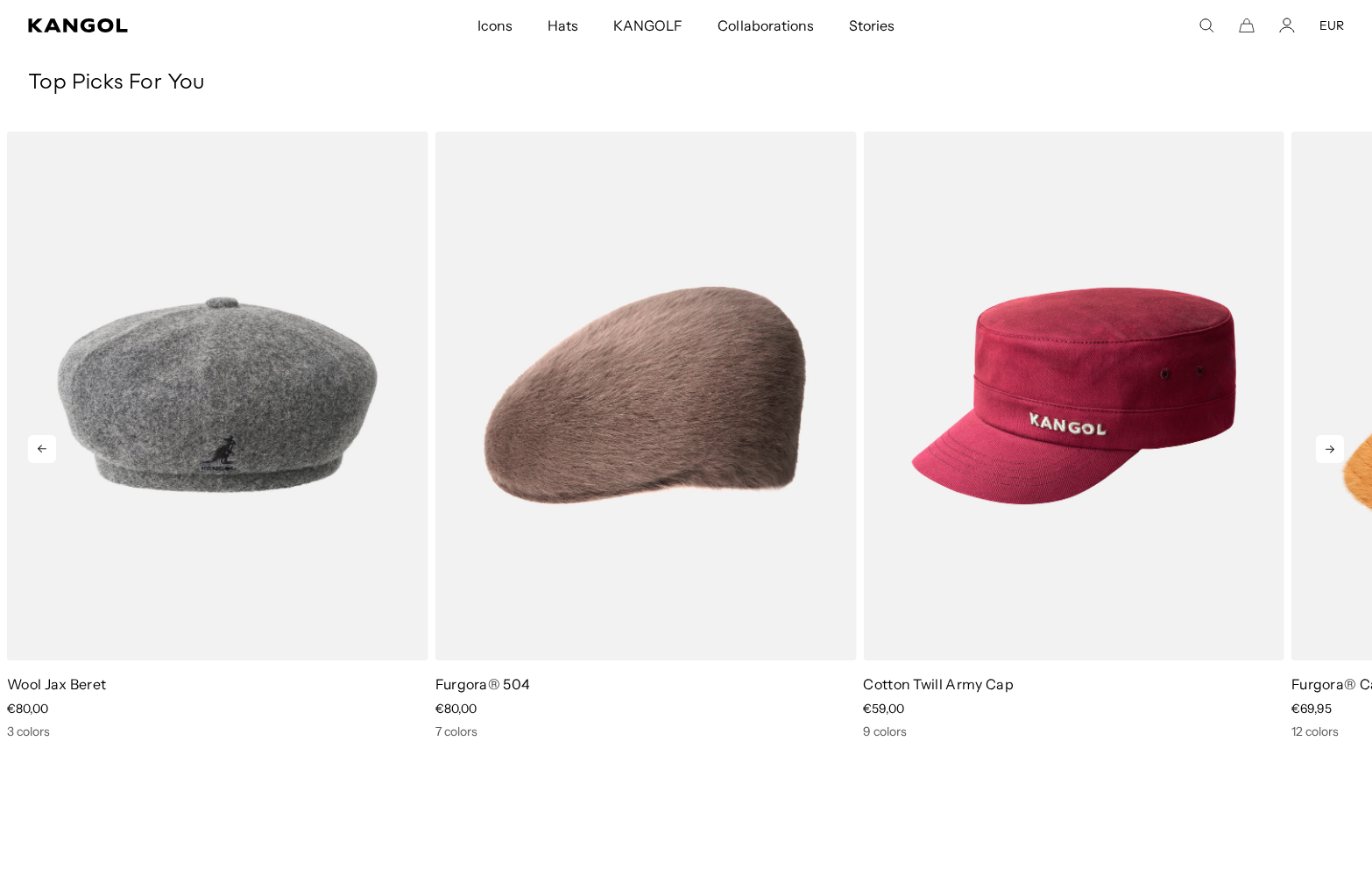
click at [1316, 453] on icon at bounding box center [1330, 448] width 28 height 28
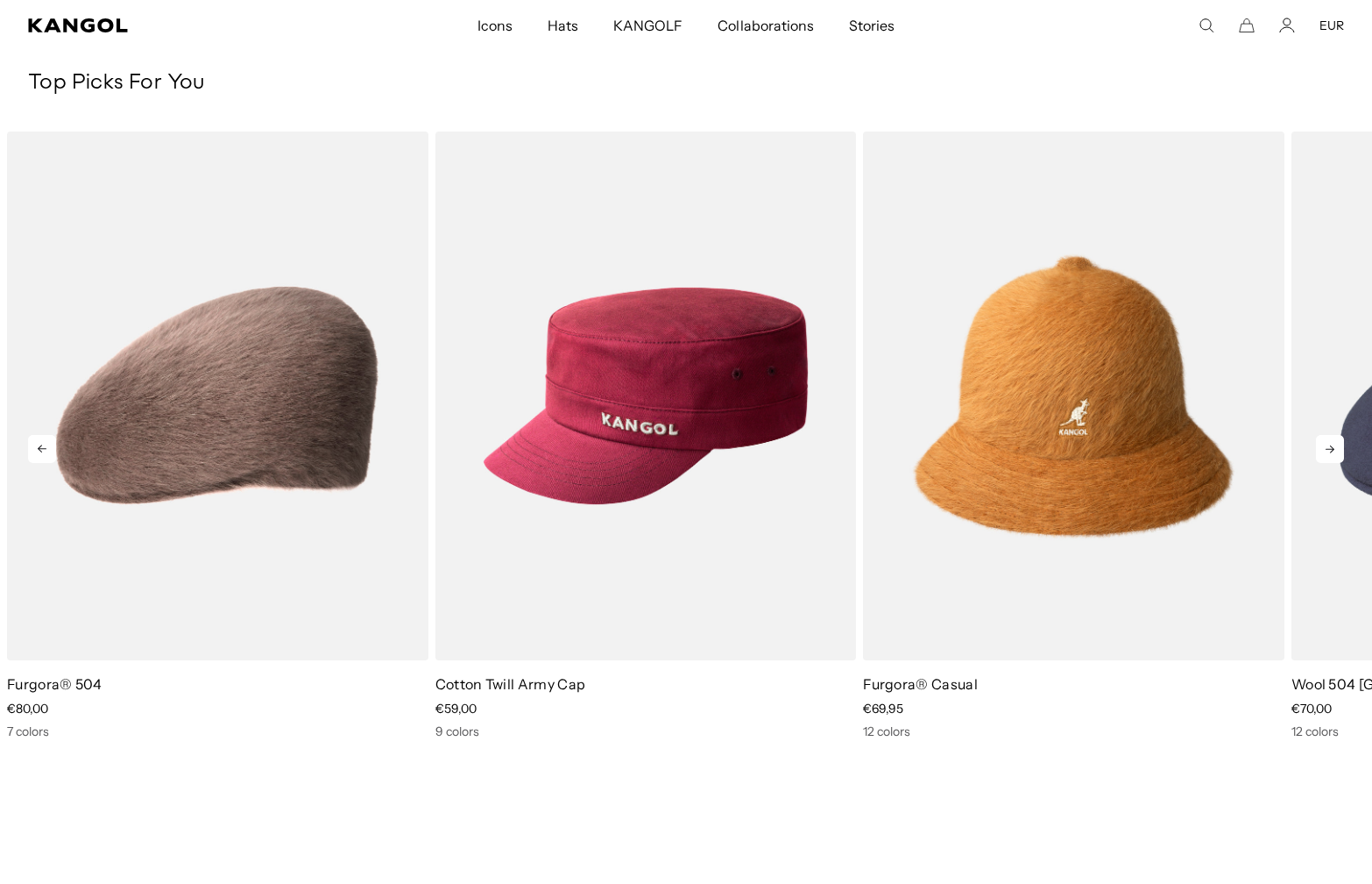
click at [1316, 453] on icon at bounding box center [1330, 448] width 28 height 28
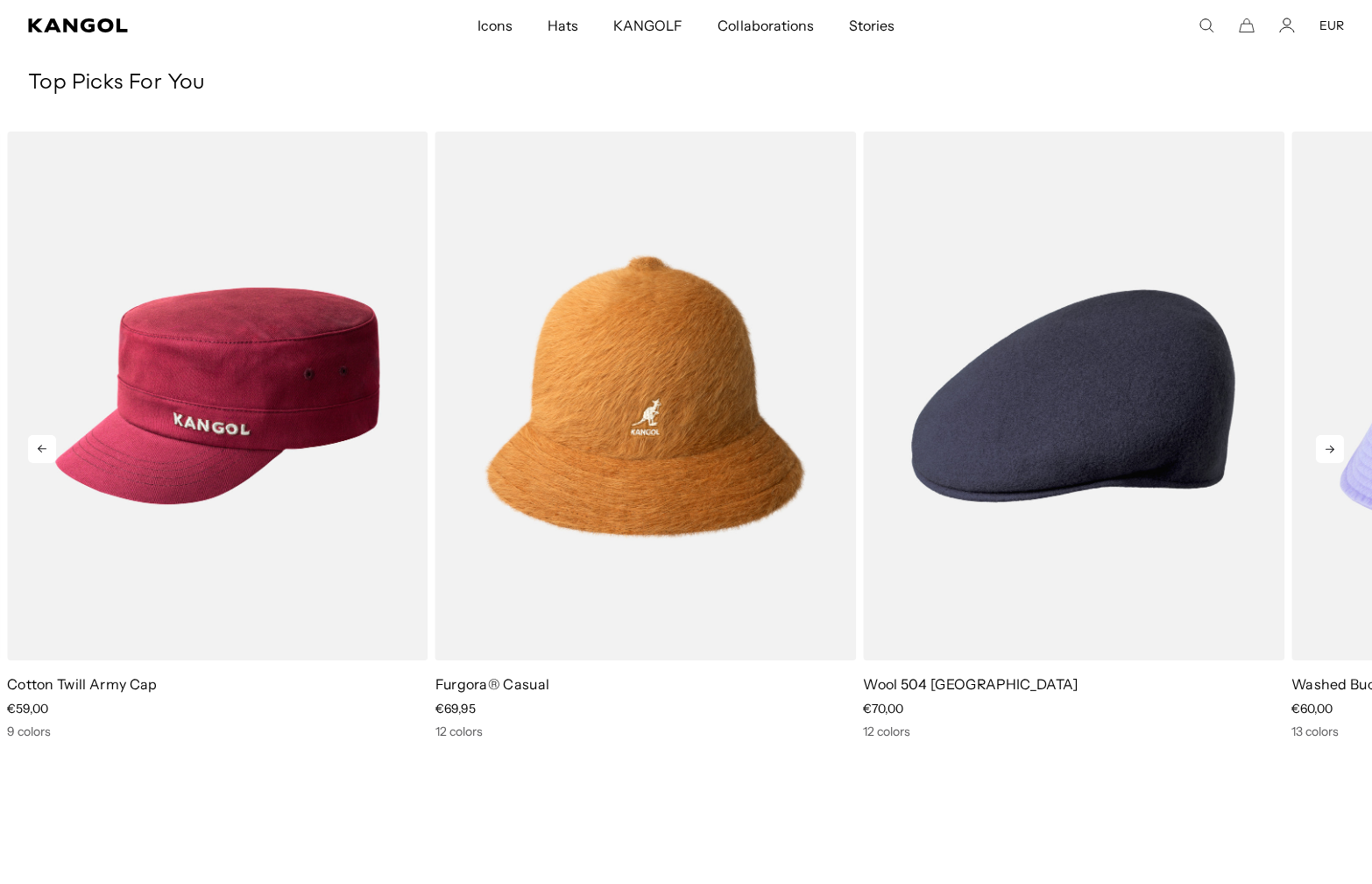
scroll to position [0, 0]
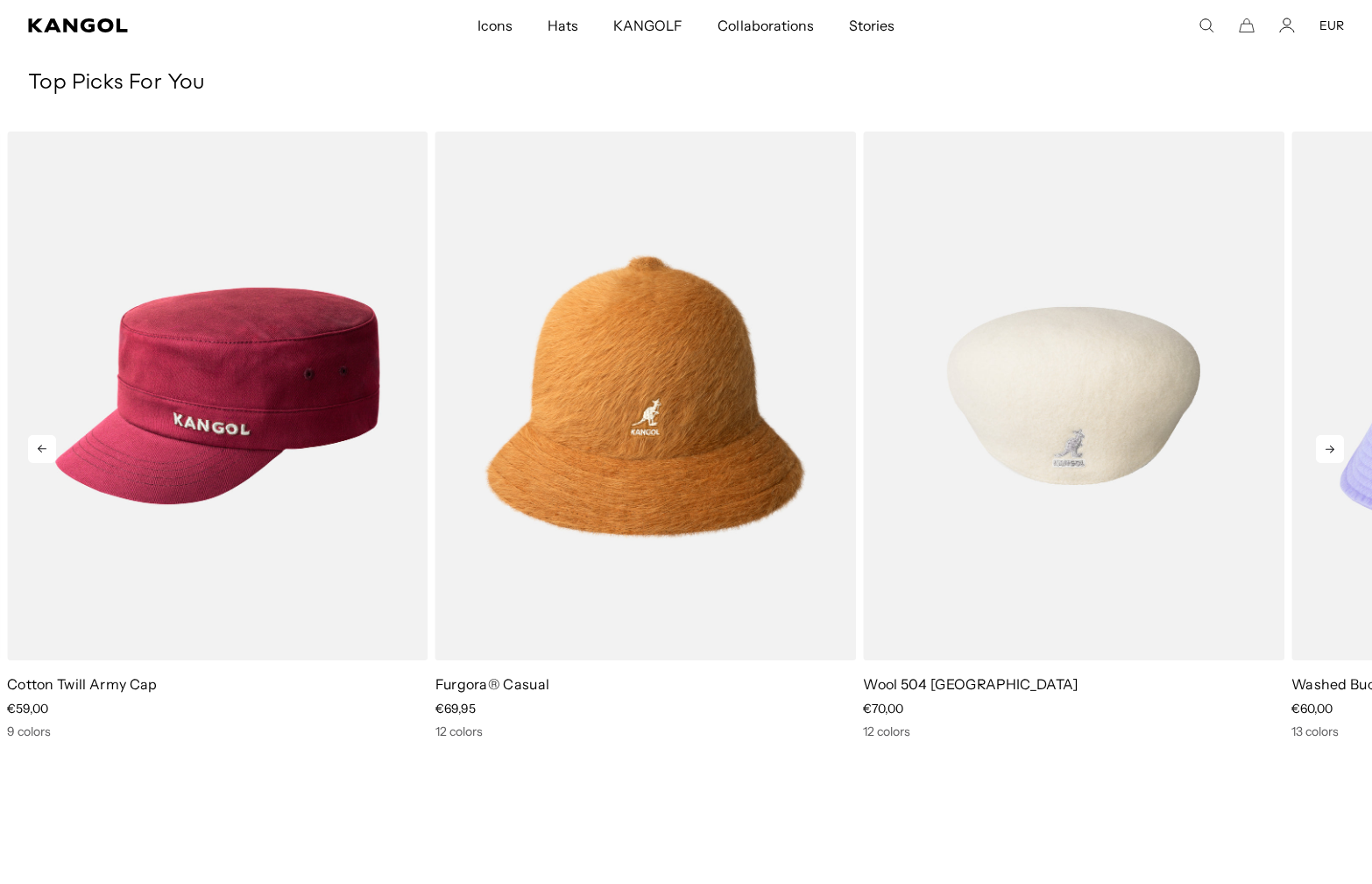
click at [1120, 452] on img "7 of 10" at bounding box center [1074, 396] width 422 height 529
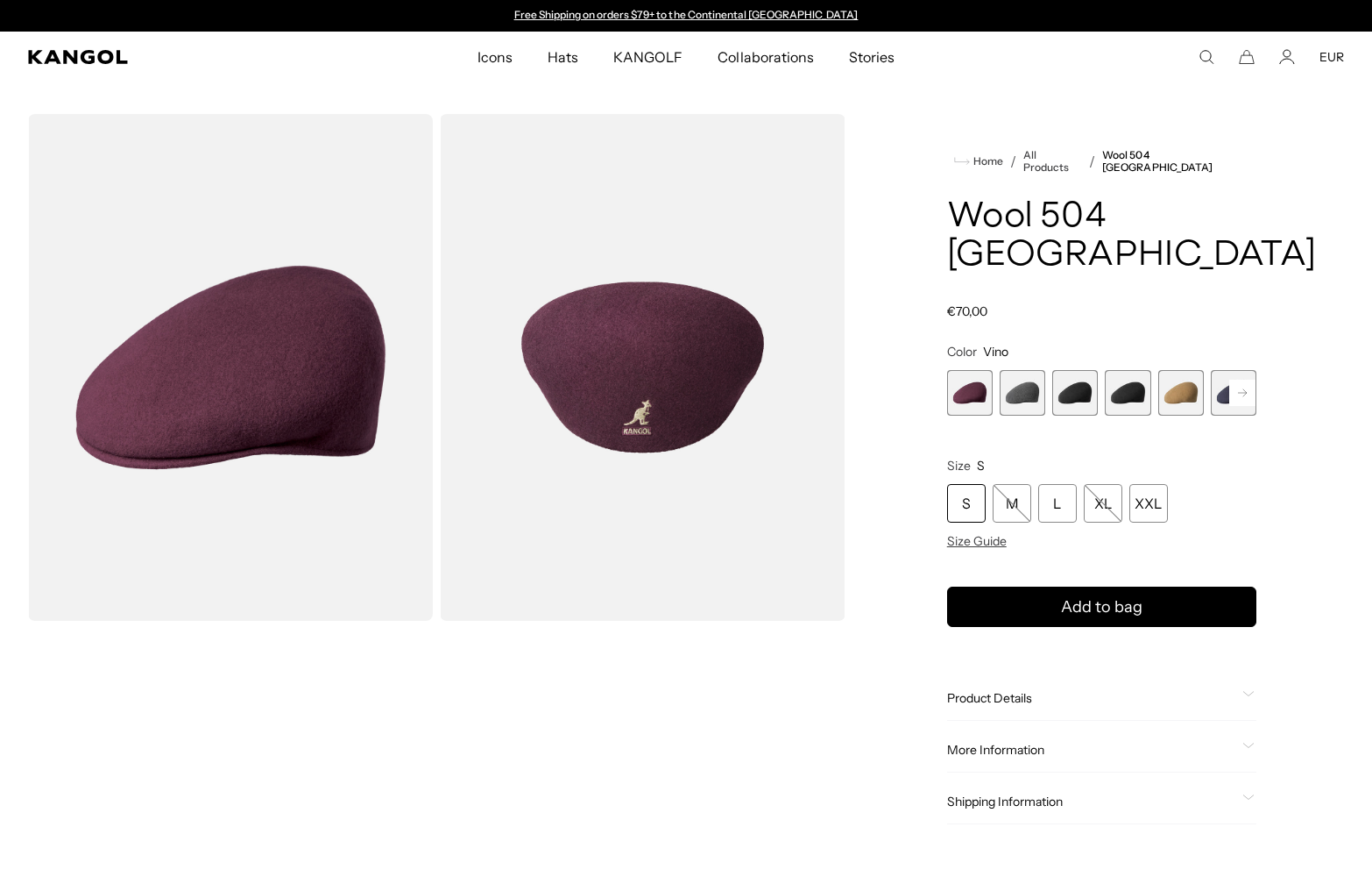
click at [1103, 370] on div "Vino Variant sold out or unavailable Dark Flannel Variant sold out or unavailab…" at bounding box center [1102, 393] width 309 height 46
click at [1120, 370] on span "4 of 12" at bounding box center [1128, 393] width 46 height 46
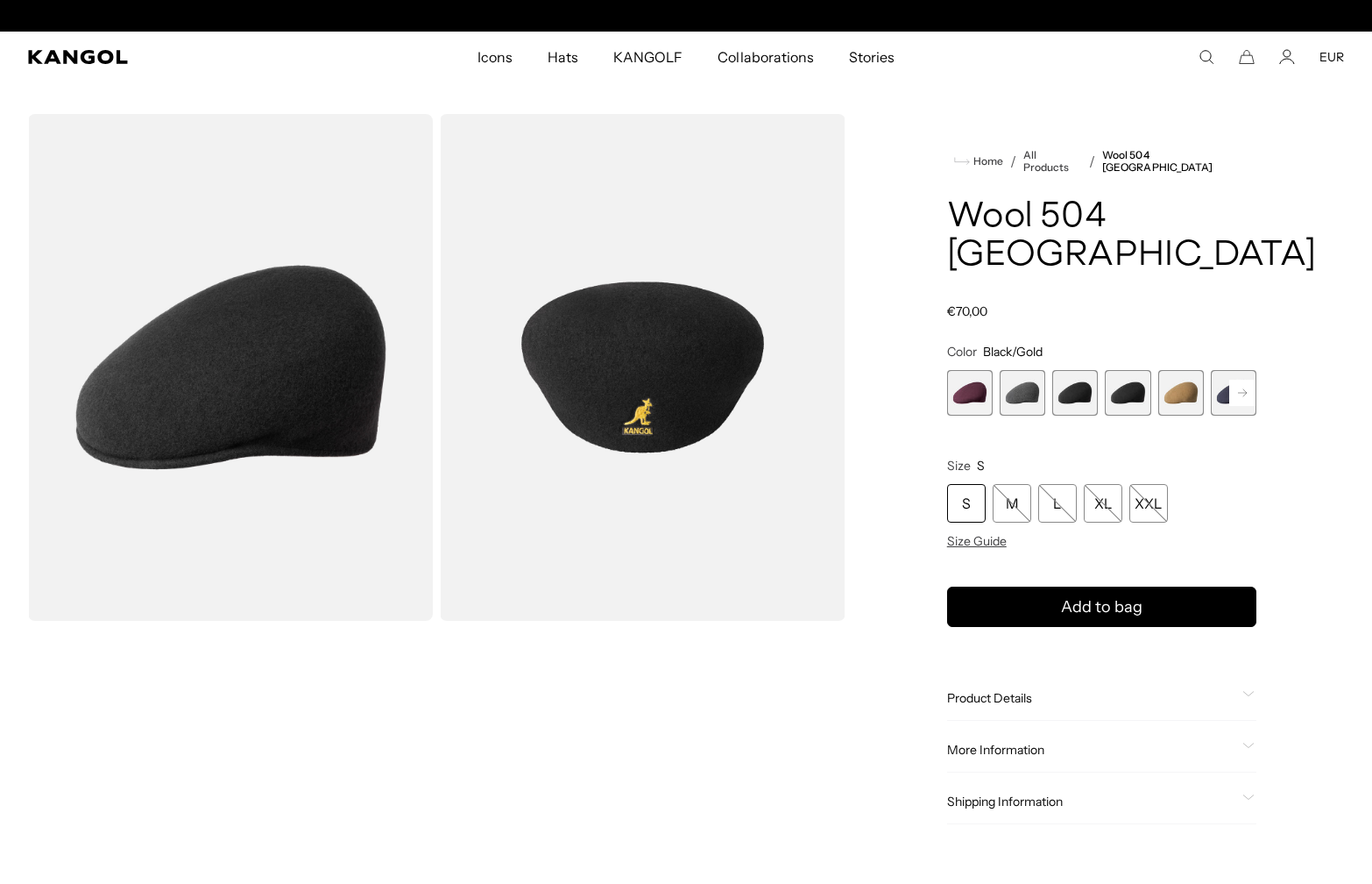
scroll to position [0, 361]
click at [1074, 370] on span "3 of 12" at bounding box center [1076, 393] width 46 height 46
click at [1237, 380] on rect at bounding box center [1242, 393] width 27 height 27
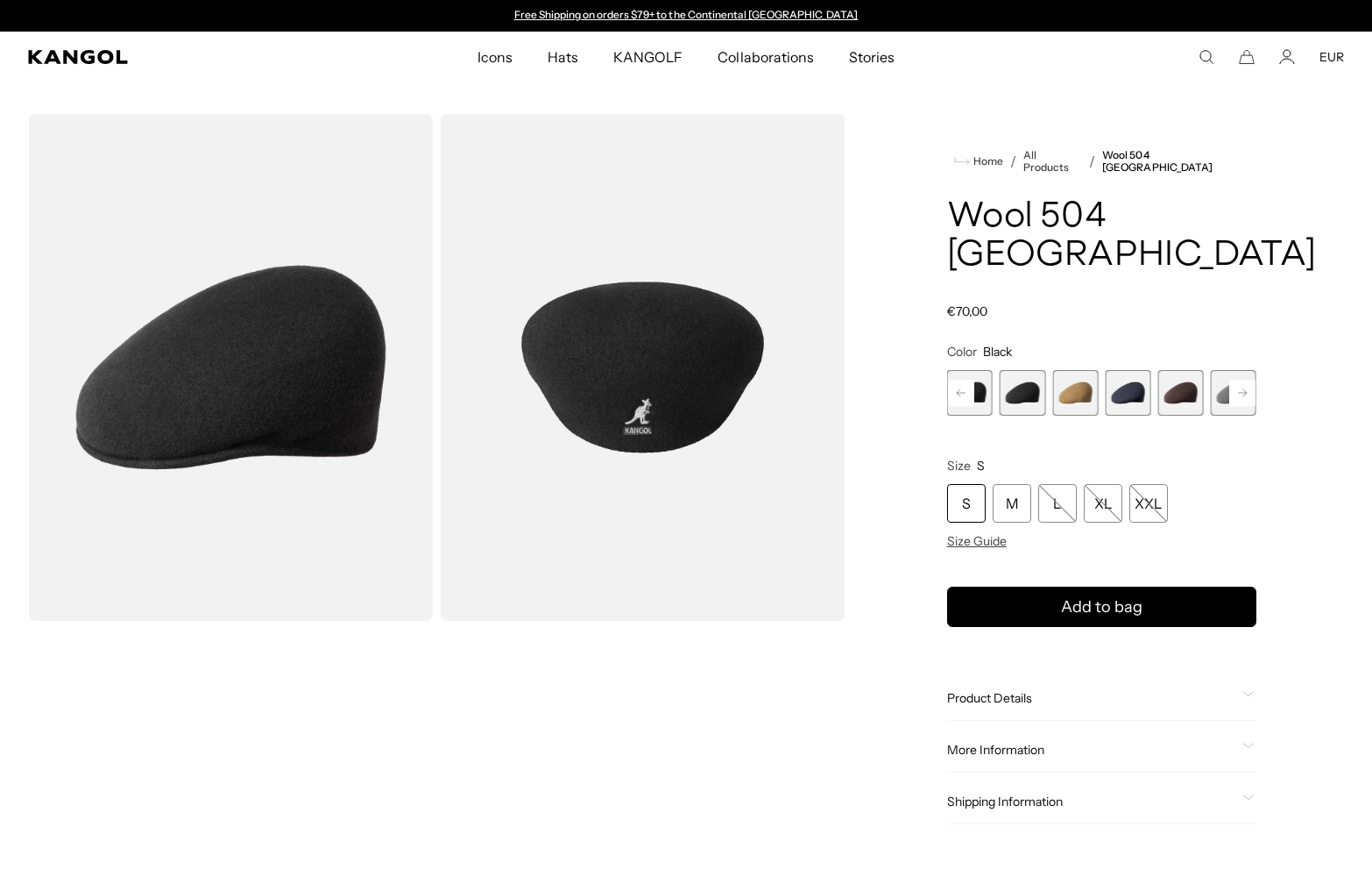
click at [1177, 370] on span "7 of 12" at bounding box center [1182, 393] width 46 height 46
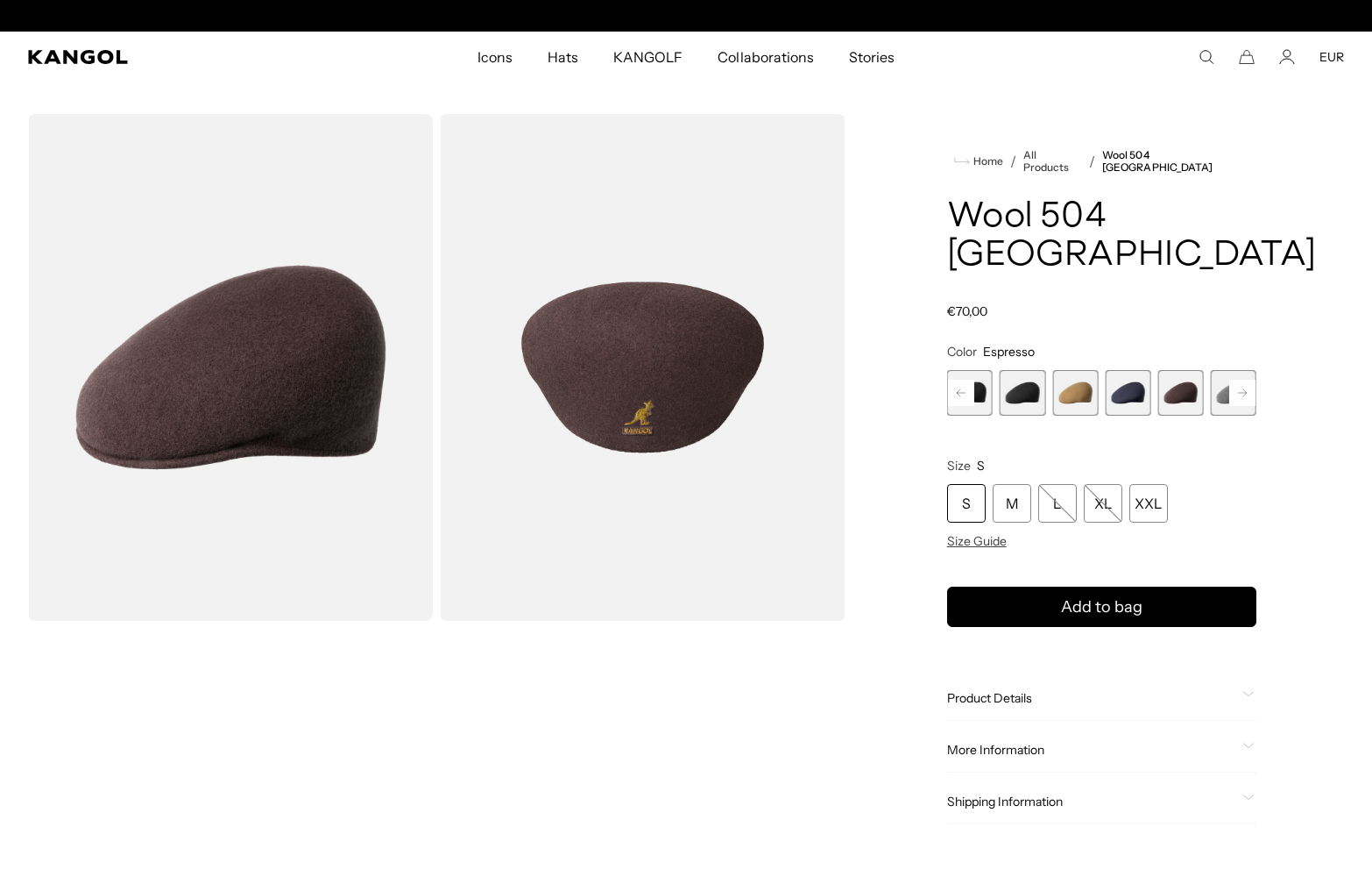
click at [1131, 370] on span "6 of 12" at bounding box center [1128, 393] width 46 height 46
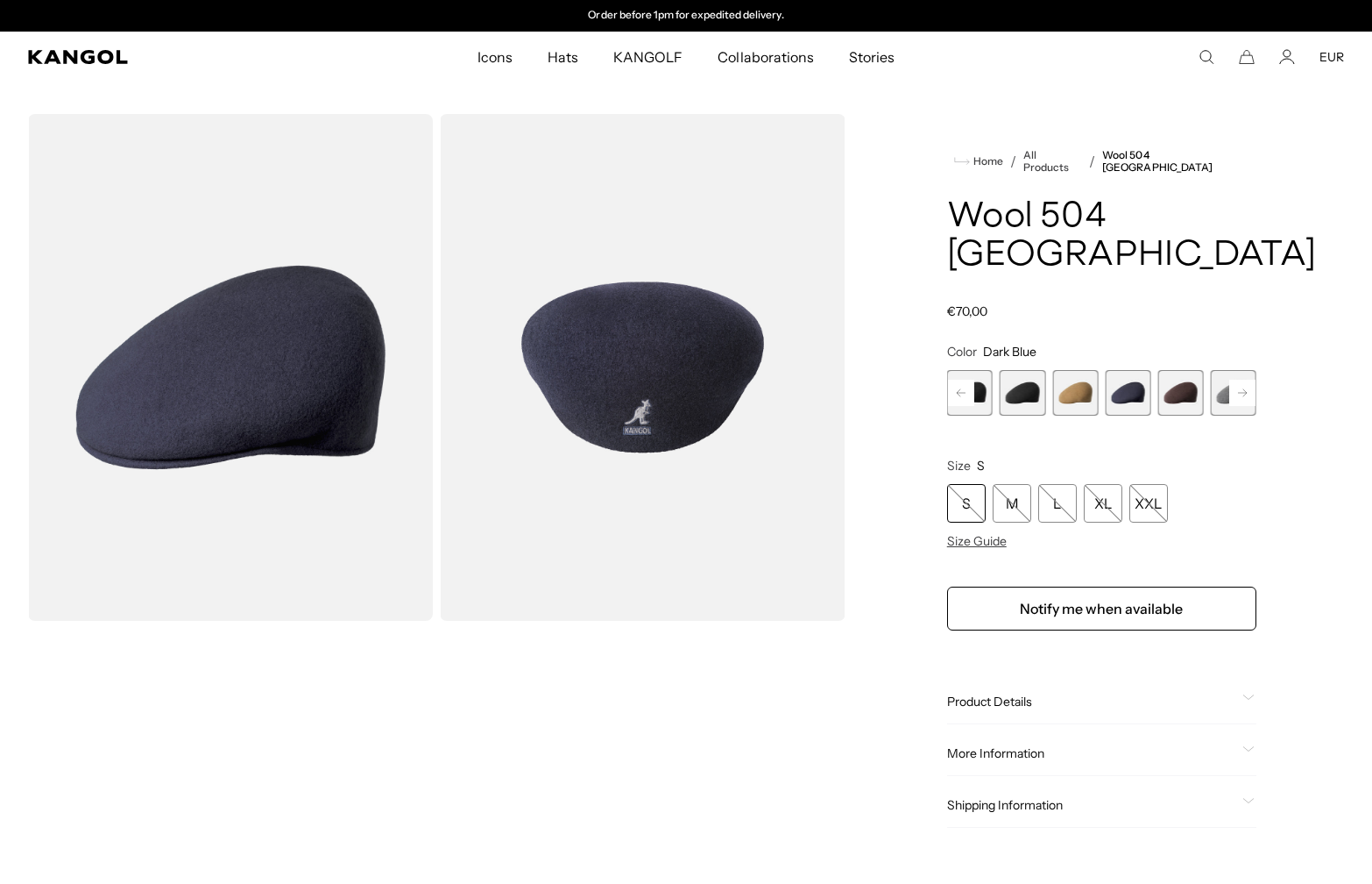
click at [1251, 380] on rect at bounding box center [1242, 393] width 27 height 27
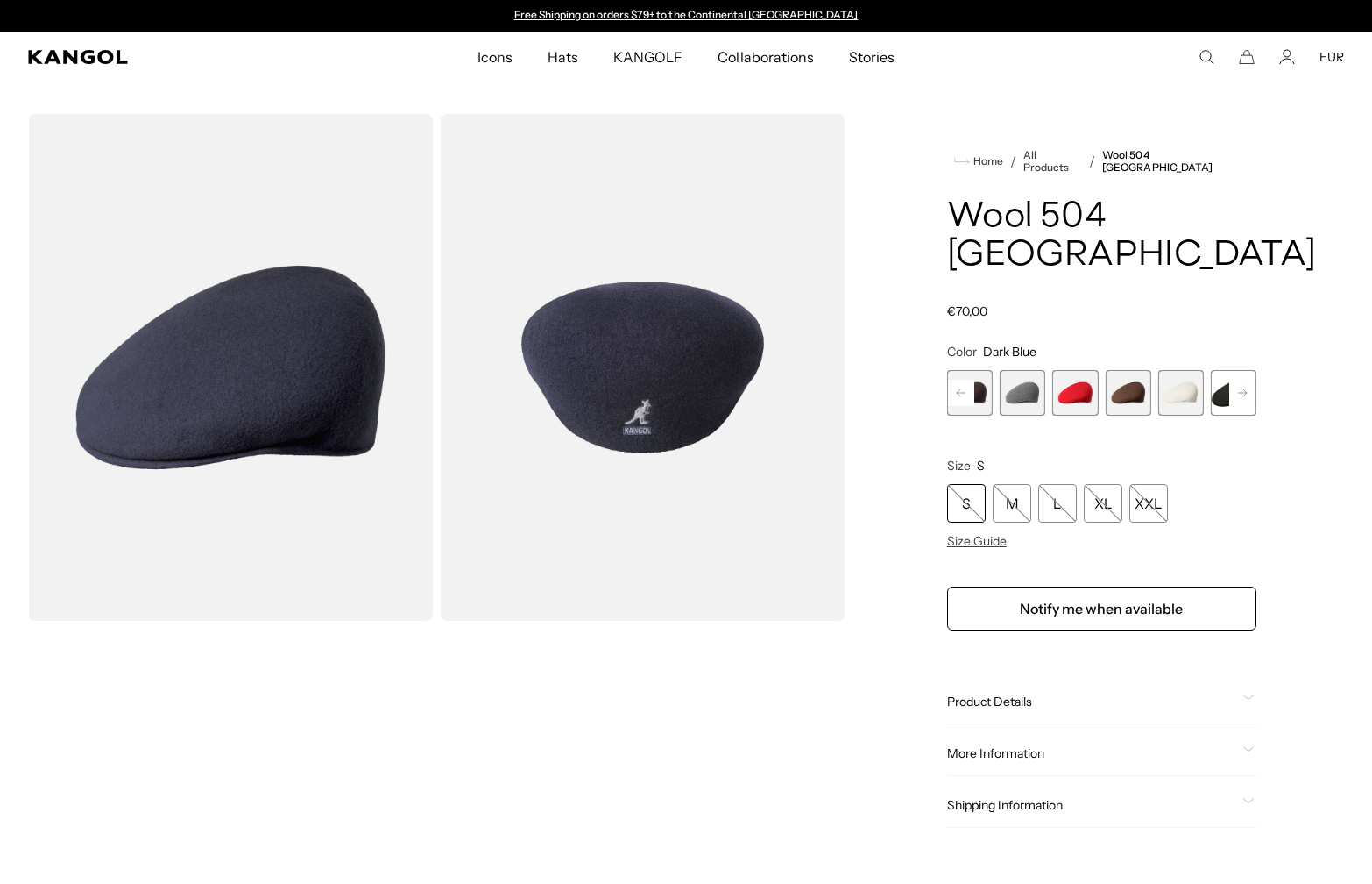
click at [1251, 380] on rect at bounding box center [1242, 393] width 27 height 27
click at [1209, 370] on div "Vino Variant sold out or unavailable Dark Flannel Variant sold out or unavailab…" at bounding box center [1102, 393] width 309 height 46
click at [1079, 370] on span "9 of 12" at bounding box center [1076, 393] width 46 height 46
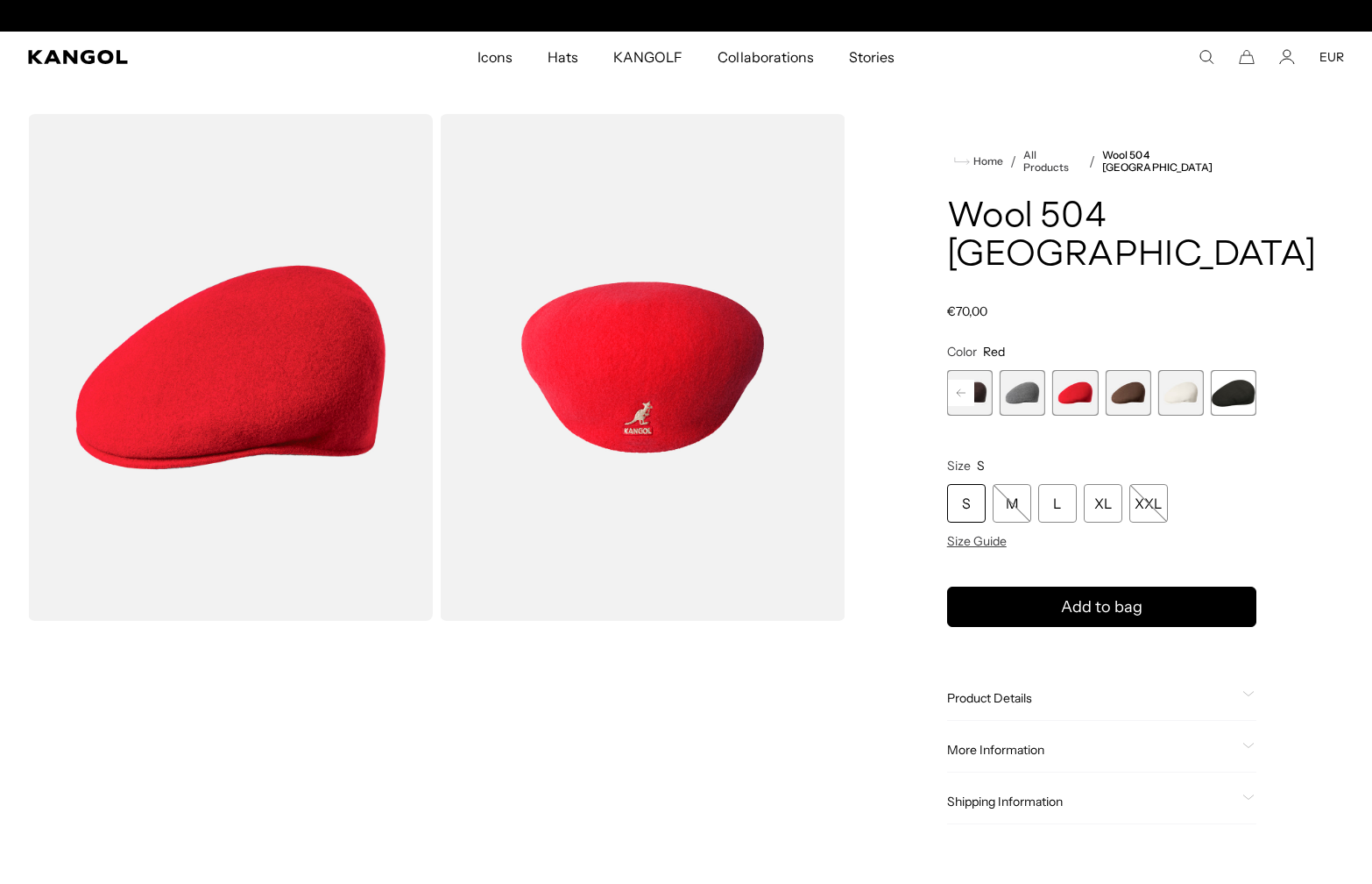
scroll to position [0, 361]
click at [974, 379] on button "Previous" at bounding box center [961, 393] width 28 height 28
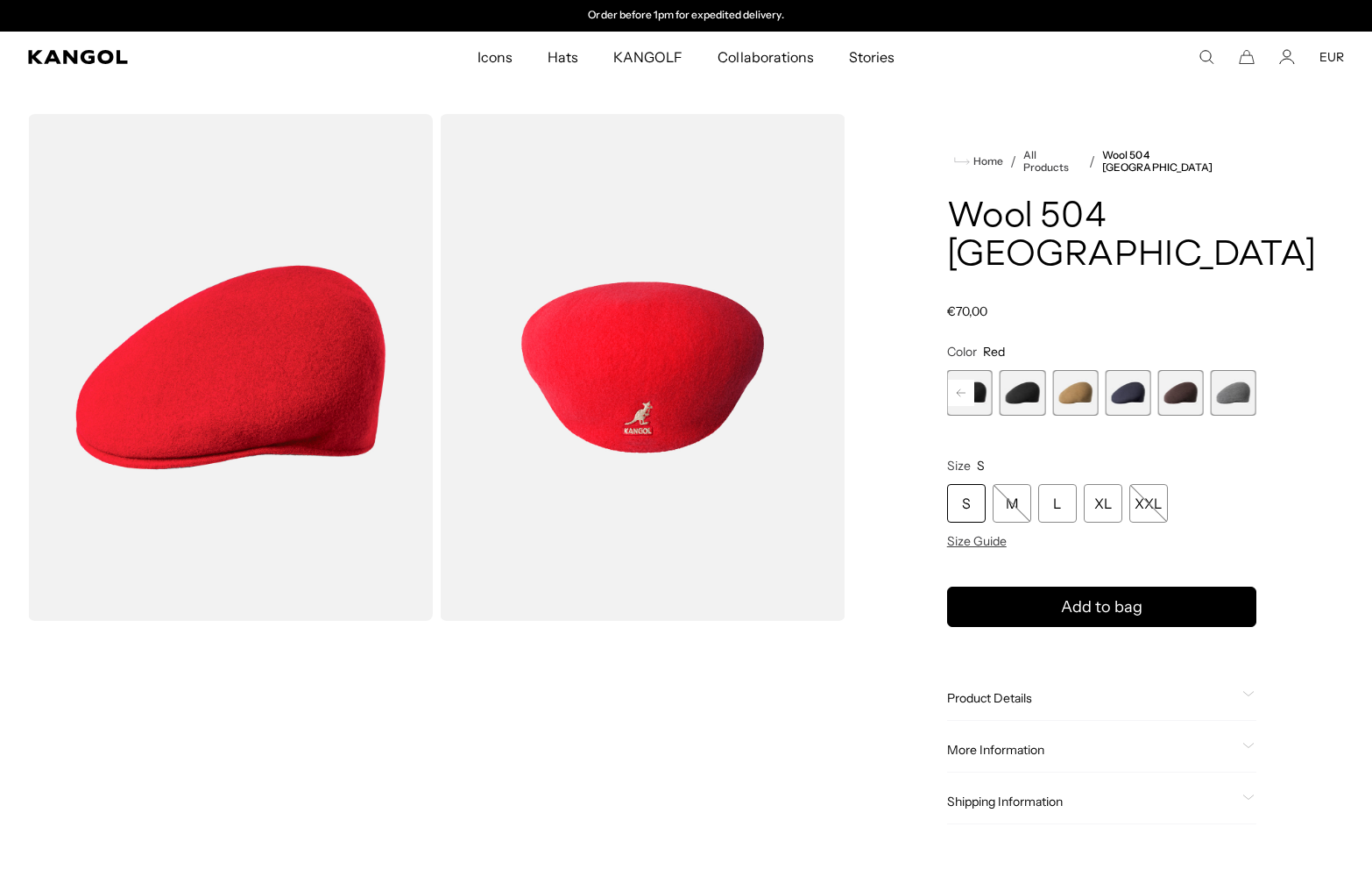
click at [974, 379] on button "Previous" at bounding box center [961, 393] width 28 height 28
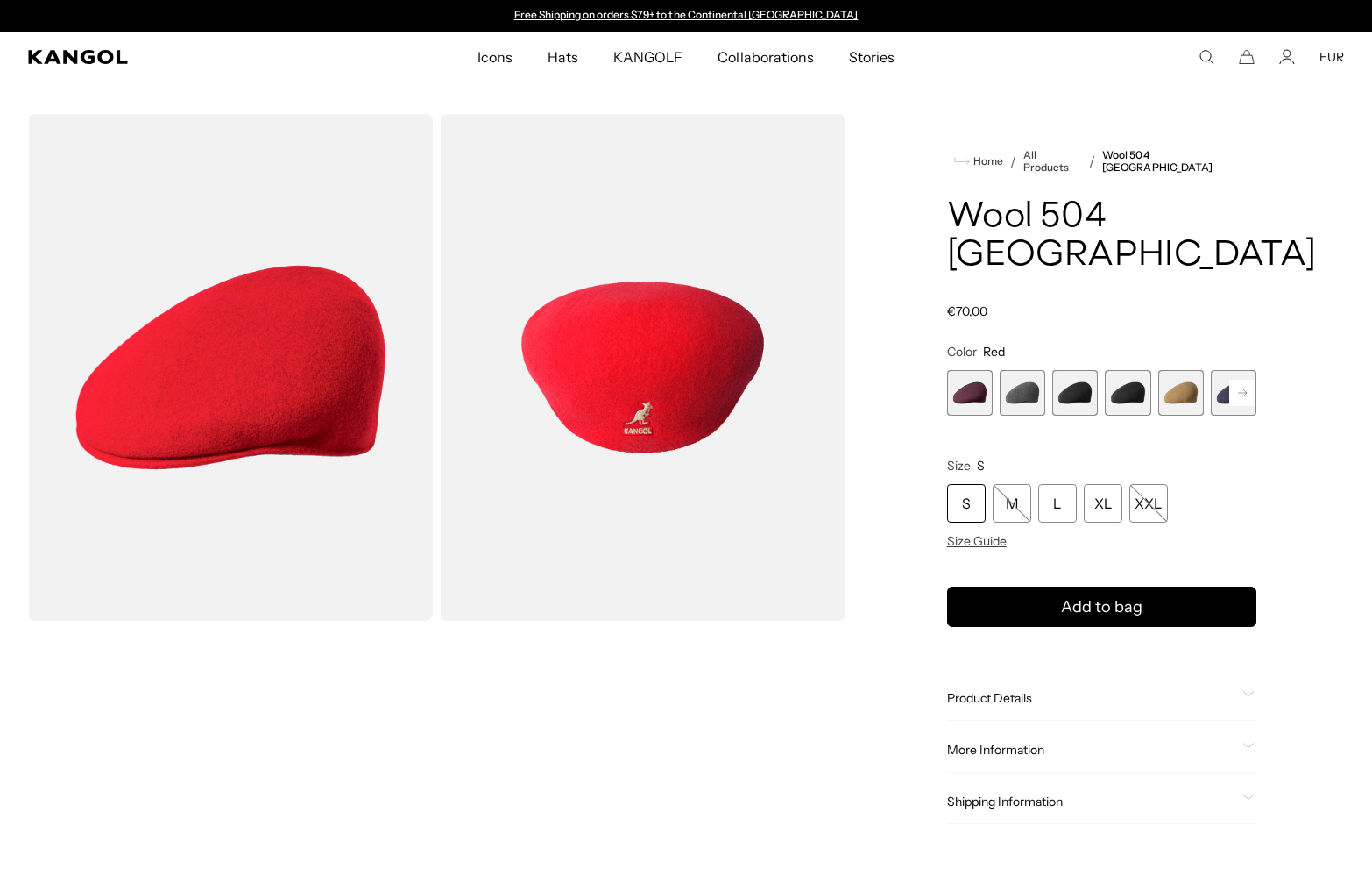
click at [1043, 370] on span "2 of 12" at bounding box center [1023, 393] width 46 height 46
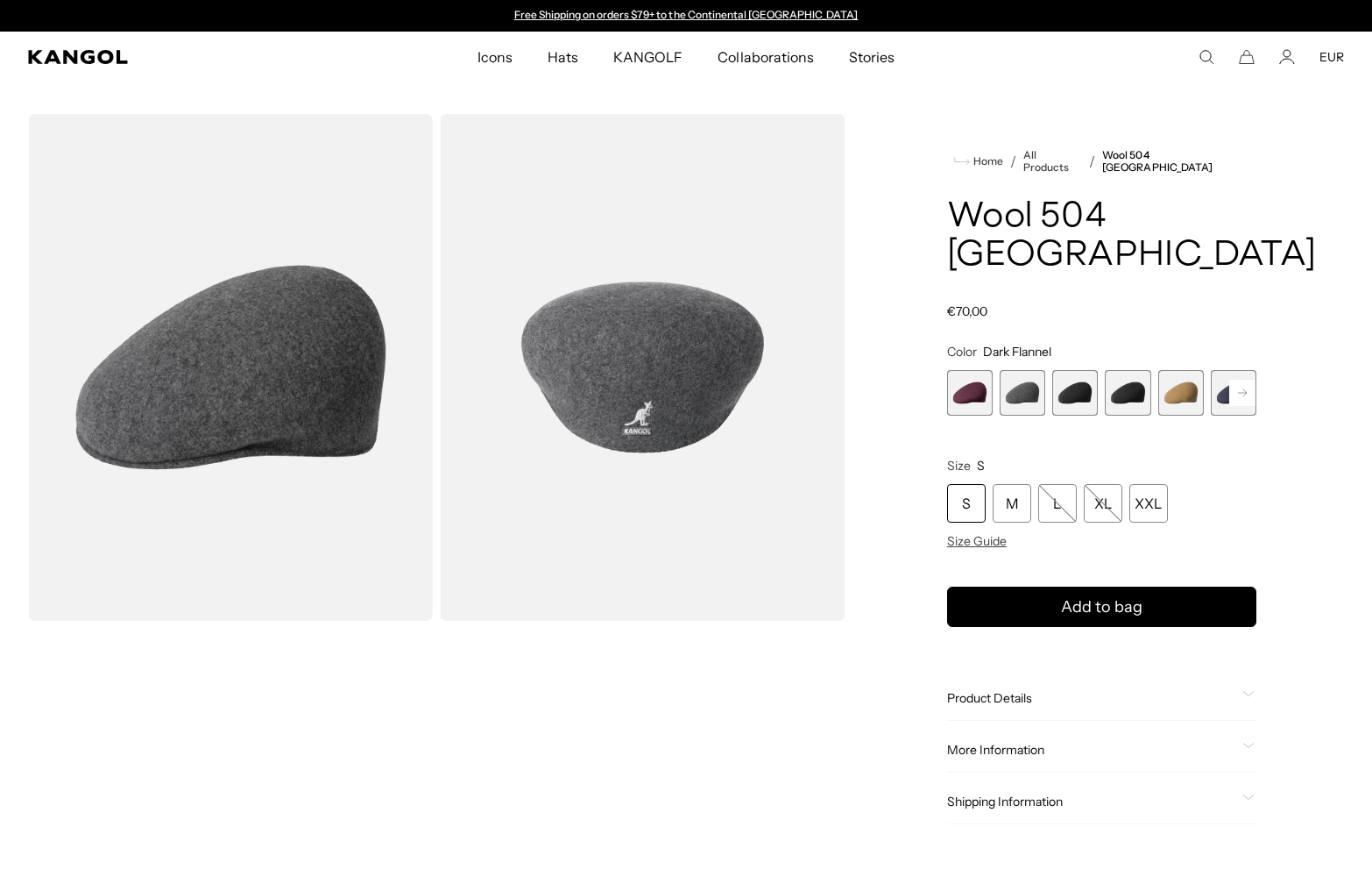
click at [1099, 370] on div "Vino Variant sold out or unavailable Dark Flannel Variant sold out or unavailab…" at bounding box center [1102, 393] width 309 height 46
click at [1064, 370] on span "3 of 12" at bounding box center [1076, 393] width 46 height 46
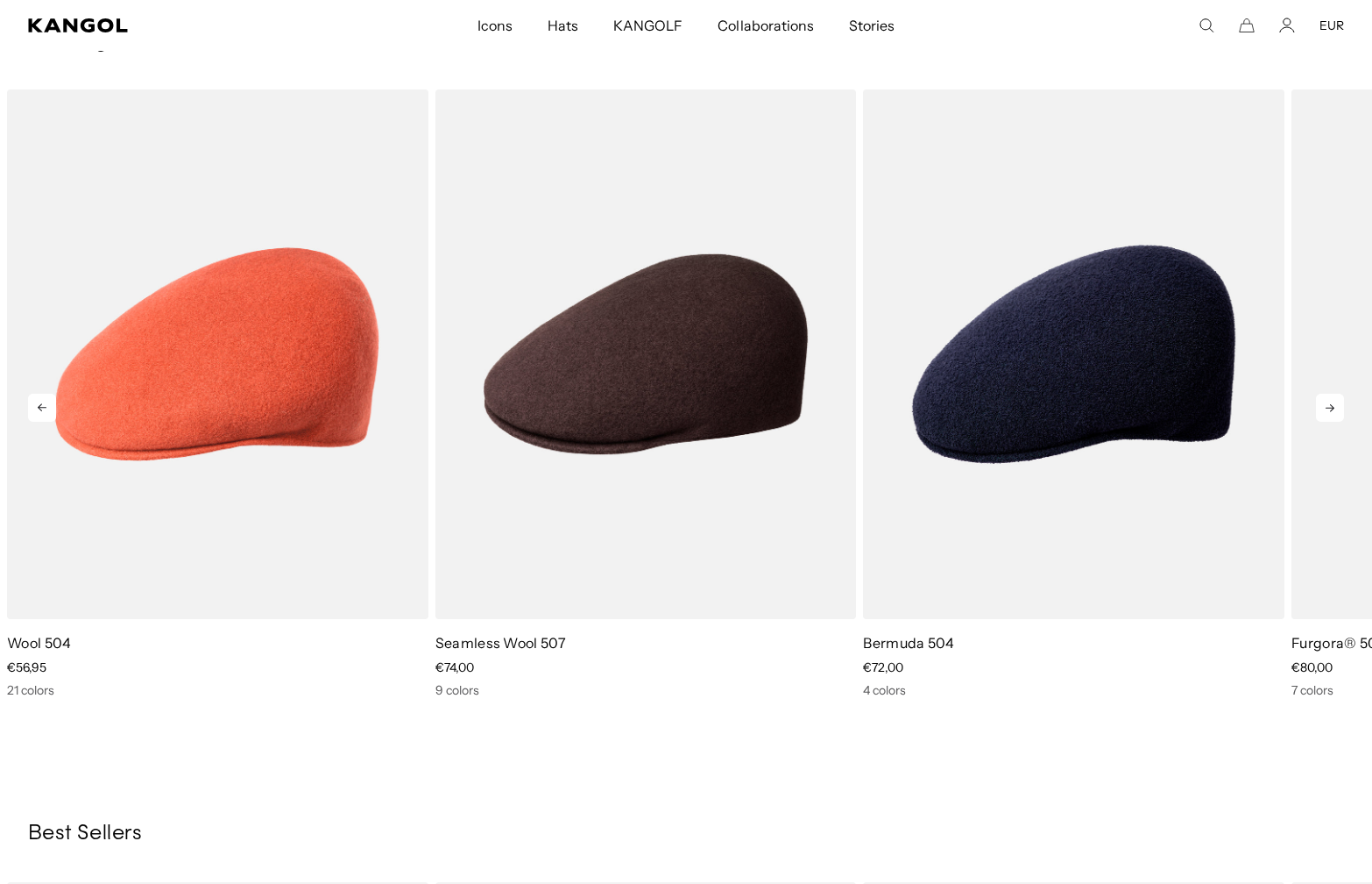
scroll to position [0, 361]
click at [1335, 393] on icon at bounding box center [1330, 407] width 28 height 28
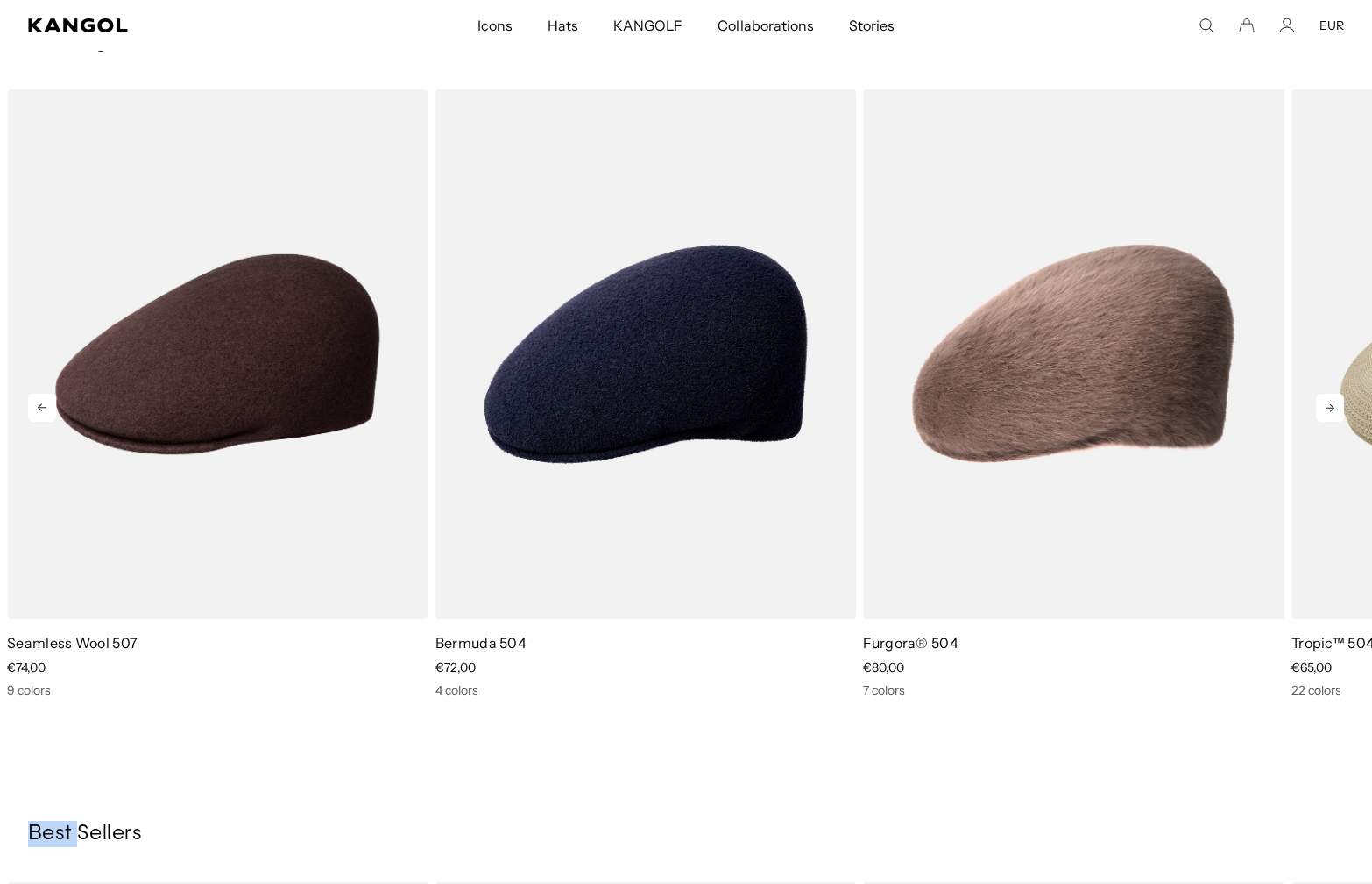
click at [1335, 393] on icon at bounding box center [1330, 407] width 28 height 28
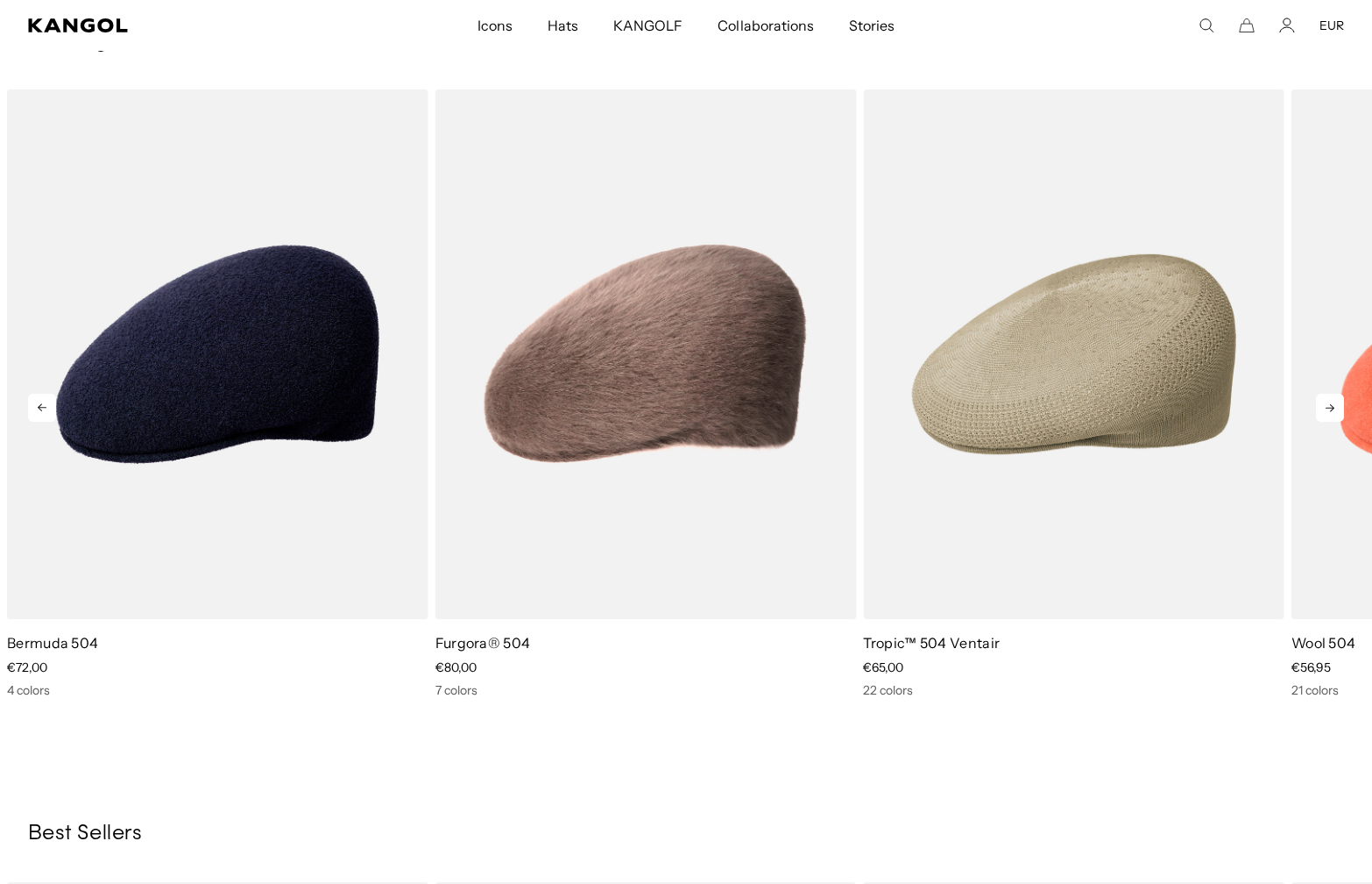
click at [1335, 393] on icon at bounding box center [1330, 407] width 28 height 28
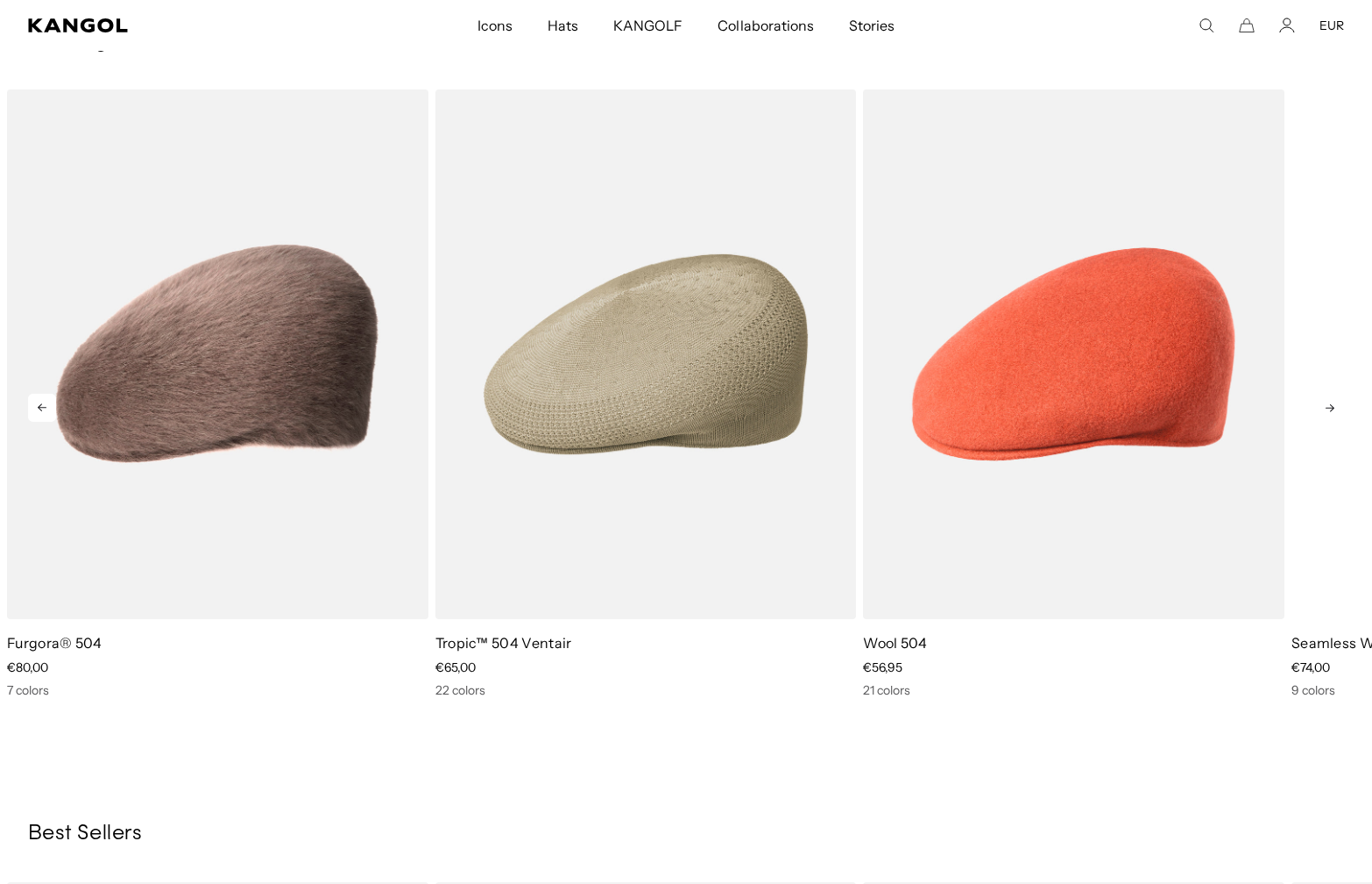
drag, startPoint x: 1335, startPoint y: 370, endPoint x: 1335, endPoint y: 381, distance: 11.0
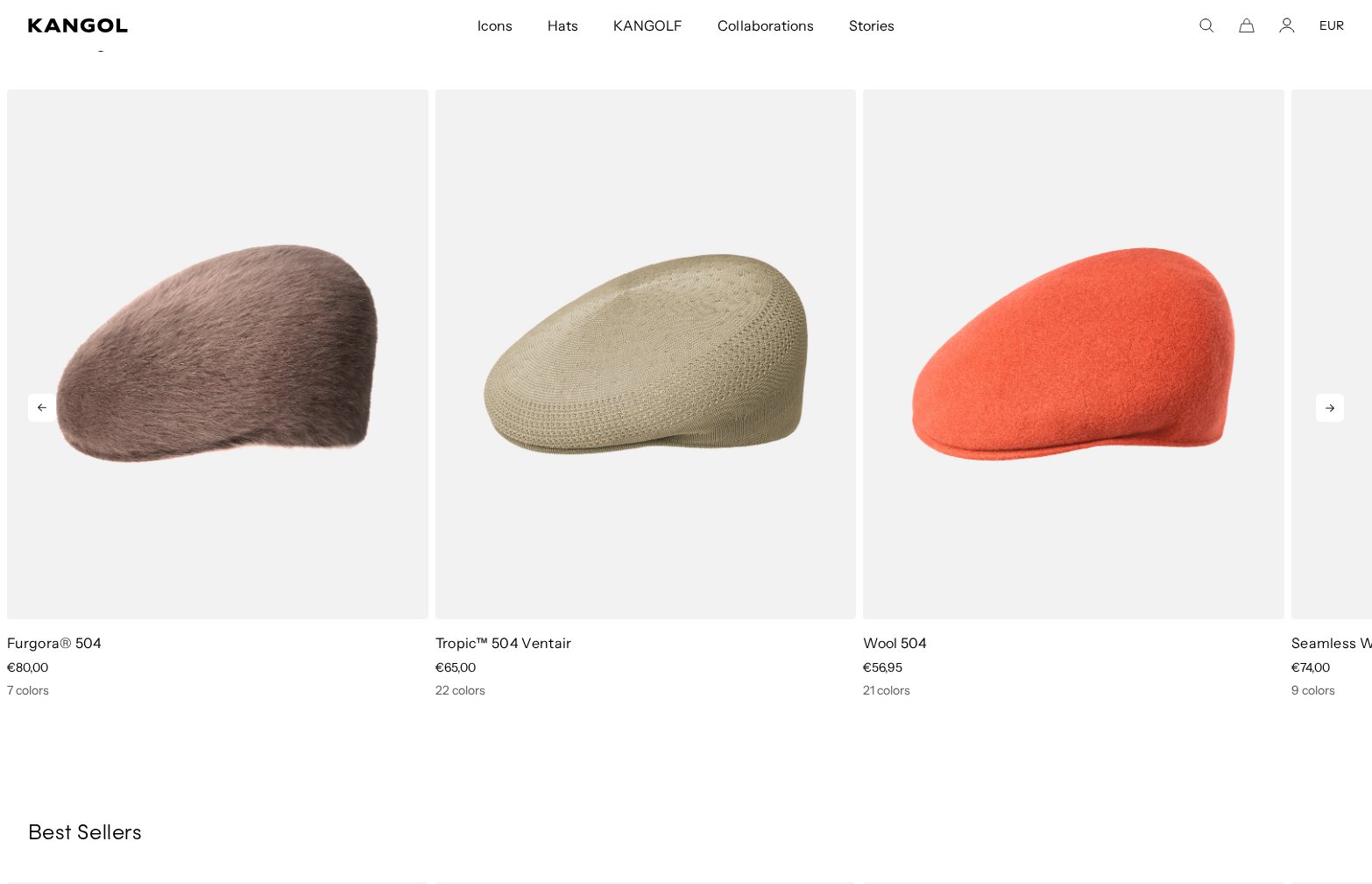
click at [1335, 380] on div "Previous Next Sale Price €65,00 Sale Price" at bounding box center [686, 393] width 1372 height 608
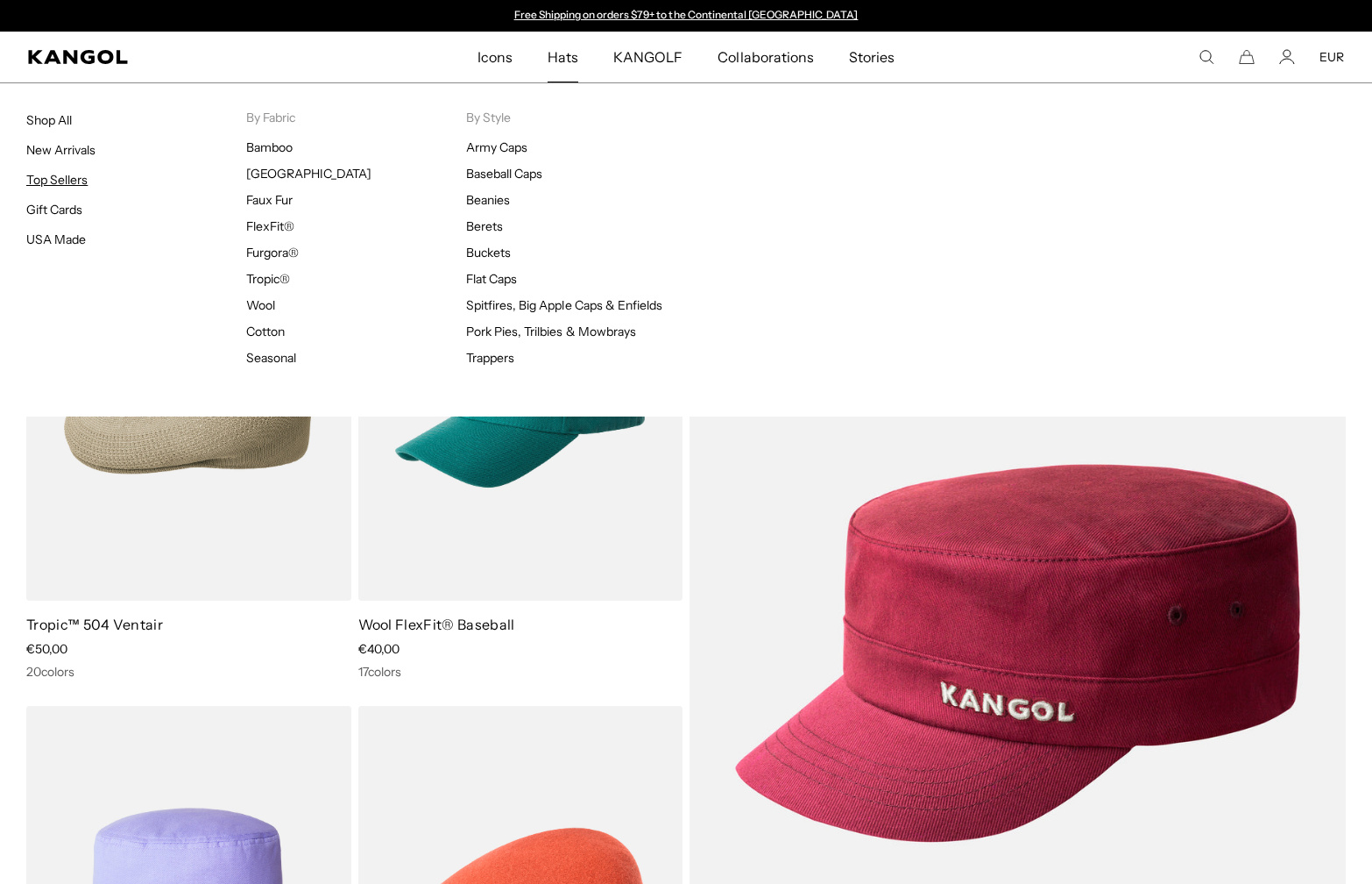
click at [56, 176] on link "Top Sellers" at bounding box center [57, 179] width 61 height 16
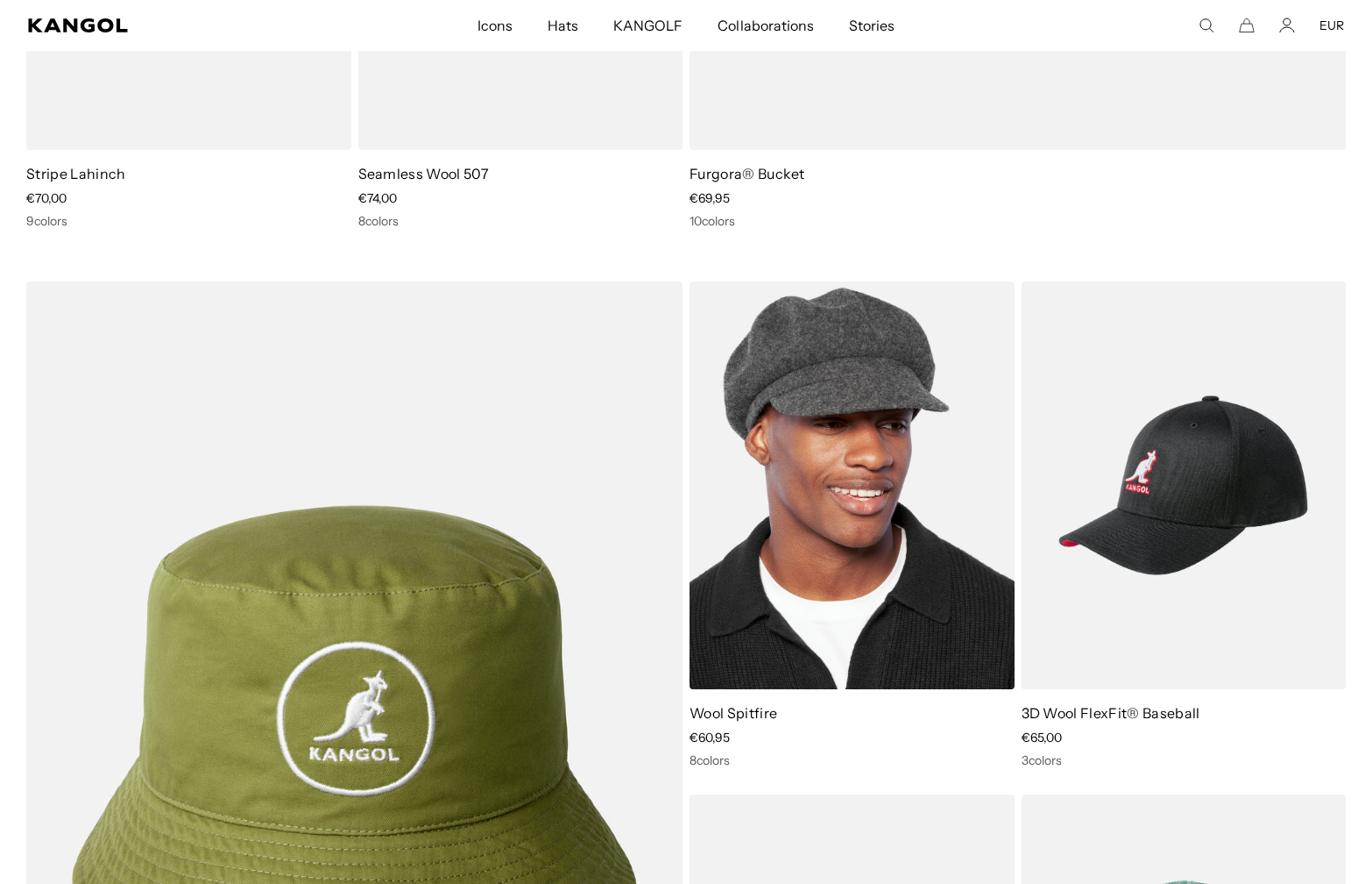
scroll to position [0, 361]
click at [864, 401] on img at bounding box center [852, 486] width 325 height 408
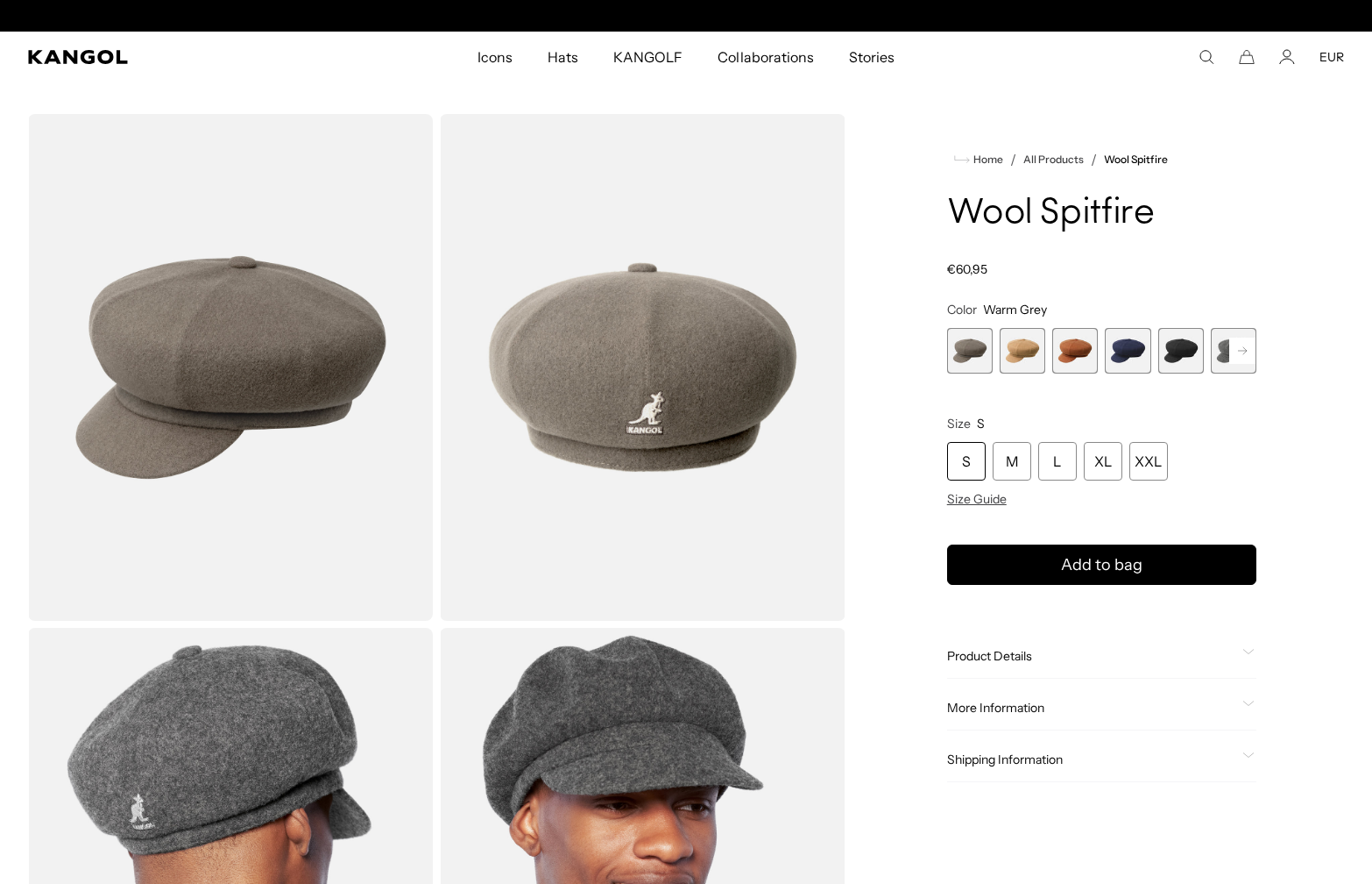
scroll to position [0, 361]
click at [1177, 334] on span "5 of 8" at bounding box center [1182, 350] width 46 height 46
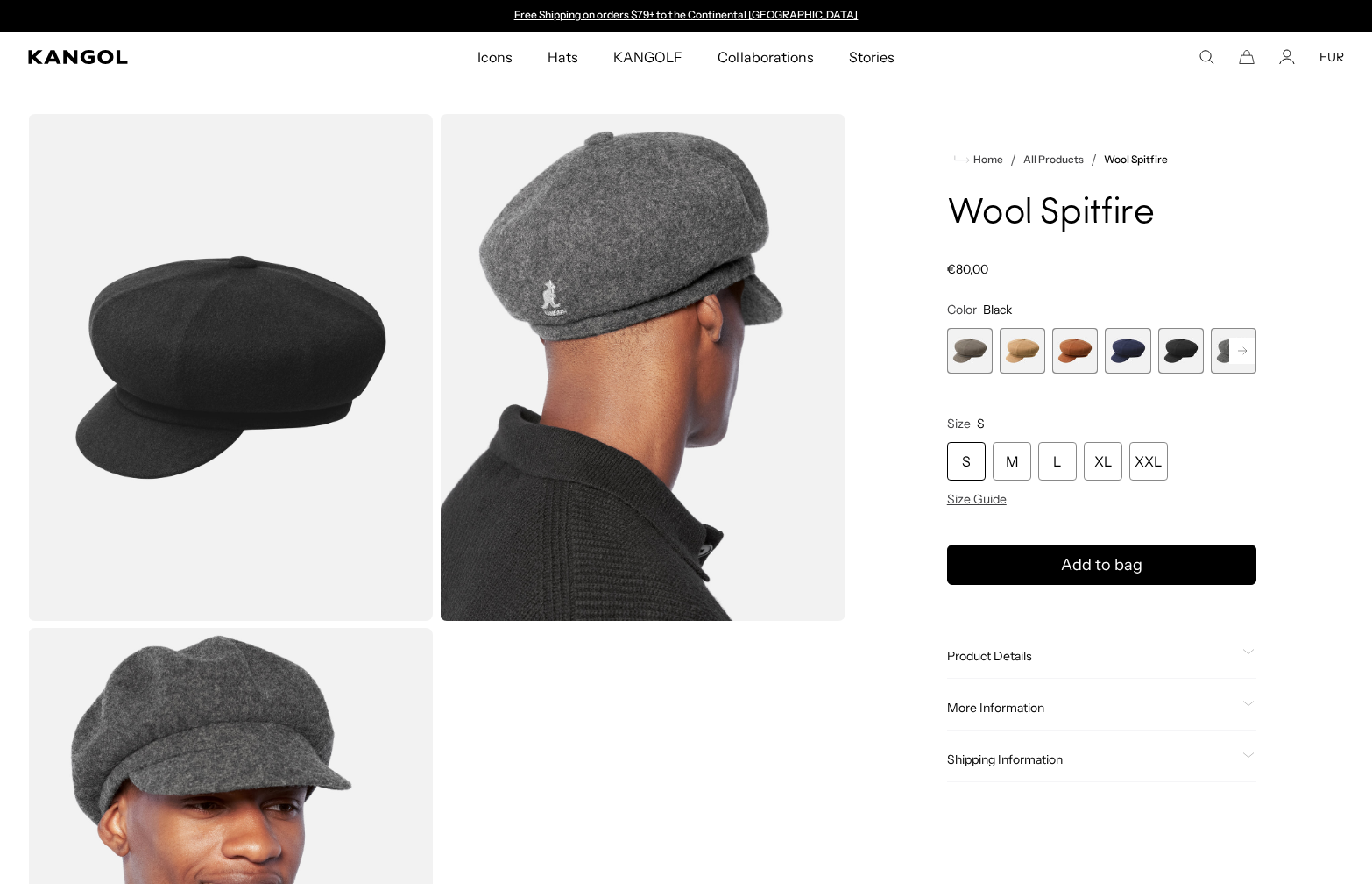
drag, startPoint x: 1155, startPoint y: 368, endPoint x: 1153, endPoint y: 380, distance: 12.2
click at [1153, 377] on variant-selects "Color Black Previous Next Warm Grey Variant sold out or unavailable Camel Varia…" at bounding box center [1102, 404] width 309 height 205
click at [1239, 346] on rect at bounding box center [1242, 350] width 27 height 27
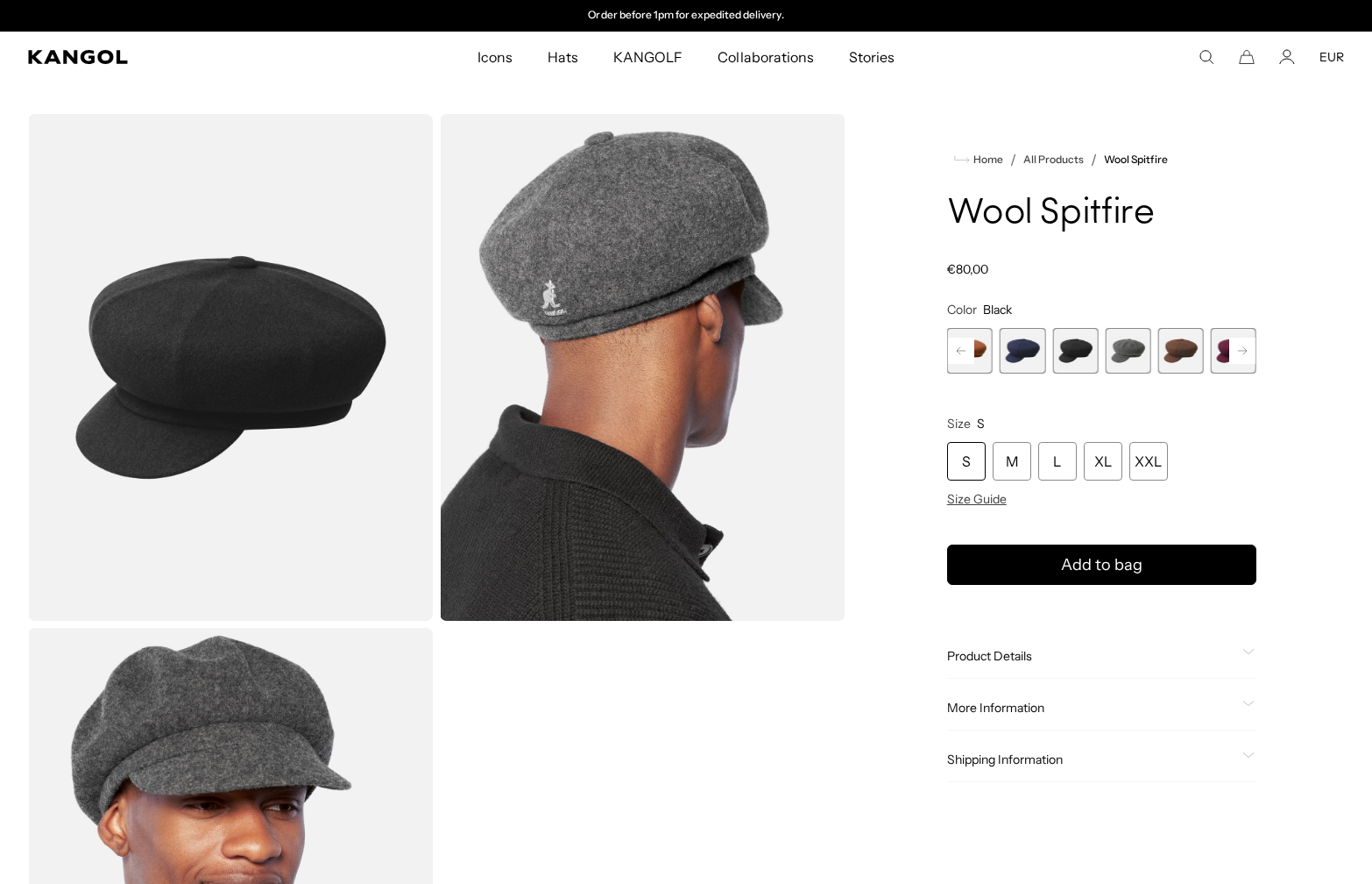
click at [1239, 346] on rect at bounding box center [1242, 350] width 27 height 27
click at [1194, 346] on span "7 of 8" at bounding box center [1182, 350] width 46 height 46
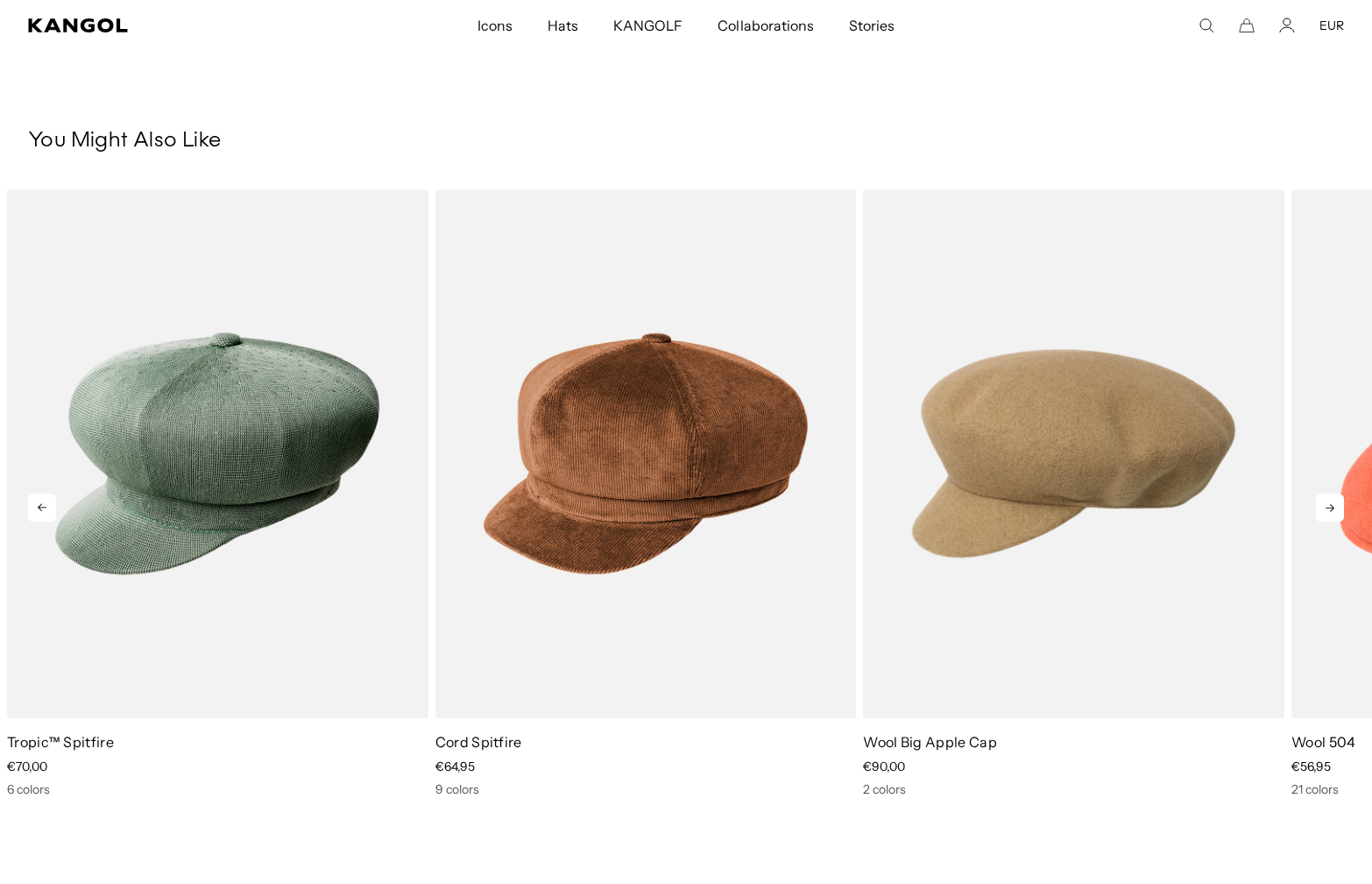
click at [1332, 503] on icon at bounding box center [1330, 507] width 28 height 28
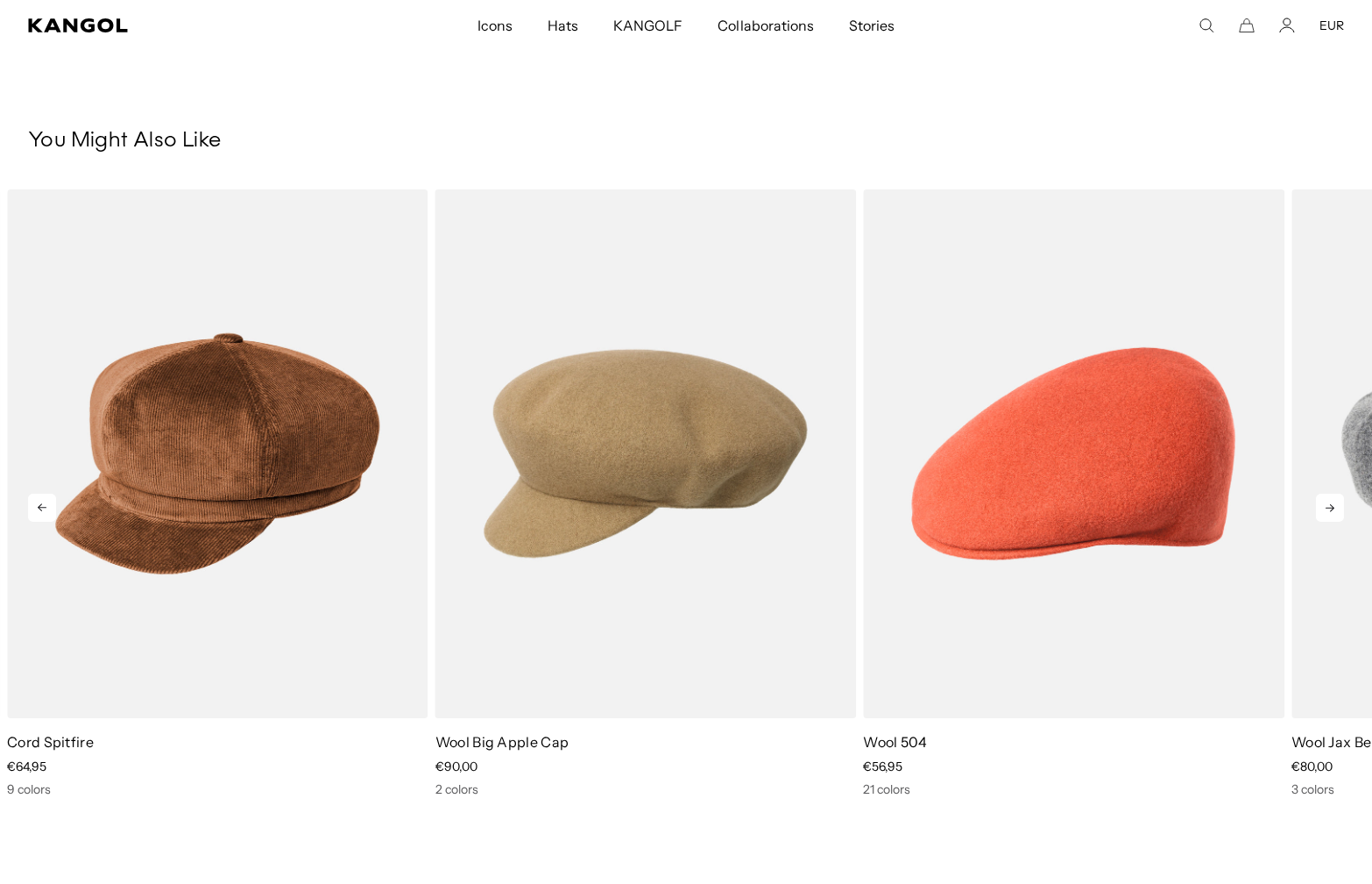
click at [1332, 503] on icon at bounding box center [1330, 507] width 28 height 28
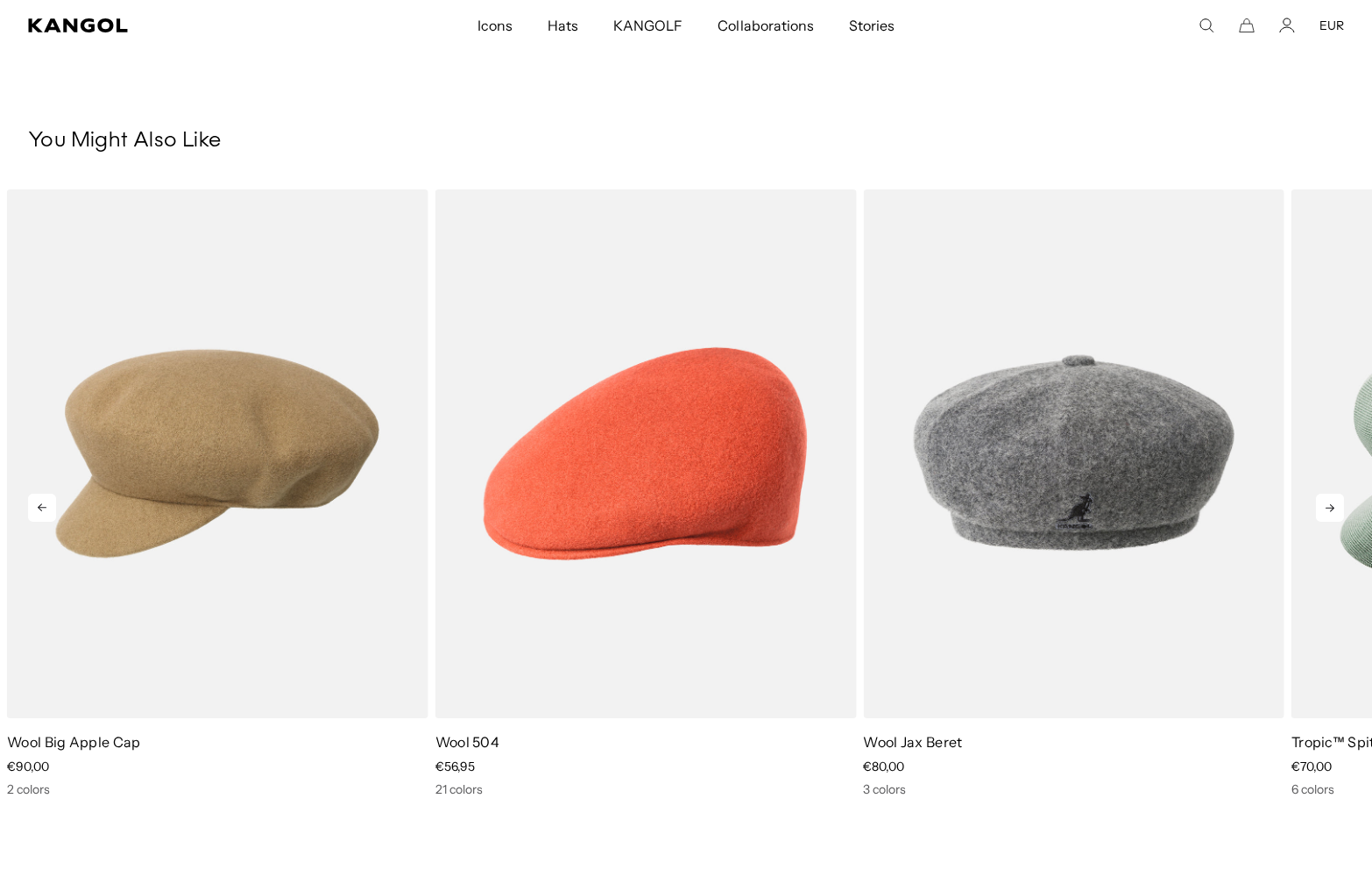
click at [1332, 503] on icon at bounding box center [1330, 507] width 28 height 28
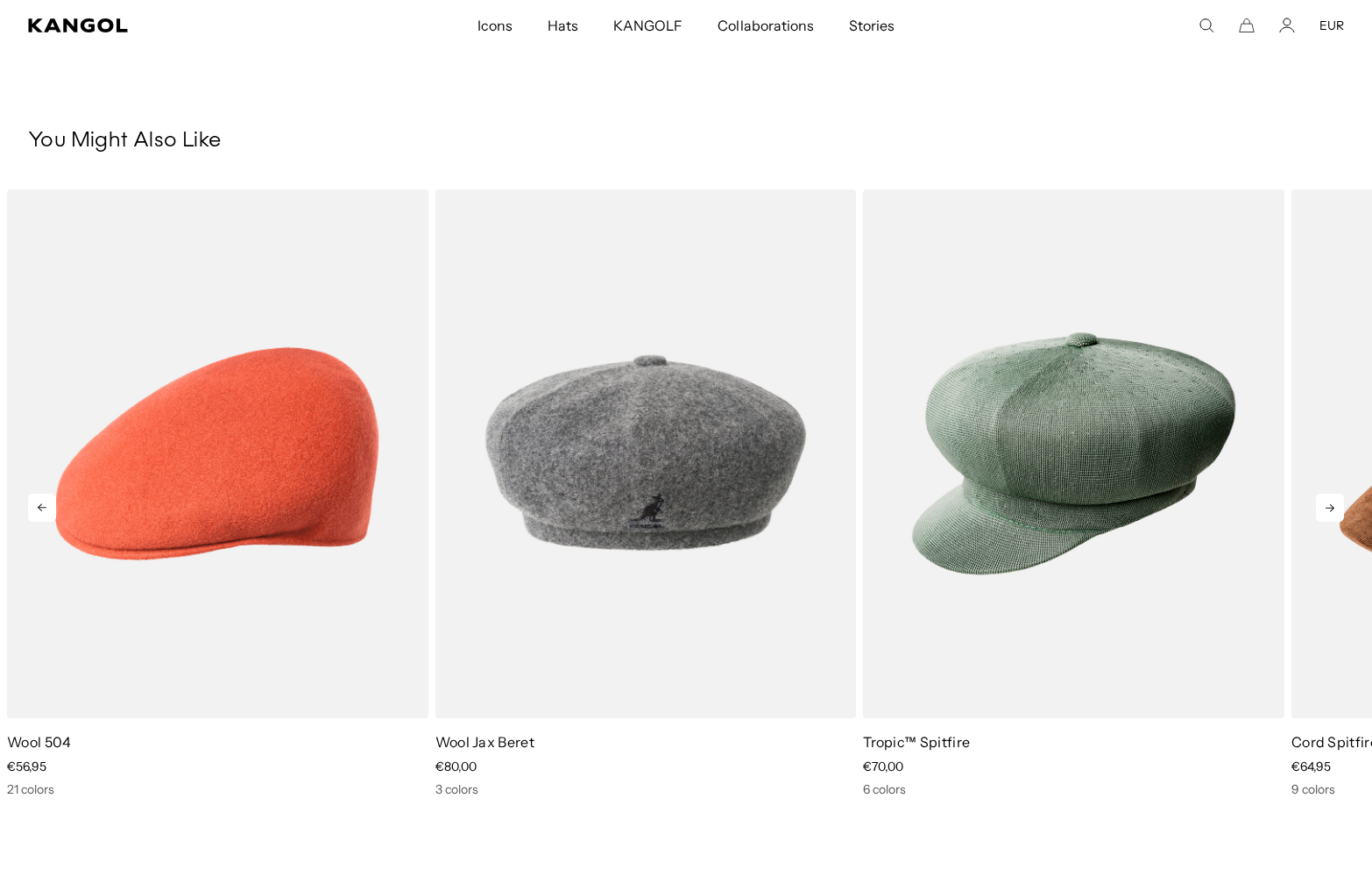
scroll to position [0, 361]
click at [1332, 503] on icon at bounding box center [1330, 507] width 28 height 28
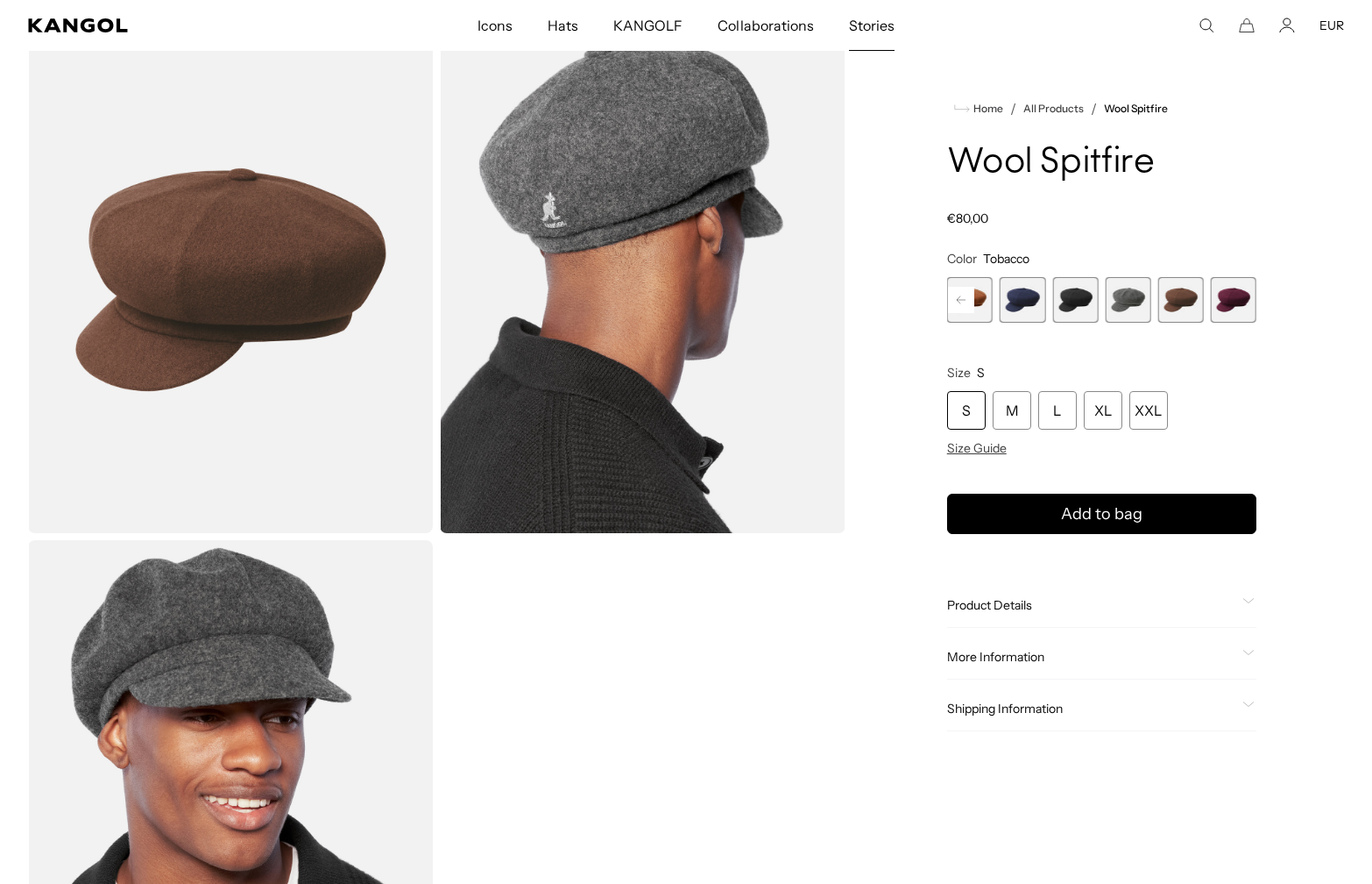
scroll to position [0, 0]
click at [899, 40] on link "Stories" at bounding box center [872, 26] width 80 height 51
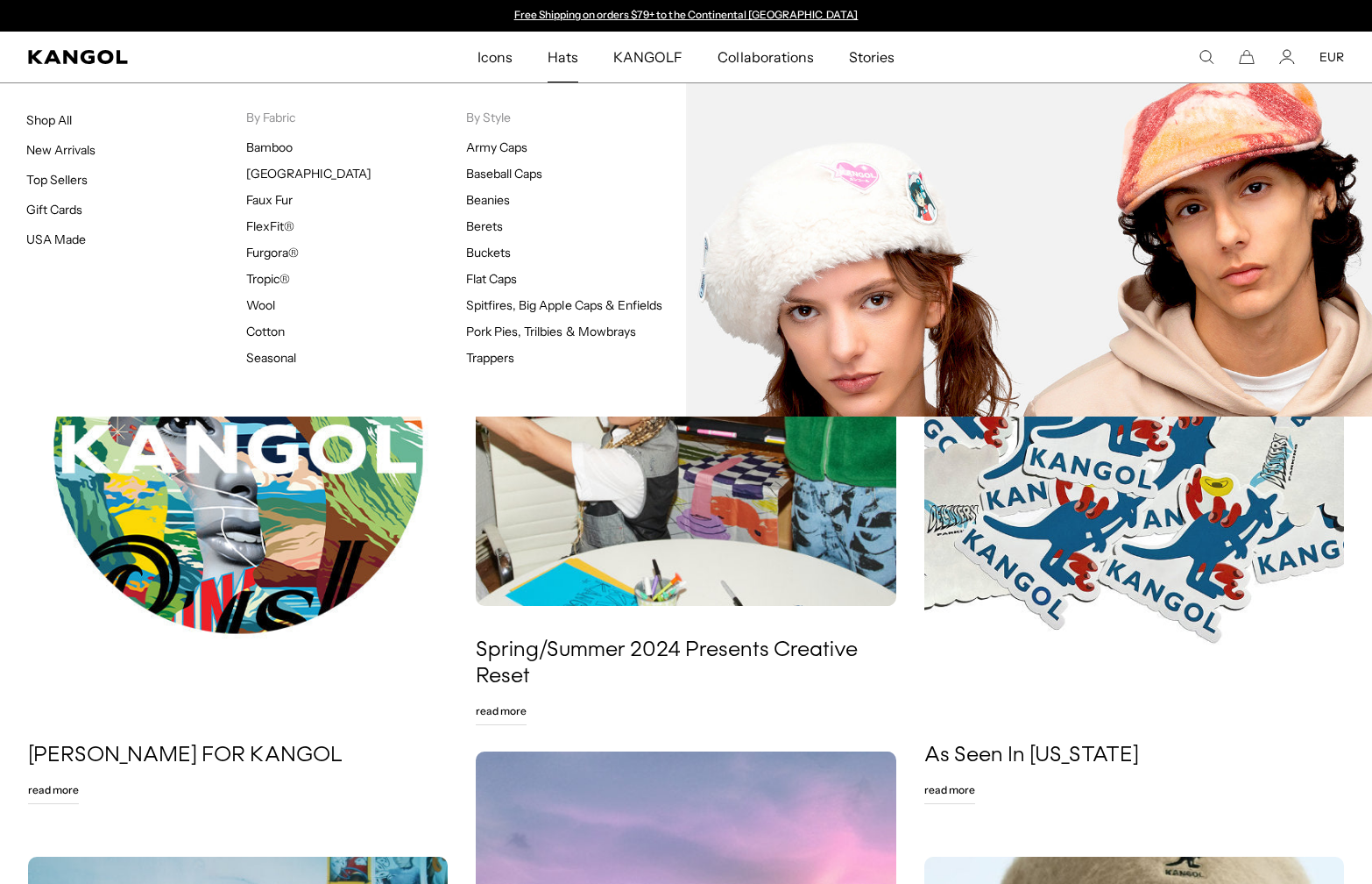
click at [275, 366] on li "By Fabric [GEOGRAPHIC_DATA] [GEOGRAPHIC_DATA] Faux Fur FlexFit® Furgora® Tropic…" at bounding box center [356, 241] width 220 height 263
click at [295, 356] on link "Seasonal" at bounding box center [271, 357] width 50 height 16
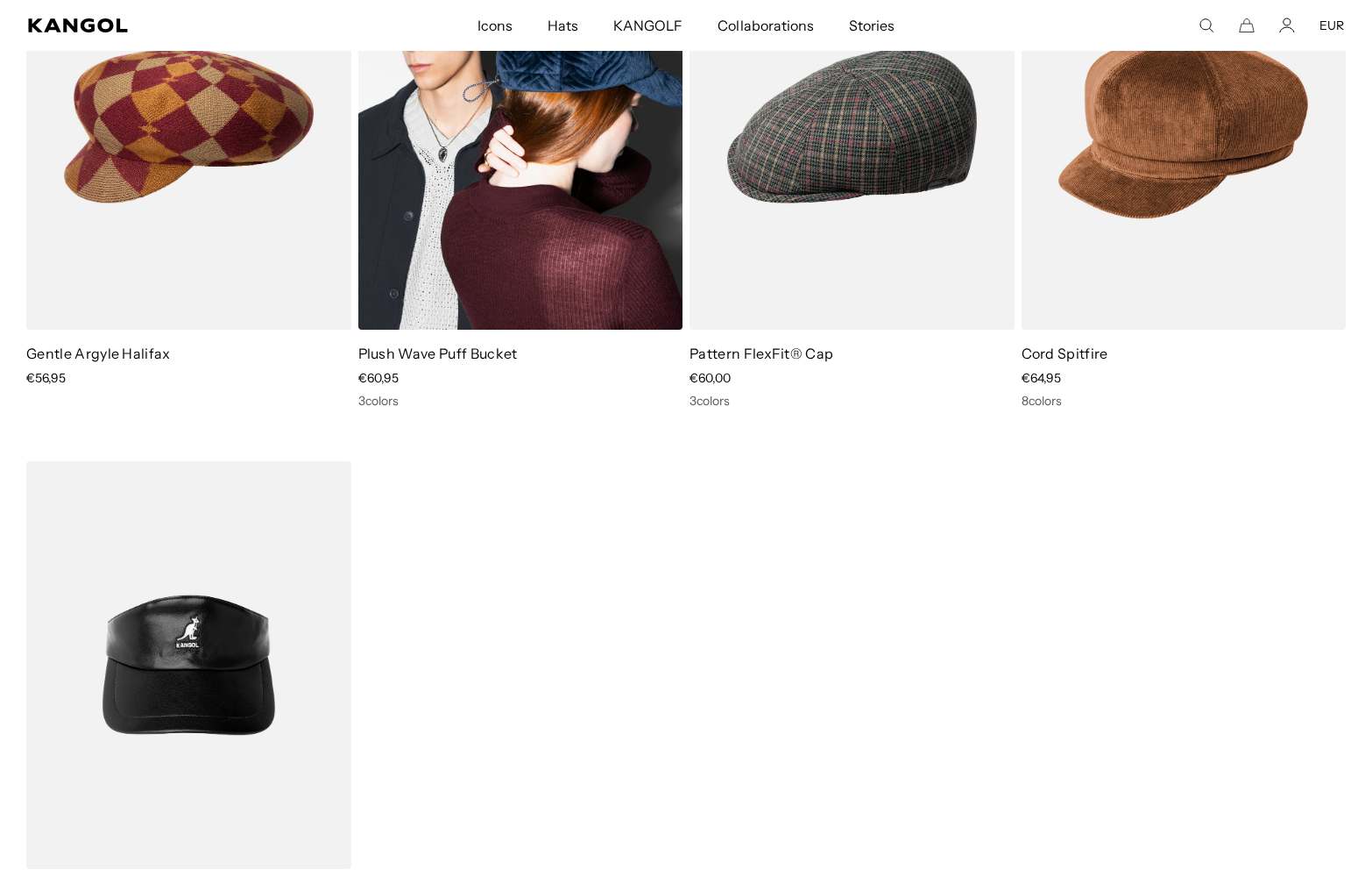
scroll to position [0, 361]
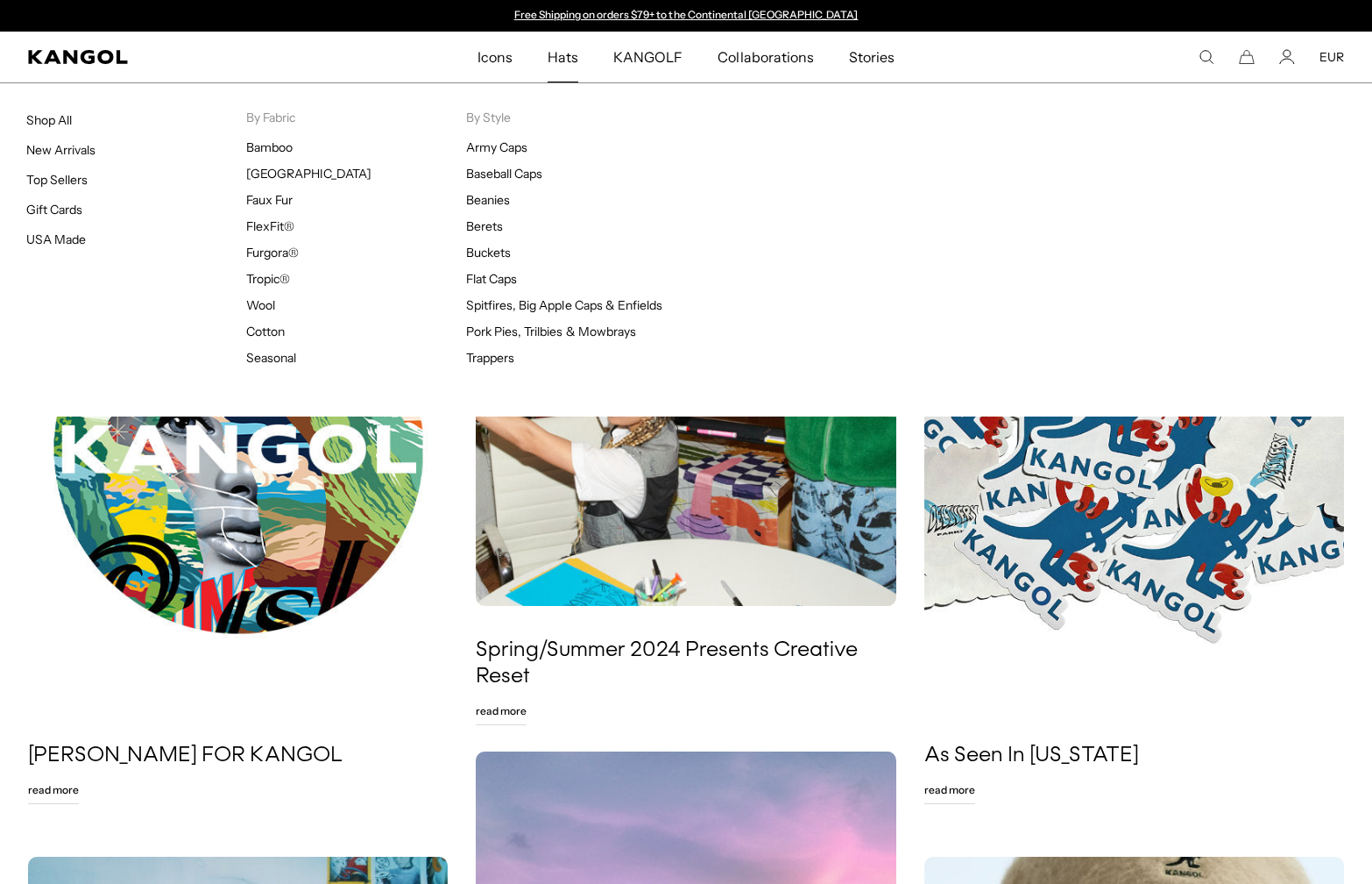
click at [585, 45] on link "Hats" at bounding box center [563, 57] width 66 height 51
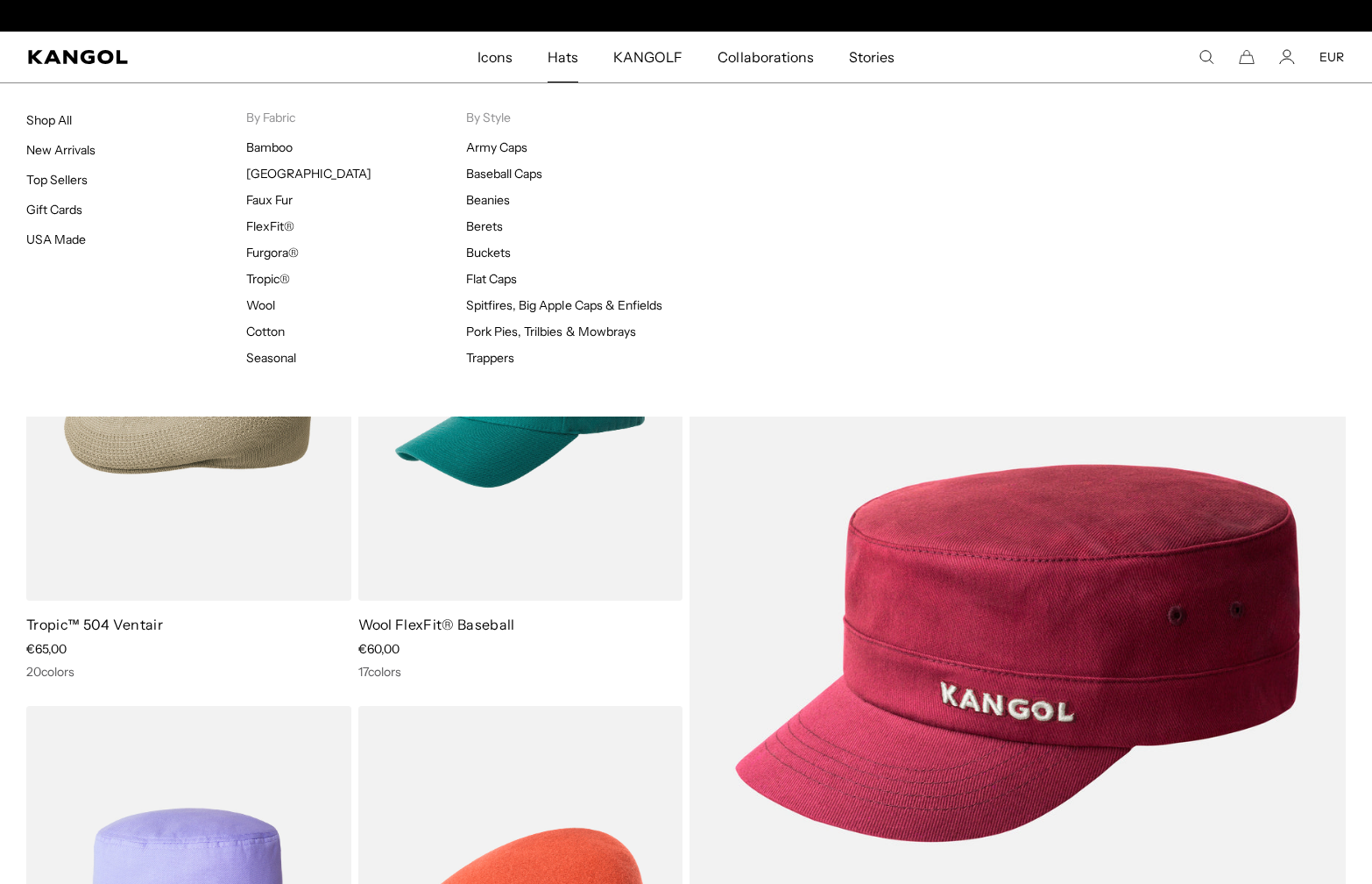
scroll to position [0, 361]
click at [562, 58] on span "Hats" at bounding box center [563, 57] width 31 height 51
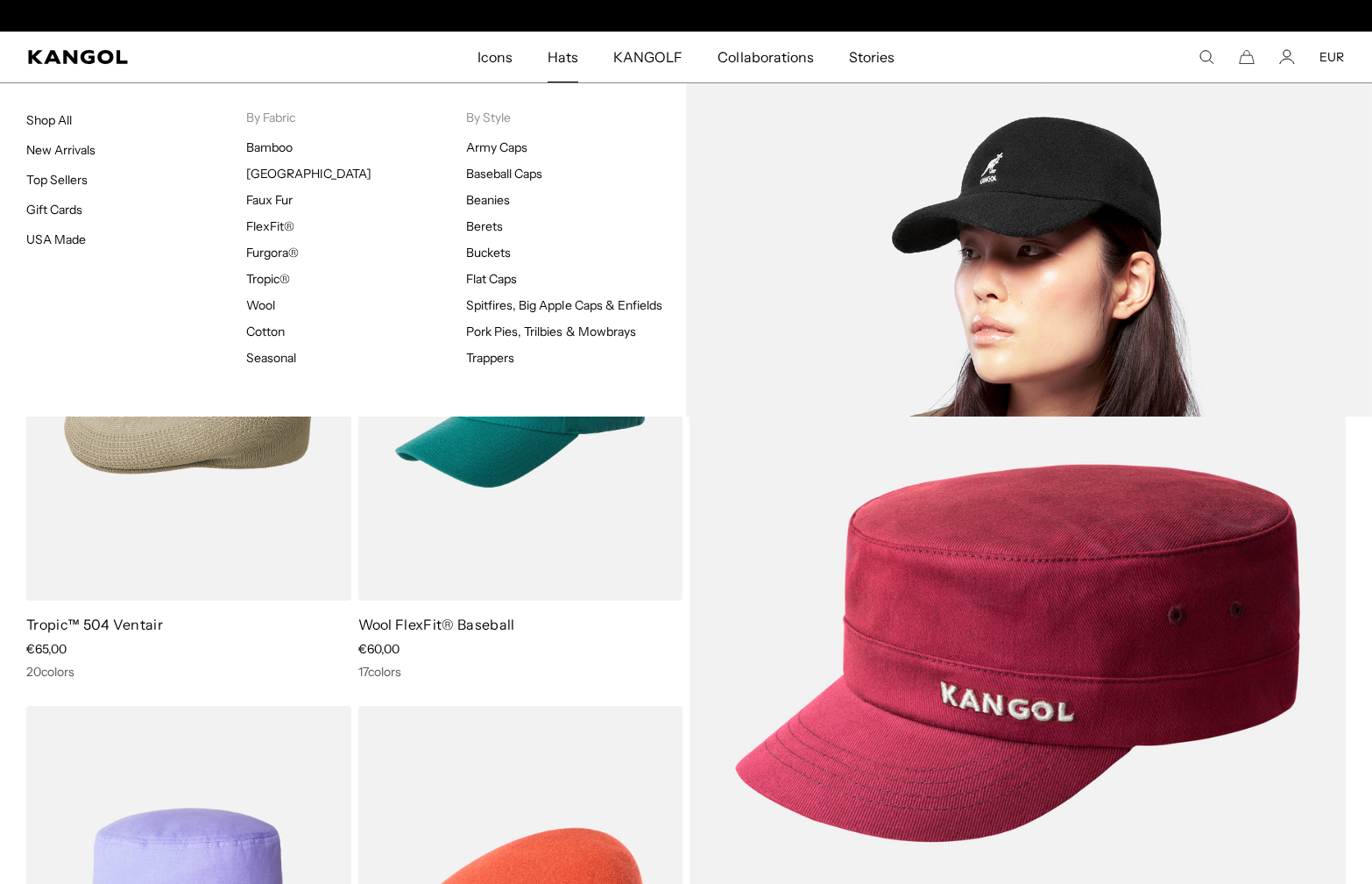
scroll to position [0, 361]
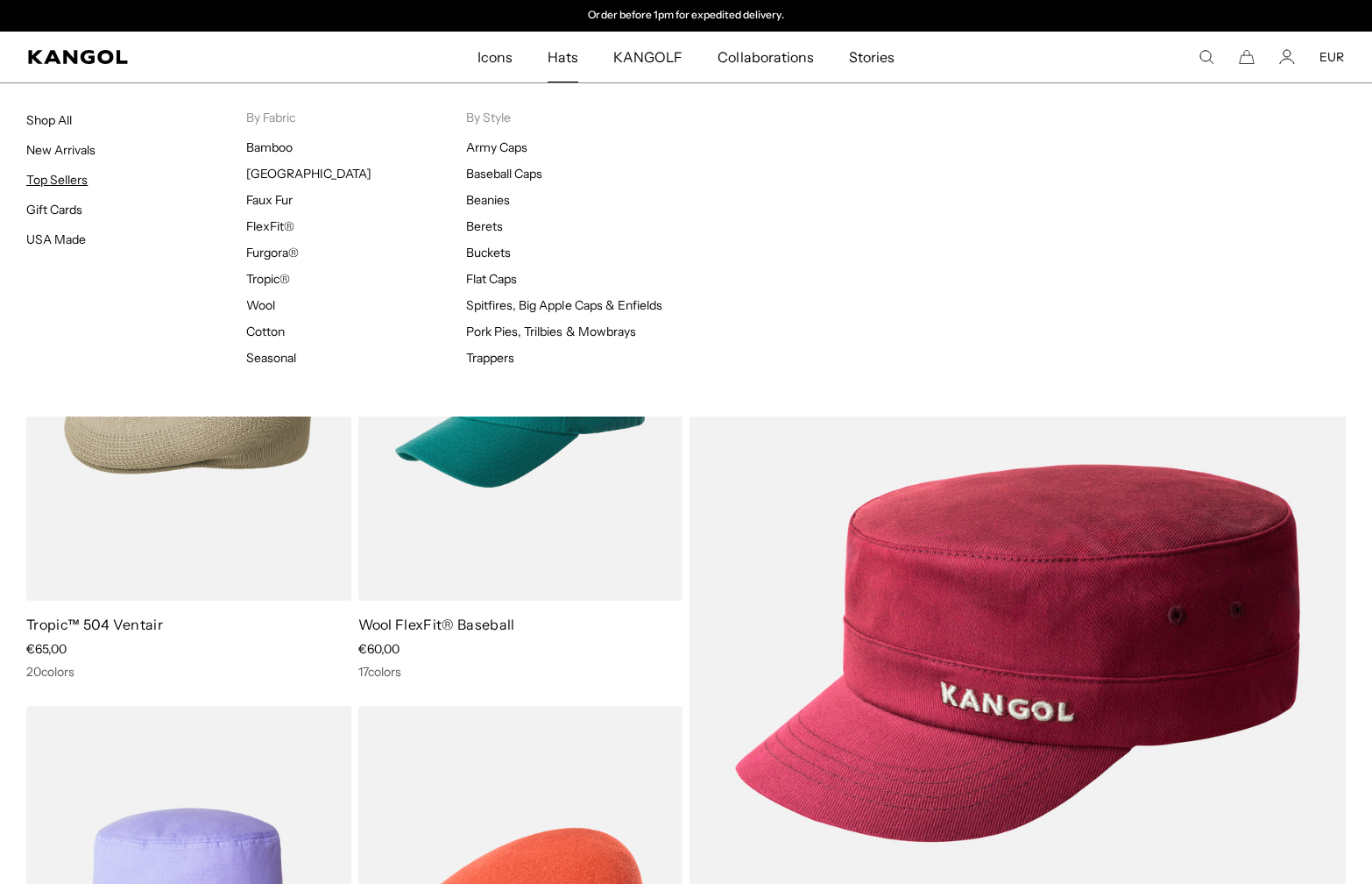
click at [71, 184] on link "Top Sellers" at bounding box center [57, 179] width 61 height 16
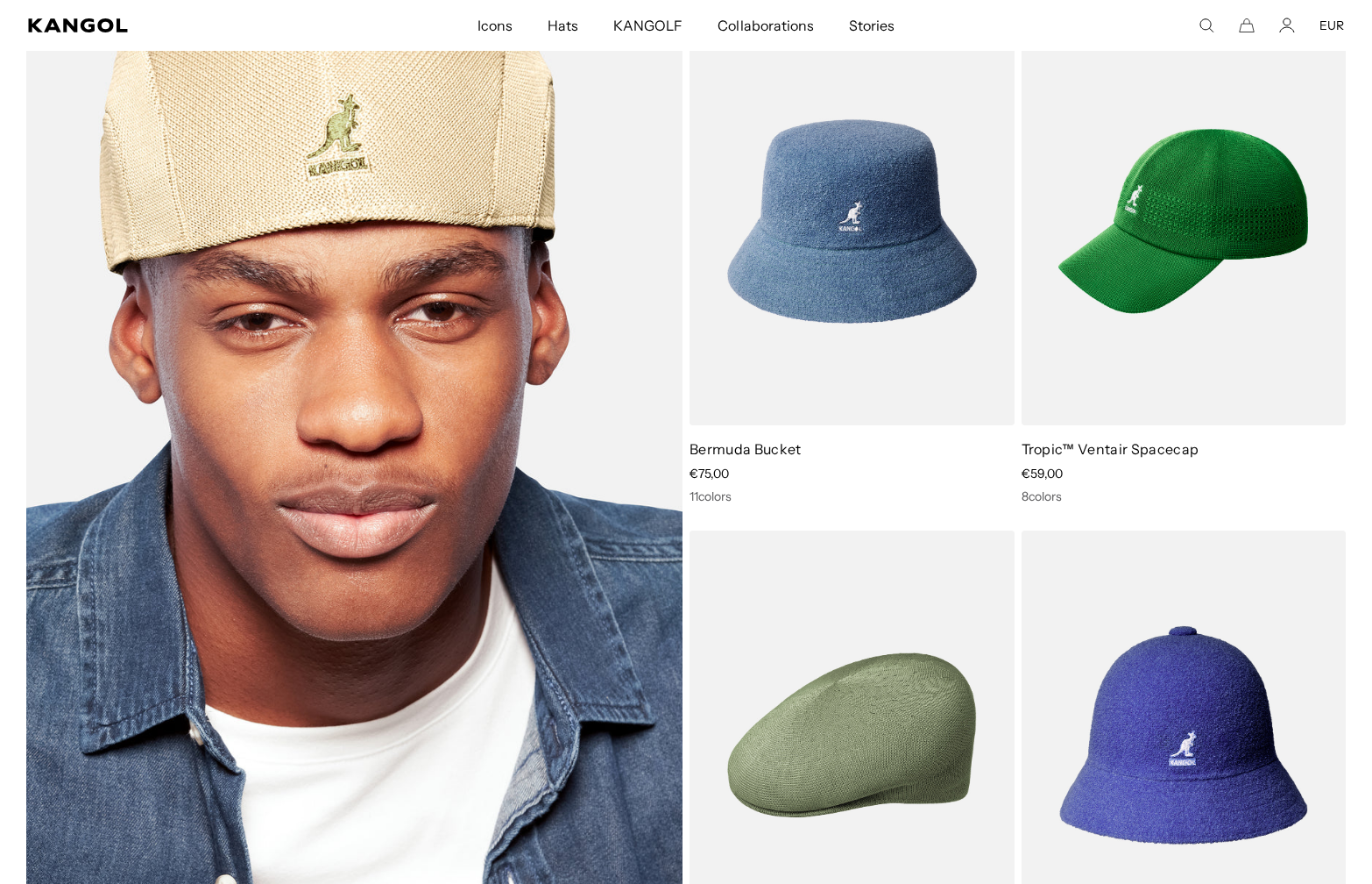
scroll to position [1315, 0]
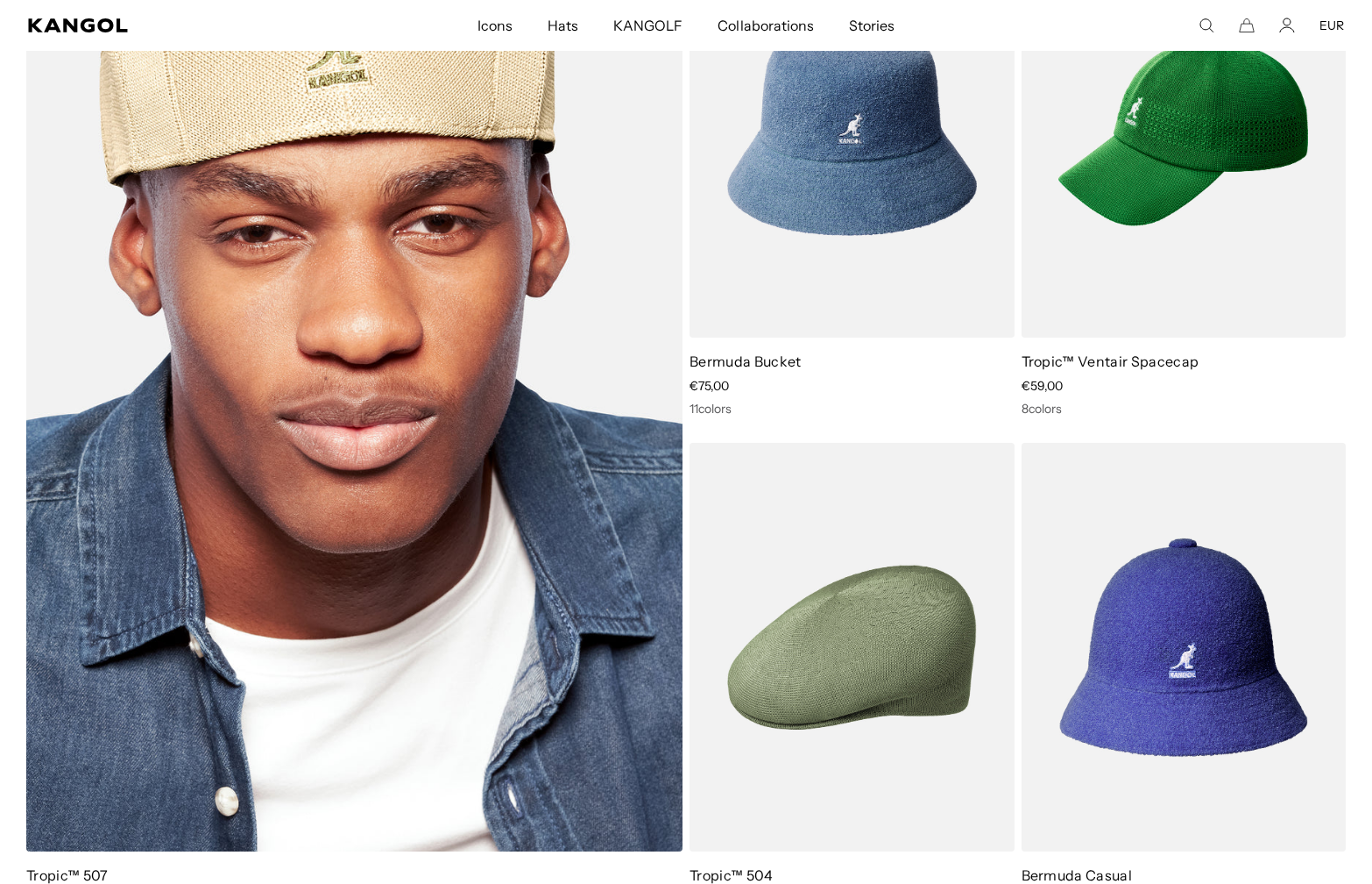
click at [343, 598] on img at bounding box center [355, 390] width 657 height 921
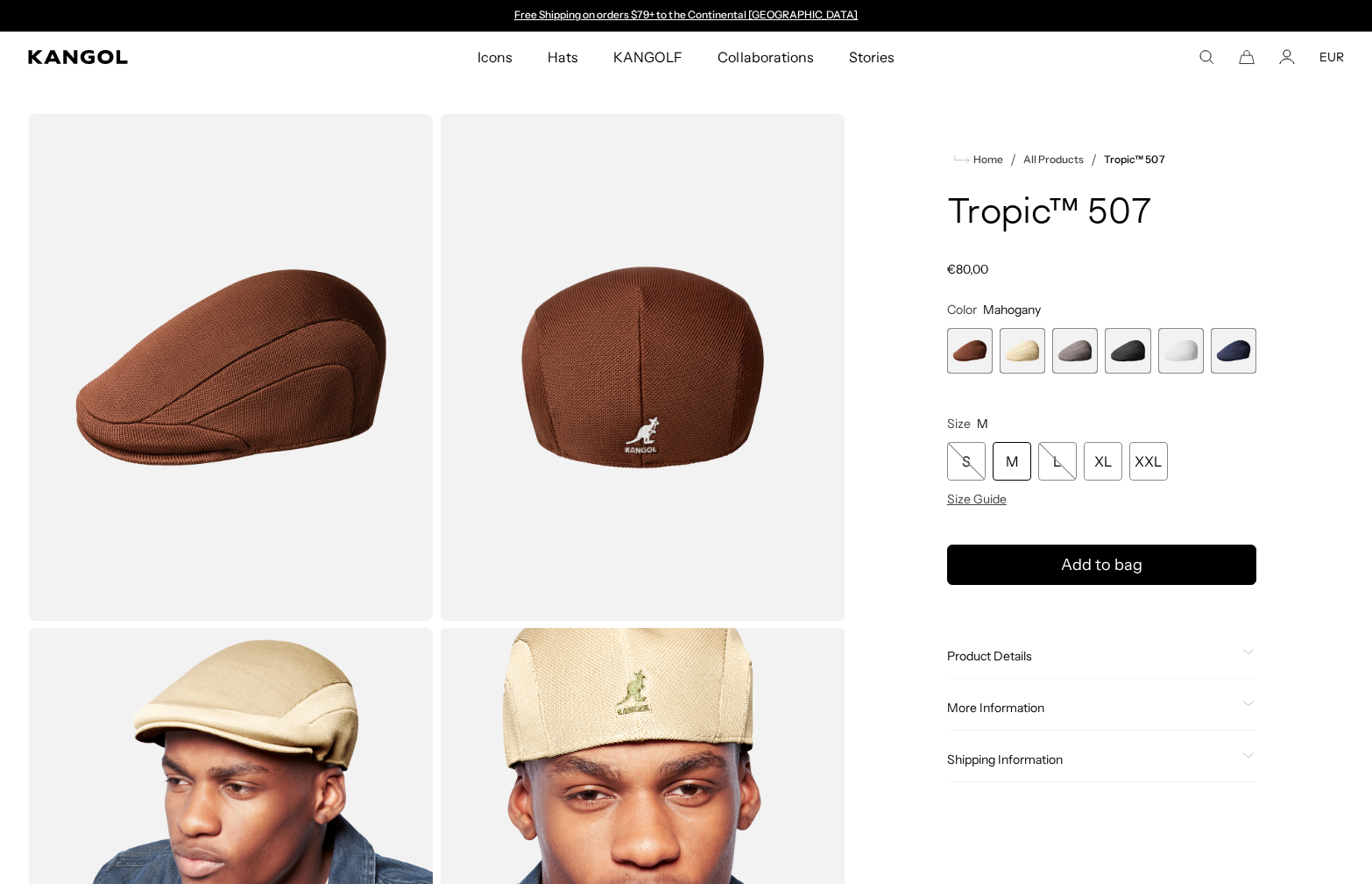
click at [1163, 357] on span "5 of 6" at bounding box center [1182, 350] width 46 height 46
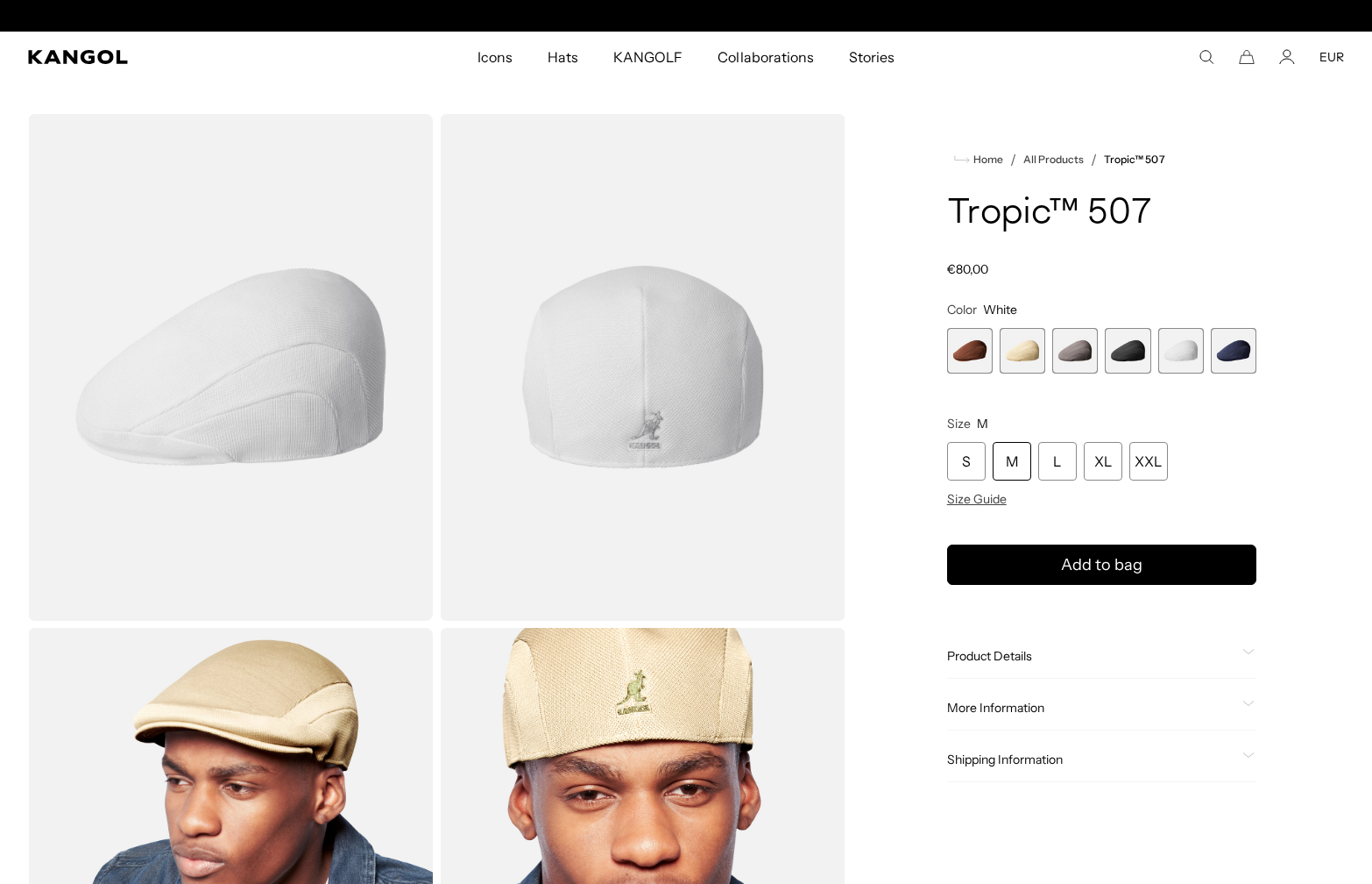
click at [1140, 357] on span "4 of 6" at bounding box center [1128, 350] width 46 height 46
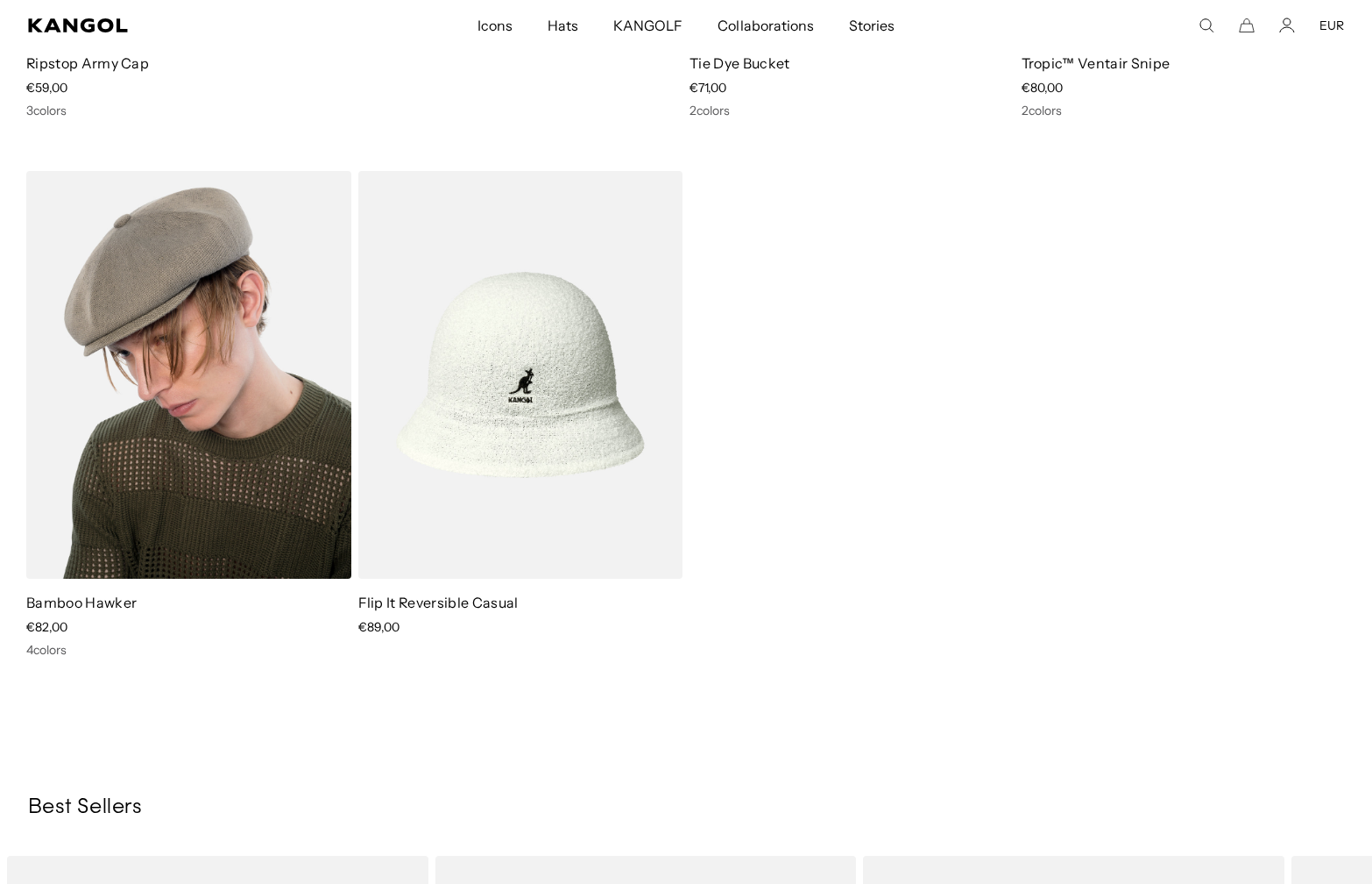
click at [241, 329] on img at bounding box center [188, 375] width 325 height 408
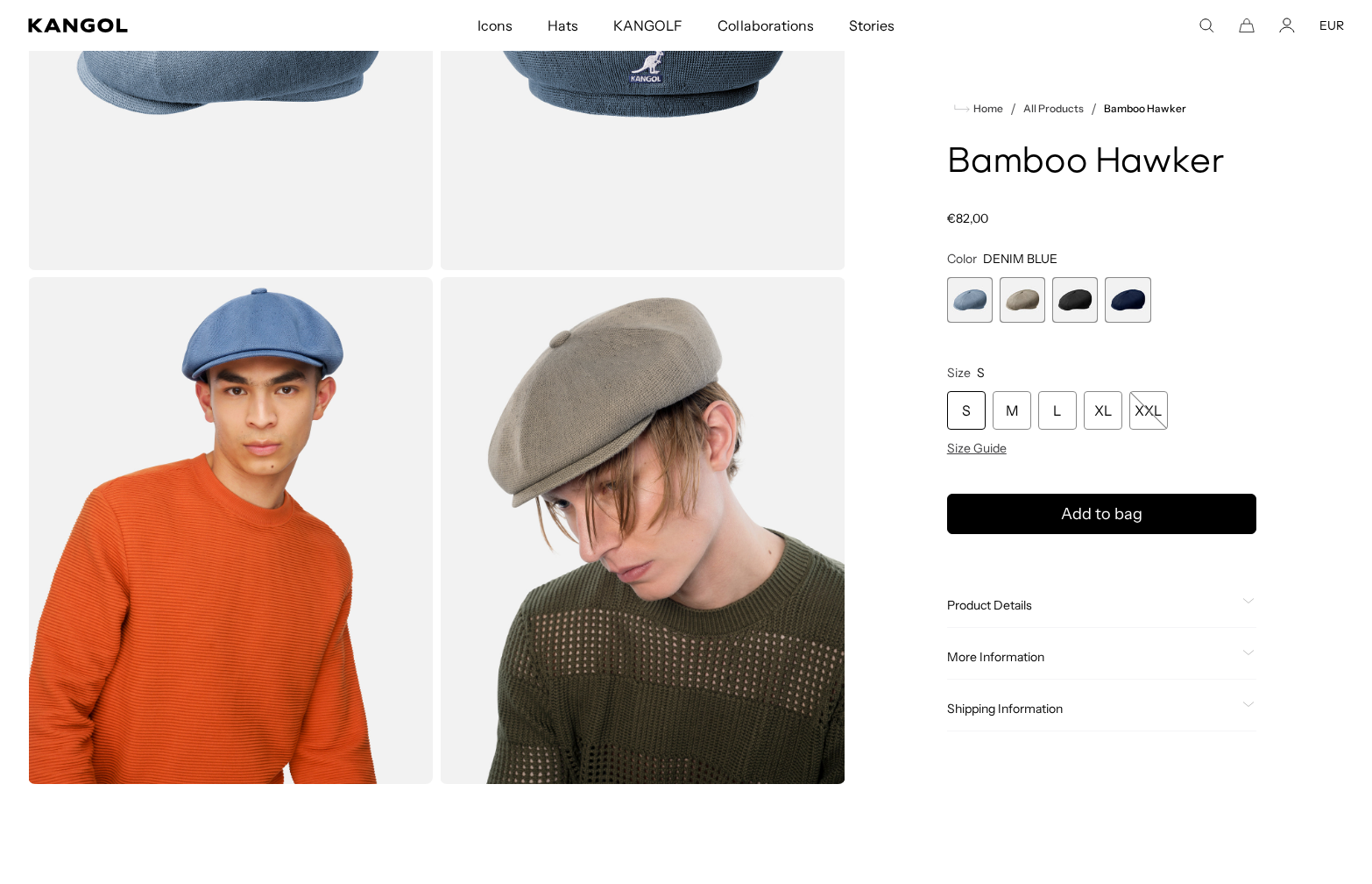
scroll to position [0, 361]
click at [1055, 303] on span "3 of 4" at bounding box center [1076, 300] width 46 height 46
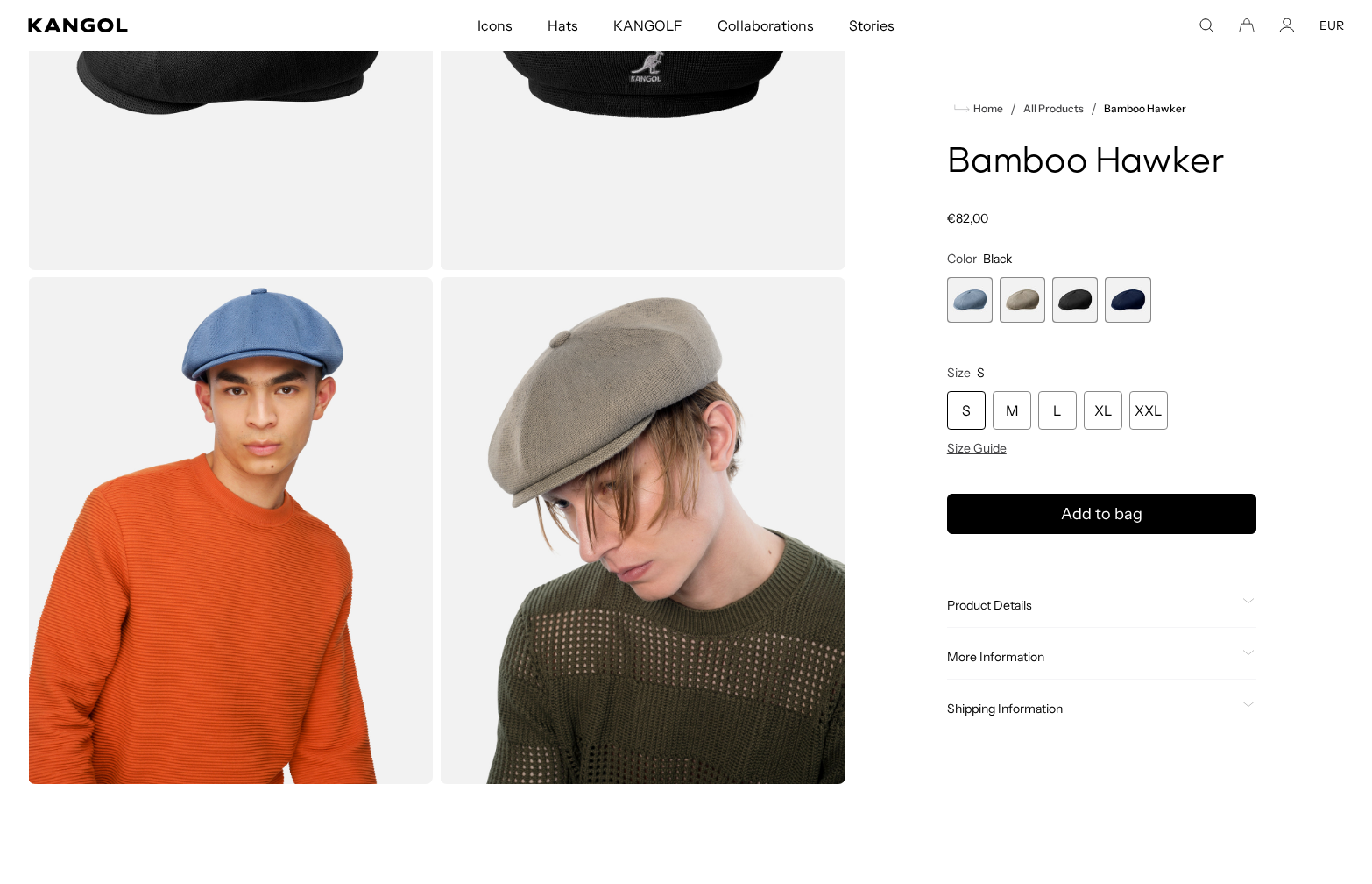
click at [1069, 296] on span "3 of 4" at bounding box center [1076, 300] width 46 height 46
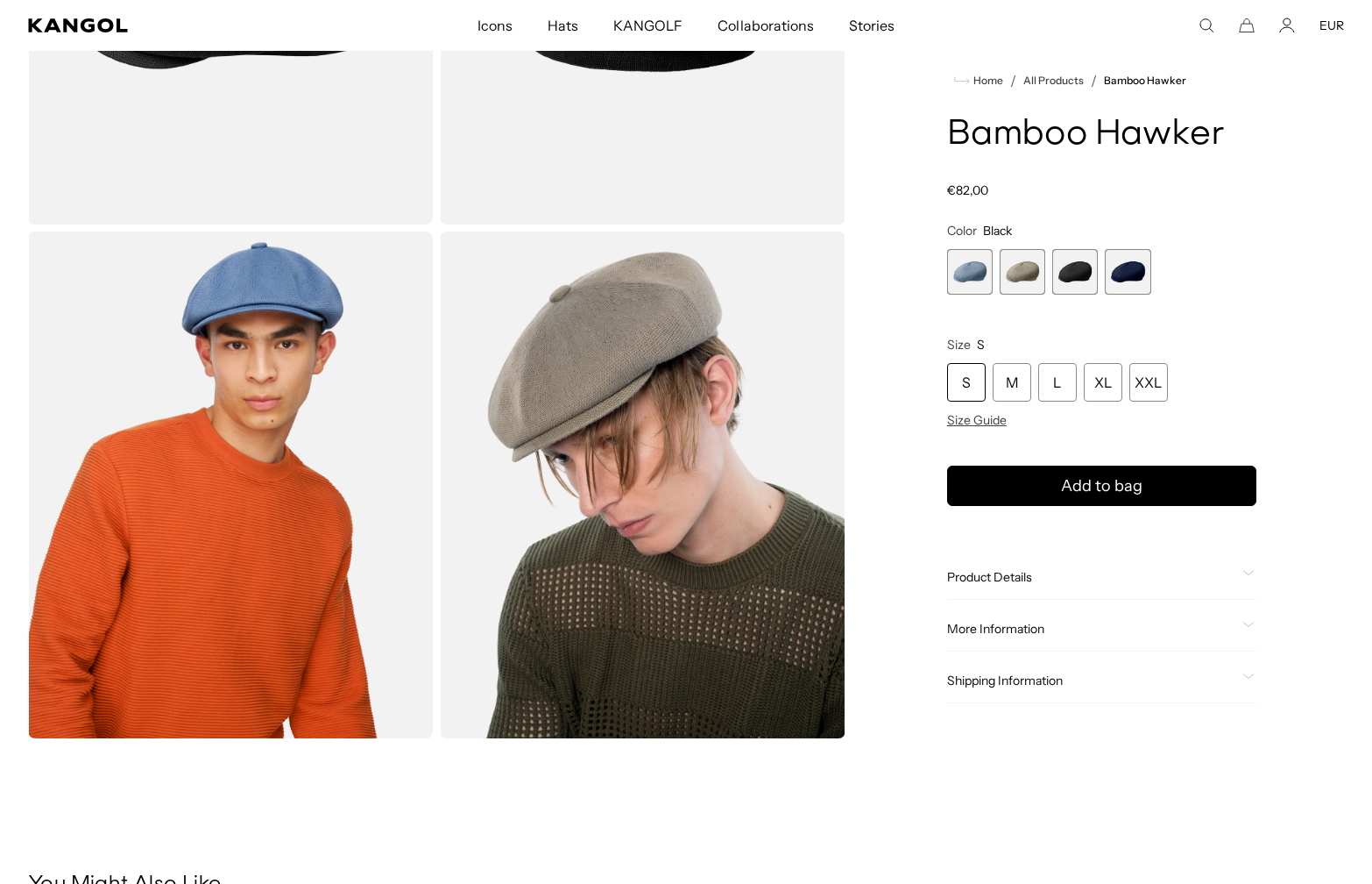
scroll to position [614, 0]
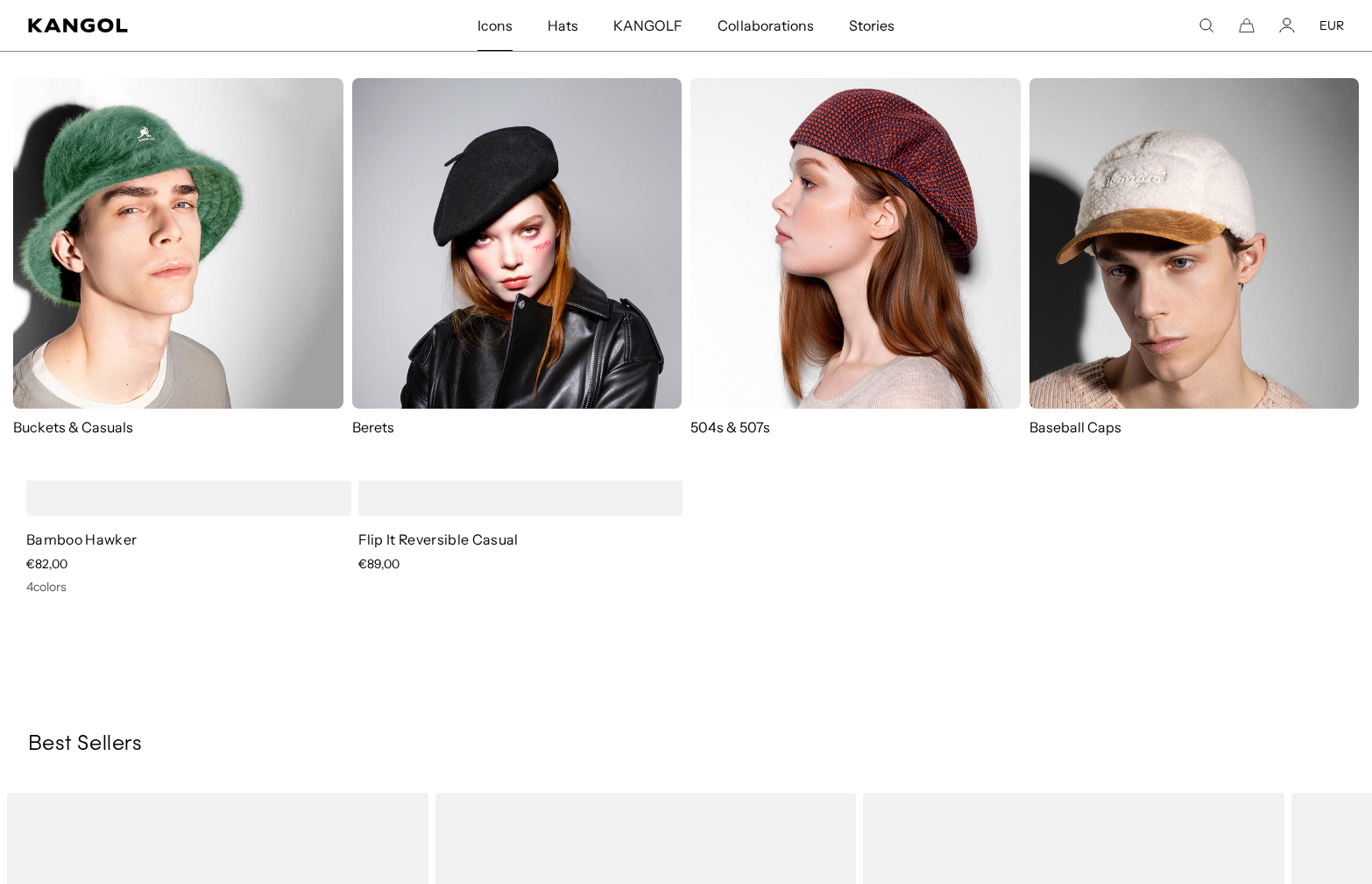
click at [502, 29] on span "Icons" at bounding box center [495, 26] width 35 height 51
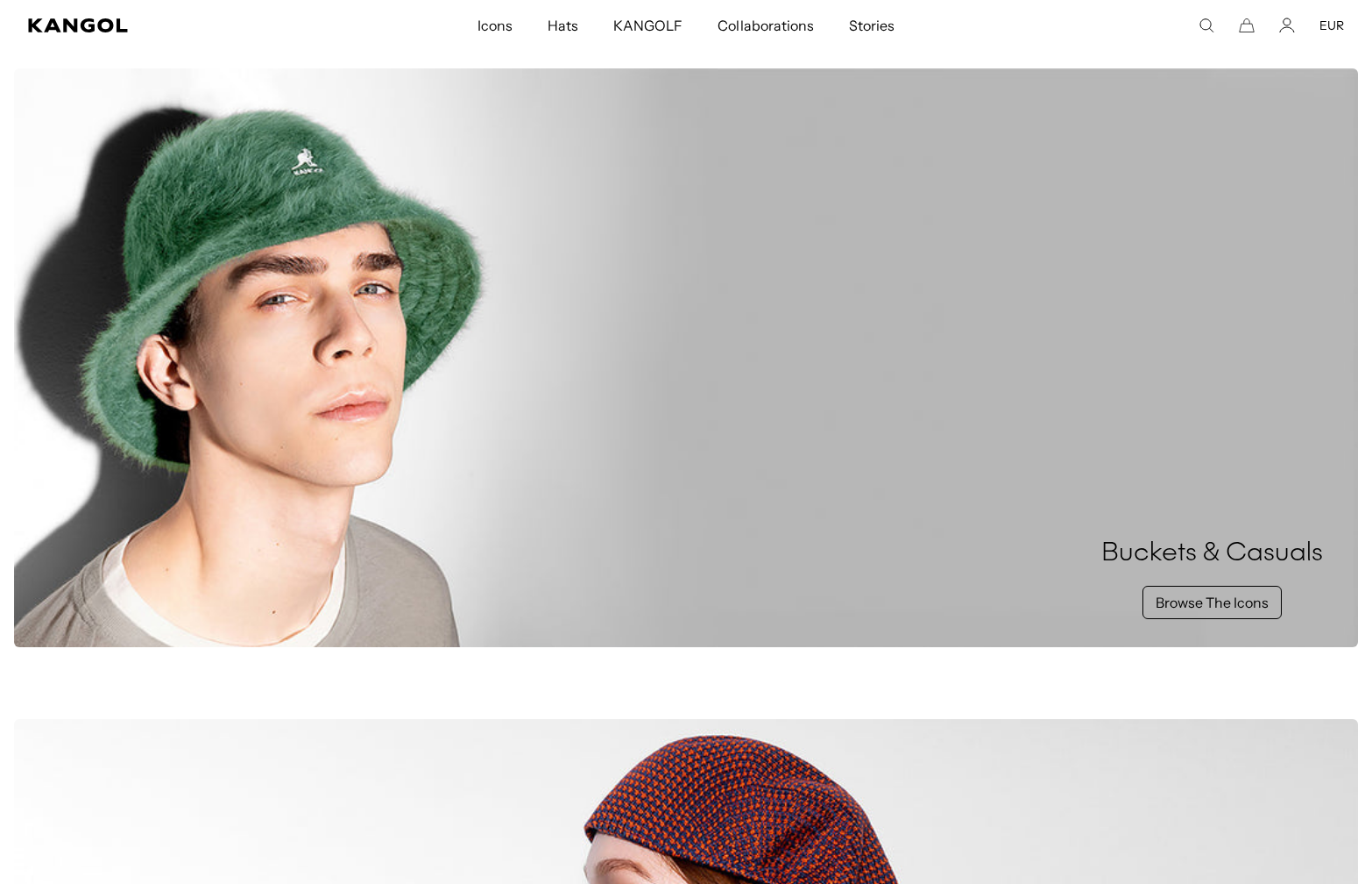
scroll to position [0, 361]
click at [1157, 601] on link "Browse The Icons" at bounding box center [1212, 602] width 139 height 33
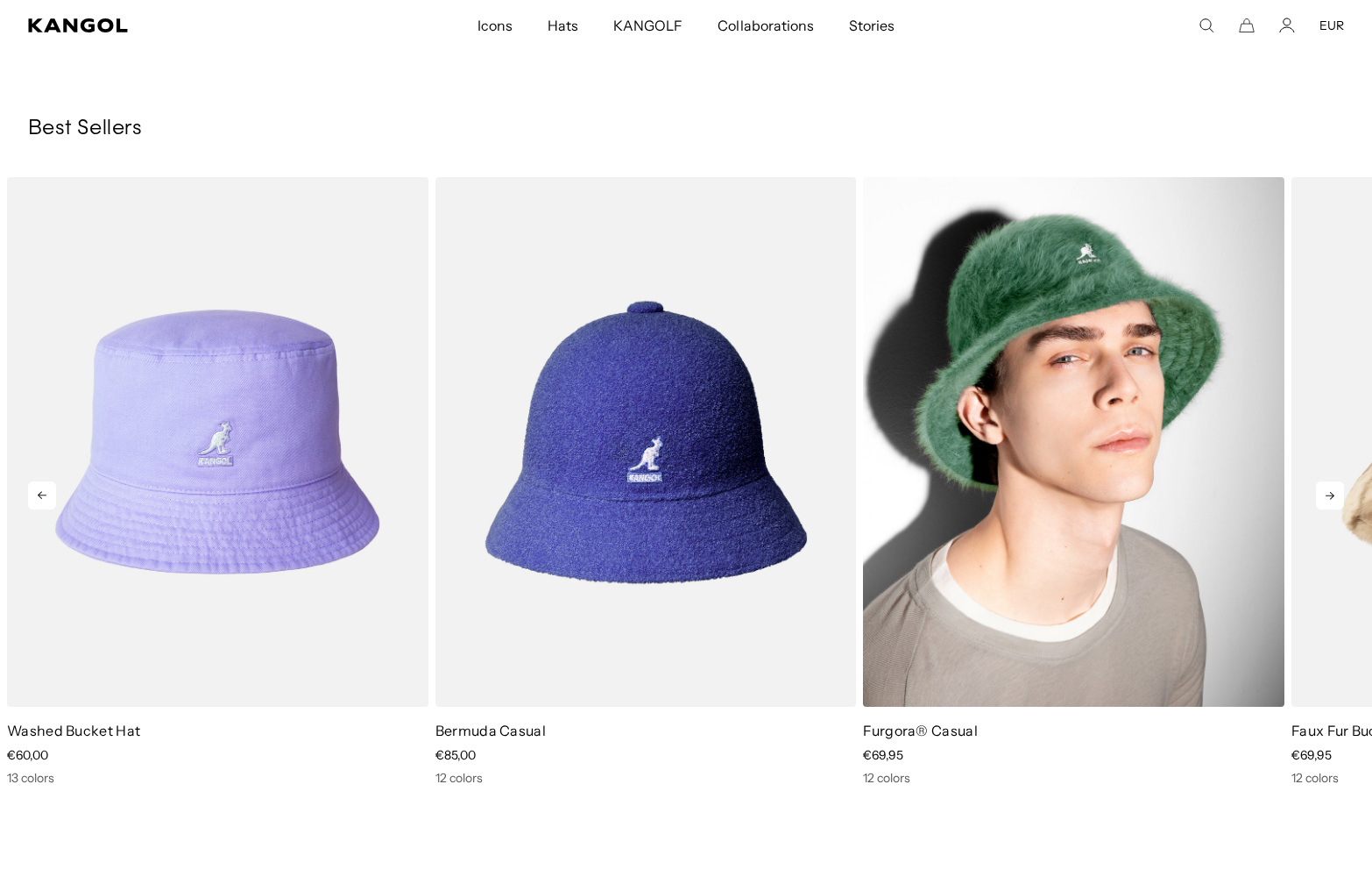
scroll to position [0, 361]
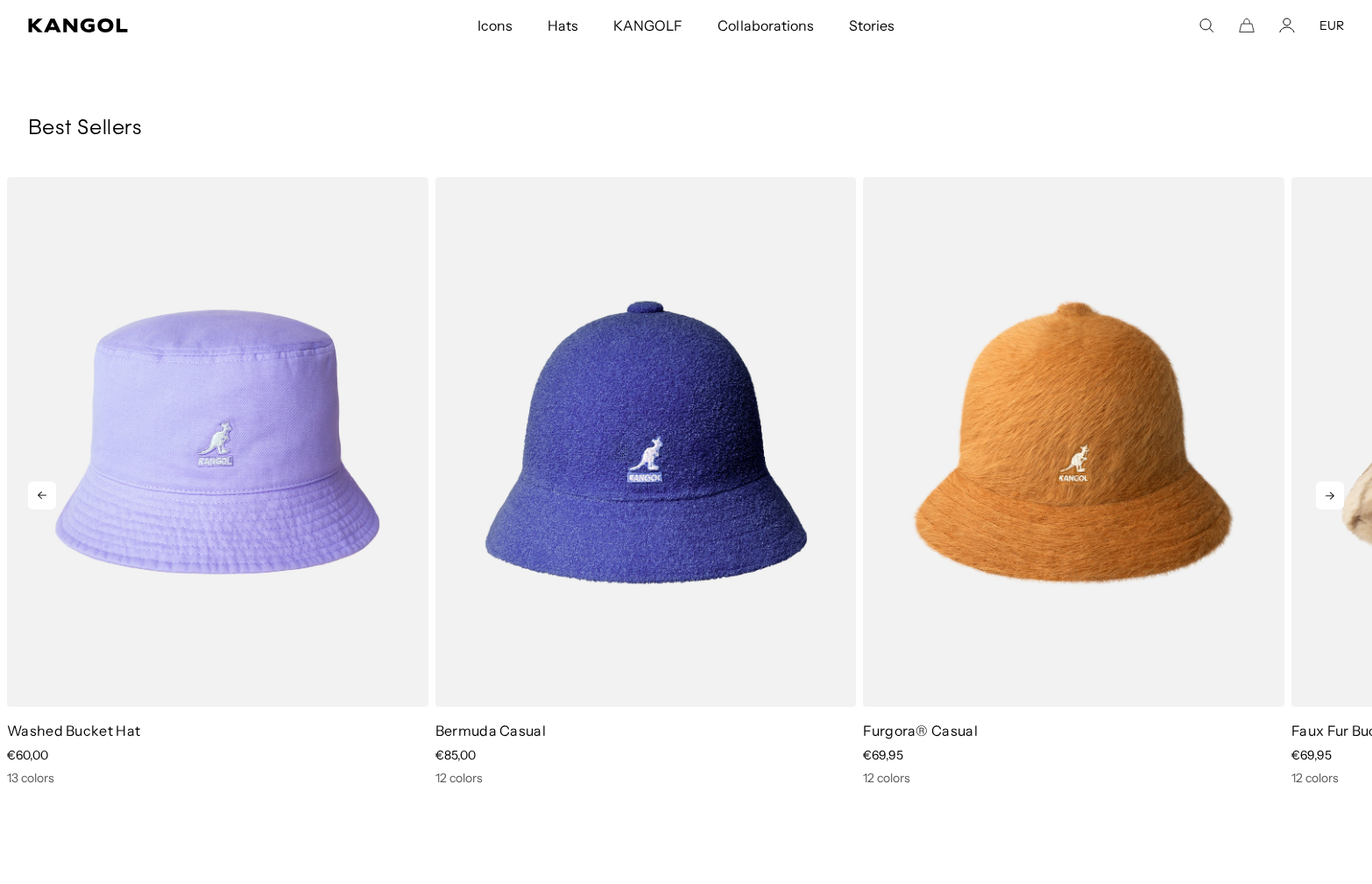
click at [1327, 498] on icon at bounding box center [1330, 495] width 28 height 28
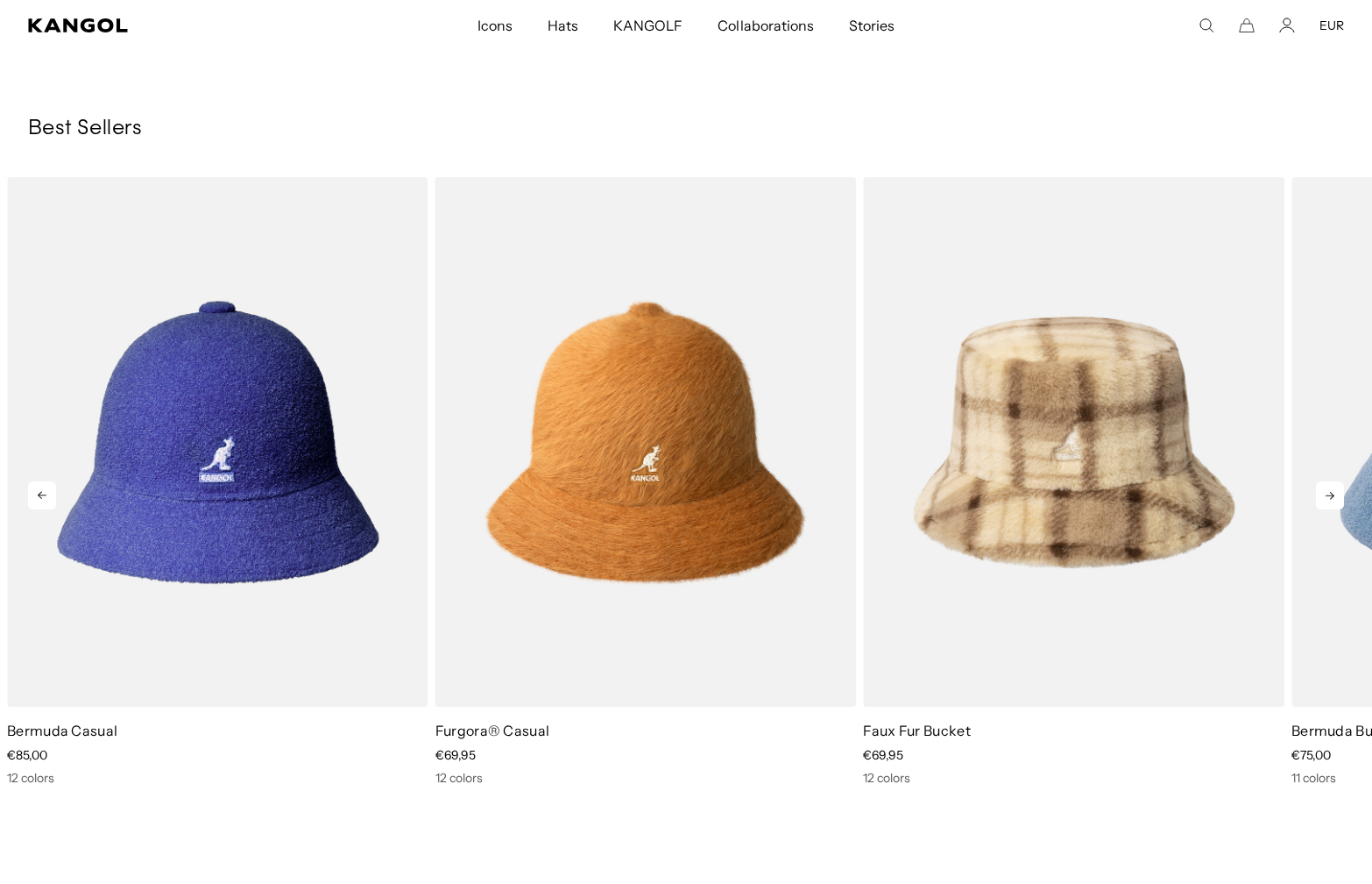
click at [1327, 498] on icon at bounding box center [1330, 495] width 28 height 28
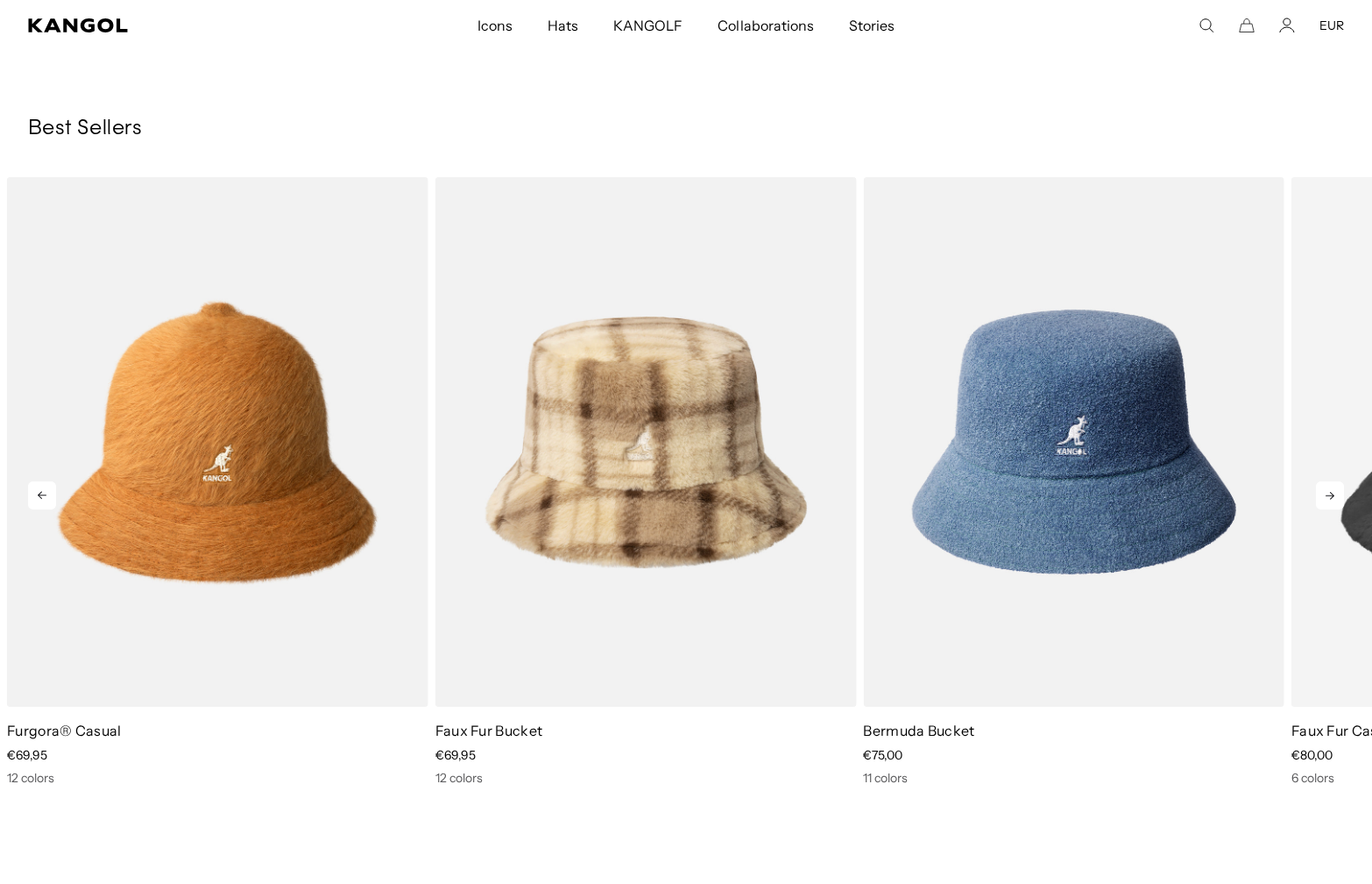
click at [1327, 498] on icon at bounding box center [1330, 495] width 28 height 28
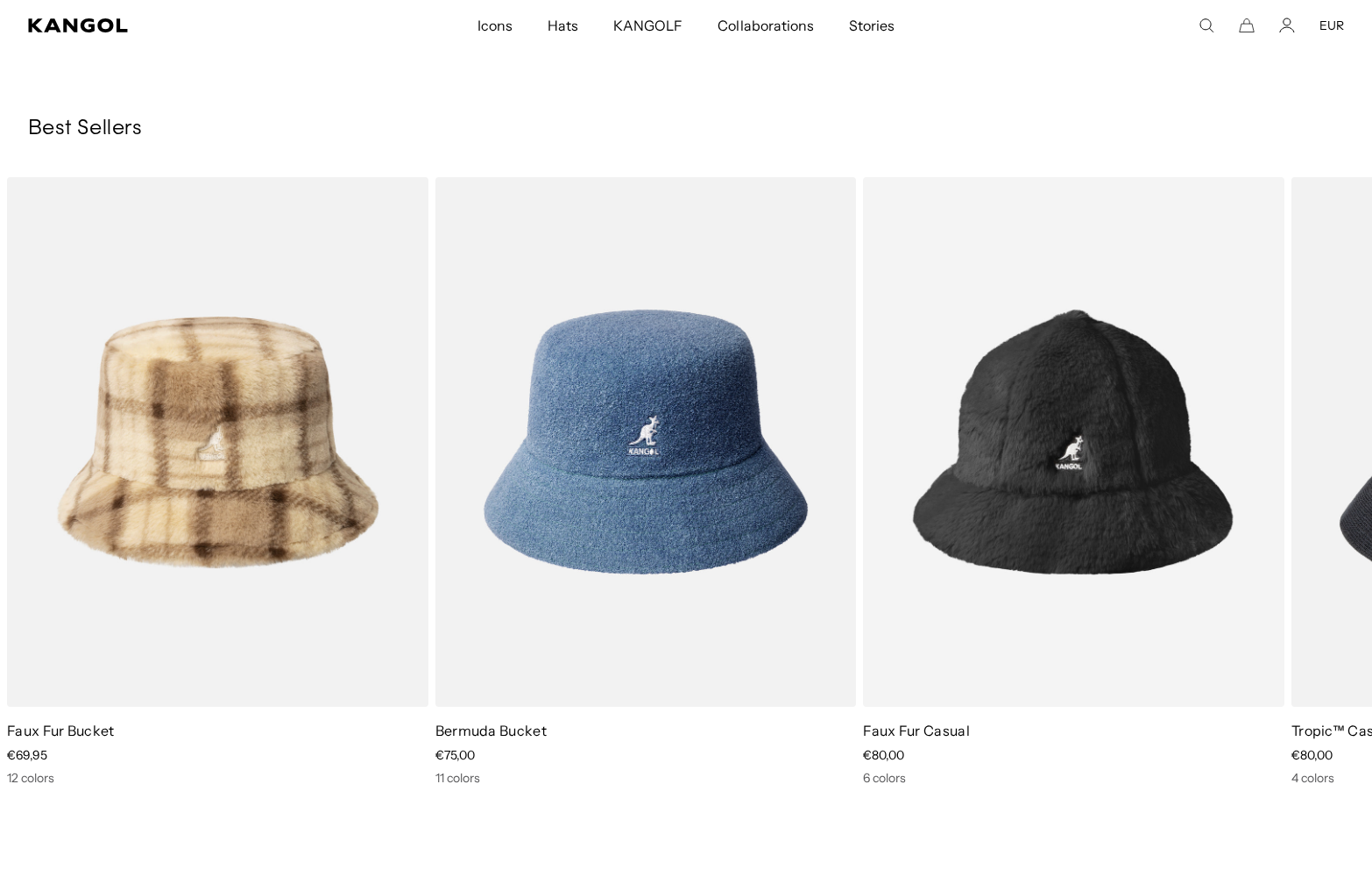
scroll to position [0, 361]
